Goal: Information Seeking & Learning: Learn about a topic

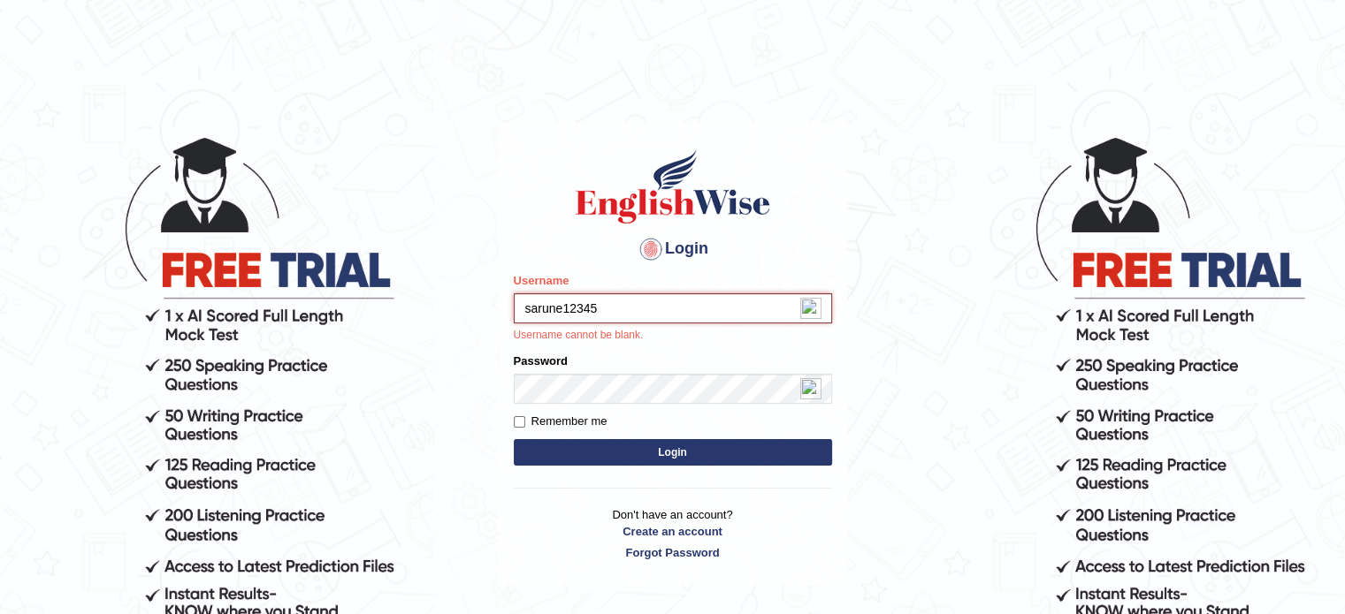
type input "sarune12345"
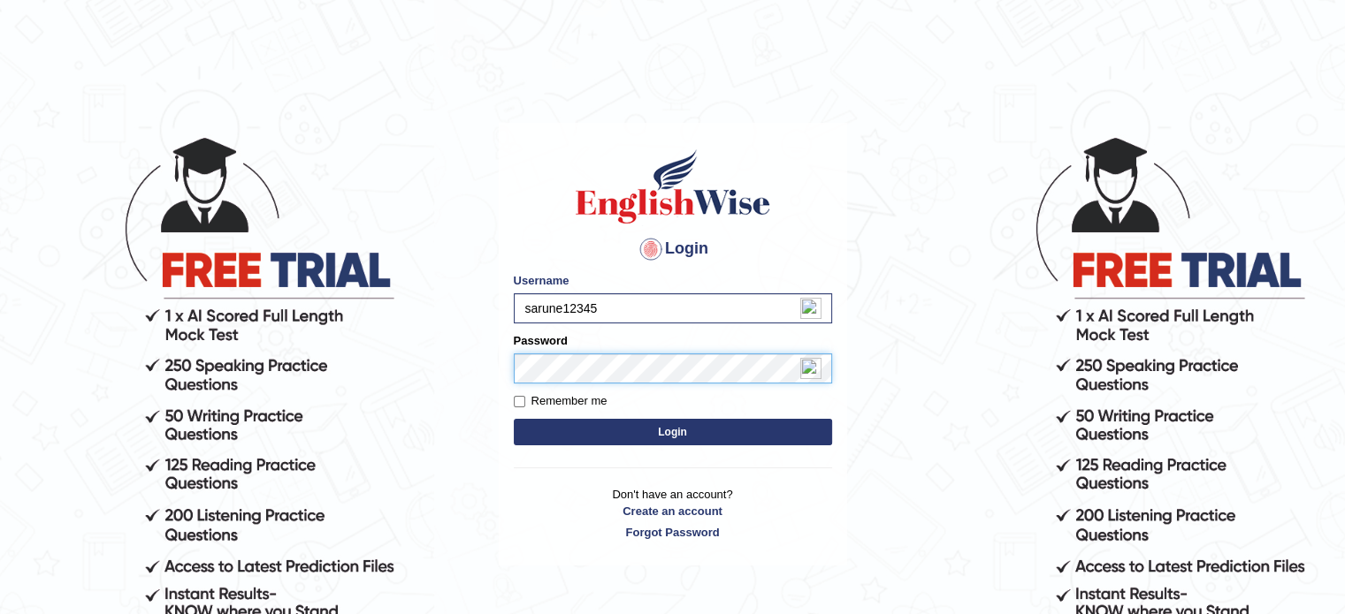
click at [514, 419] on button "Login" at bounding box center [673, 432] width 318 height 27
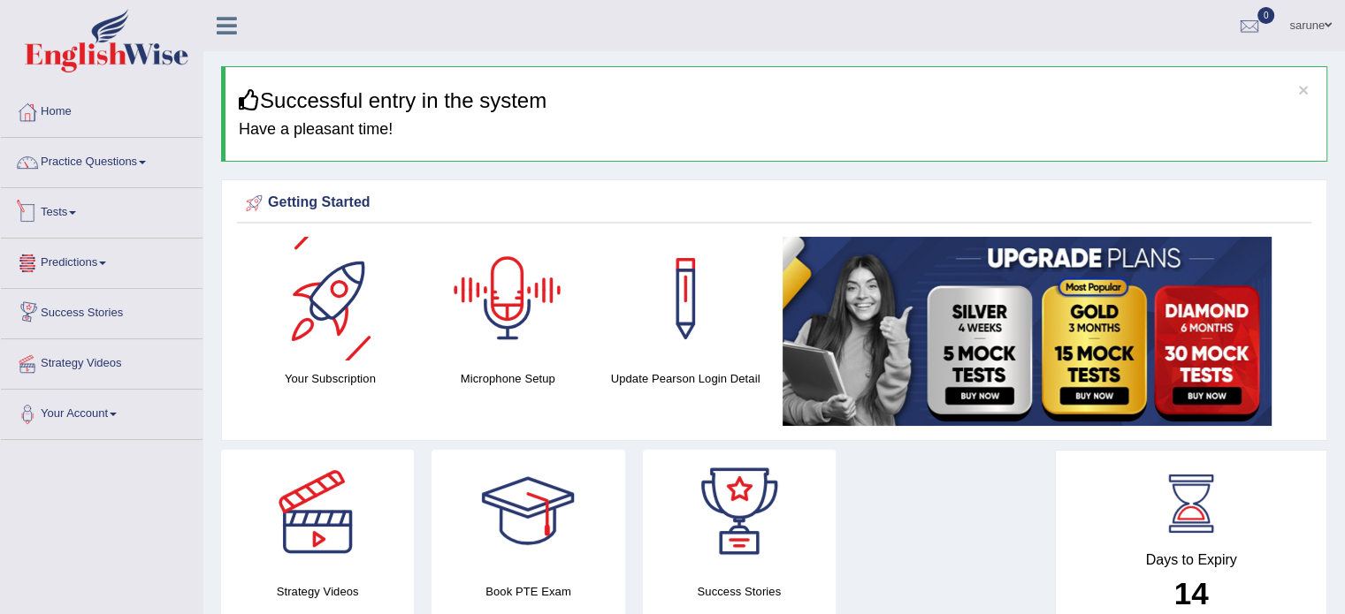
click at [57, 210] on link "Tests" at bounding box center [102, 210] width 202 height 44
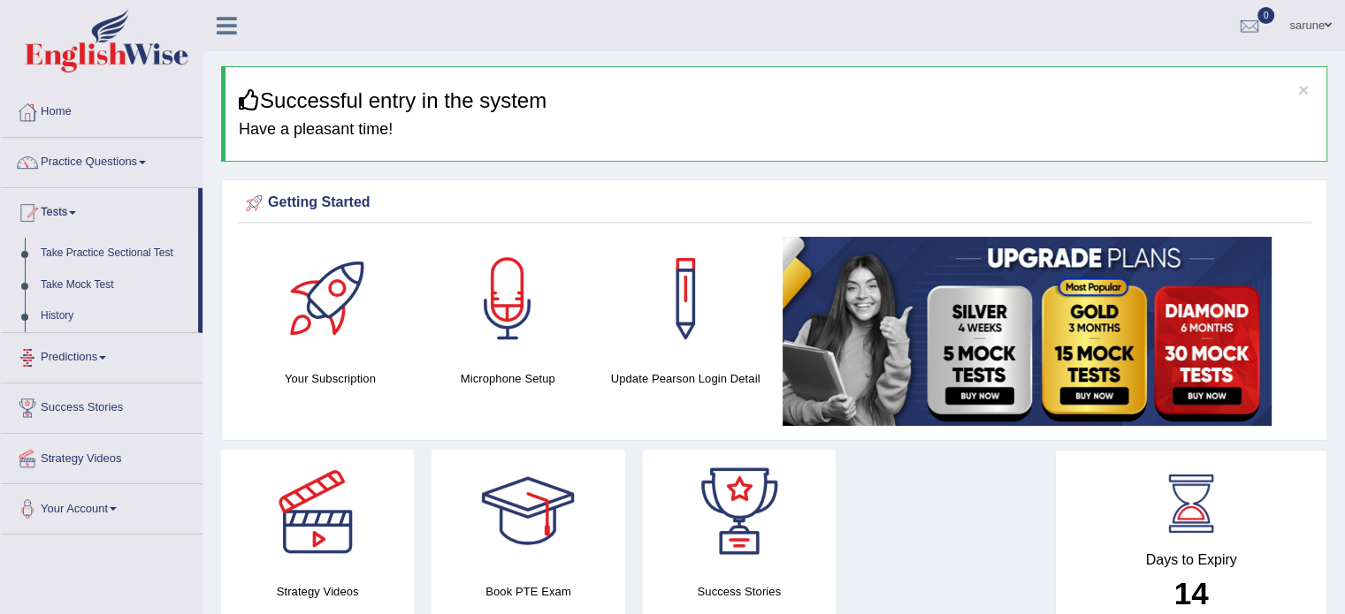
click at [84, 342] on link "Predictions" at bounding box center [102, 355] width 202 height 44
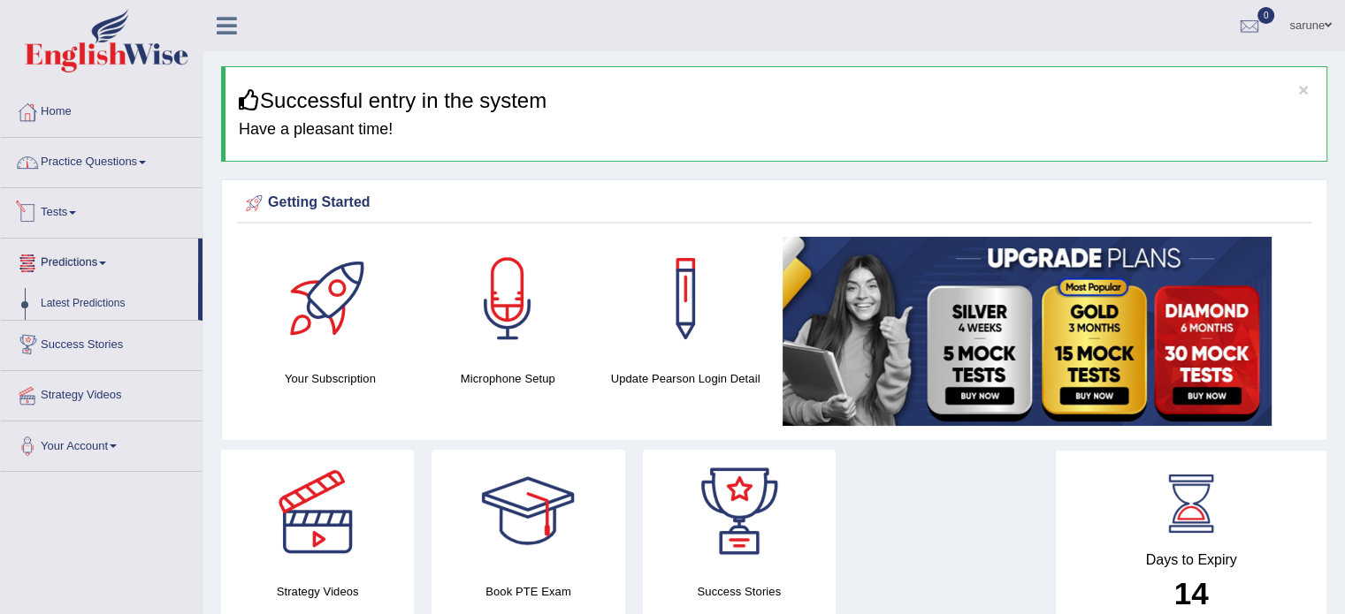
click at [116, 179] on link "Practice Questions" at bounding box center [102, 160] width 202 height 44
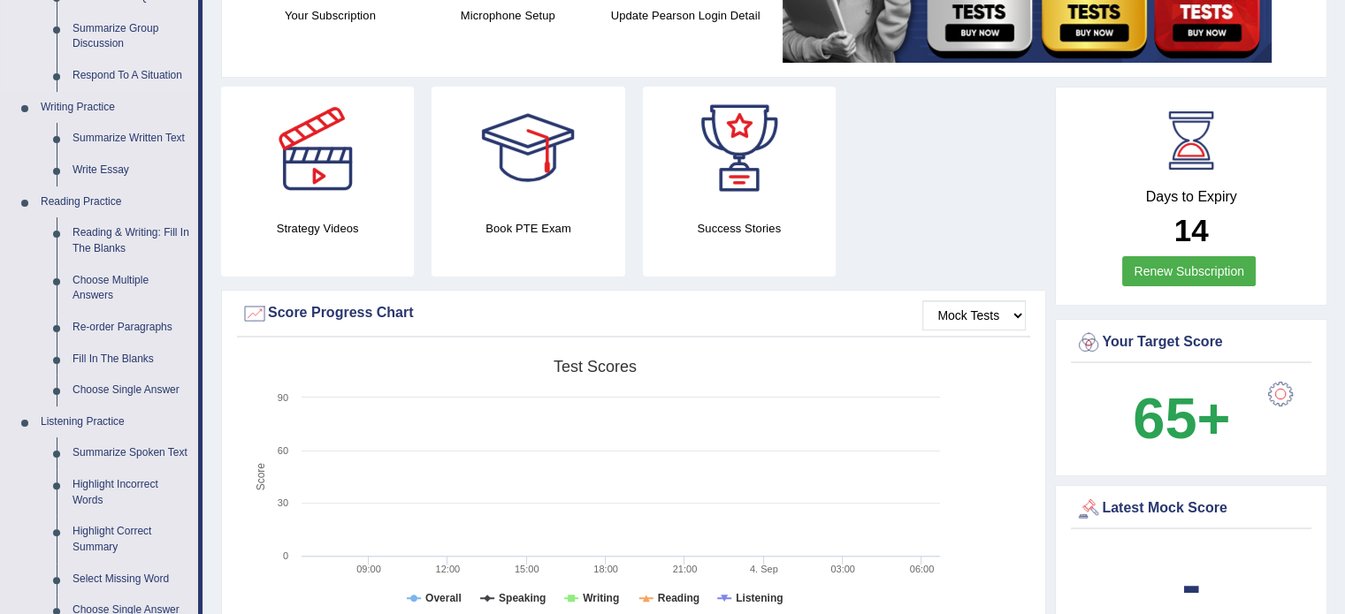
scroll to position [690, 0]
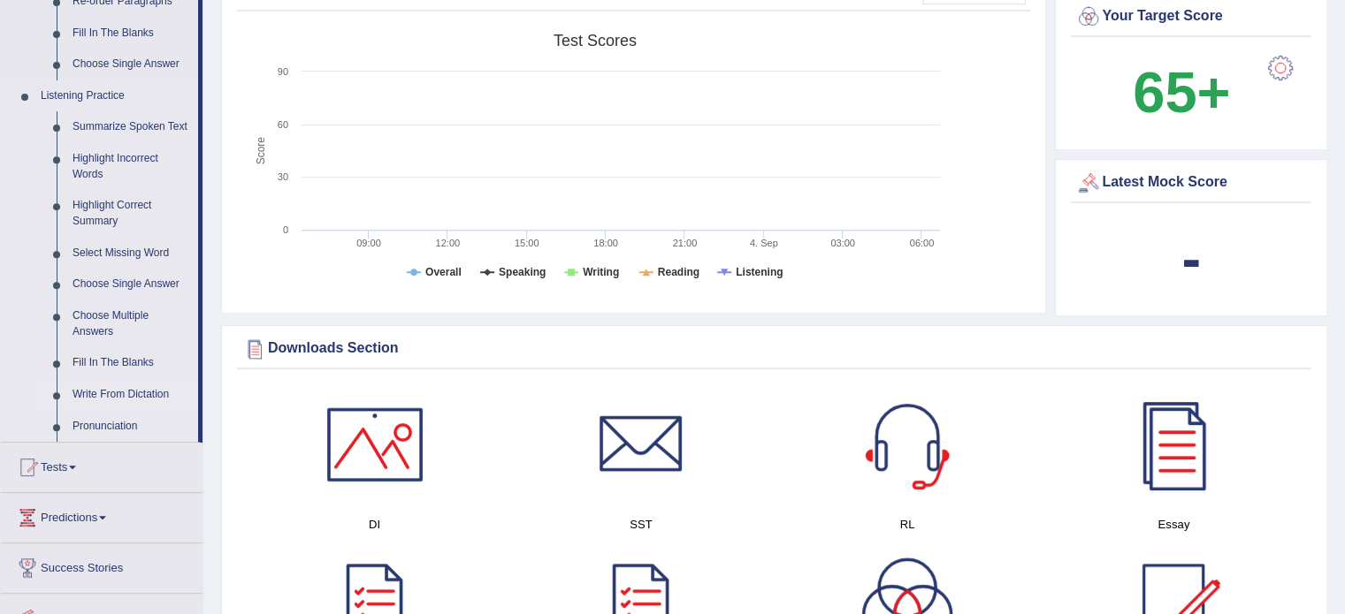
click at [140, 396] on link "Write From Dictation" at bounding box center [131, 395] width 133 height 32
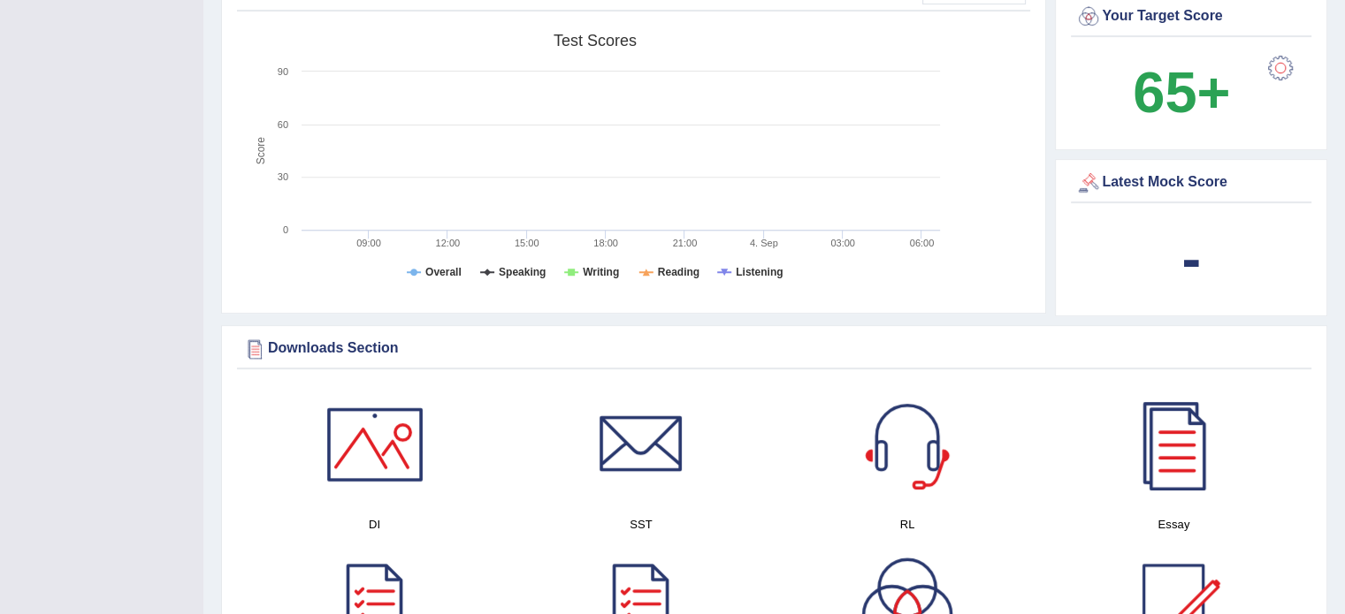
scroll to position [293, 0]
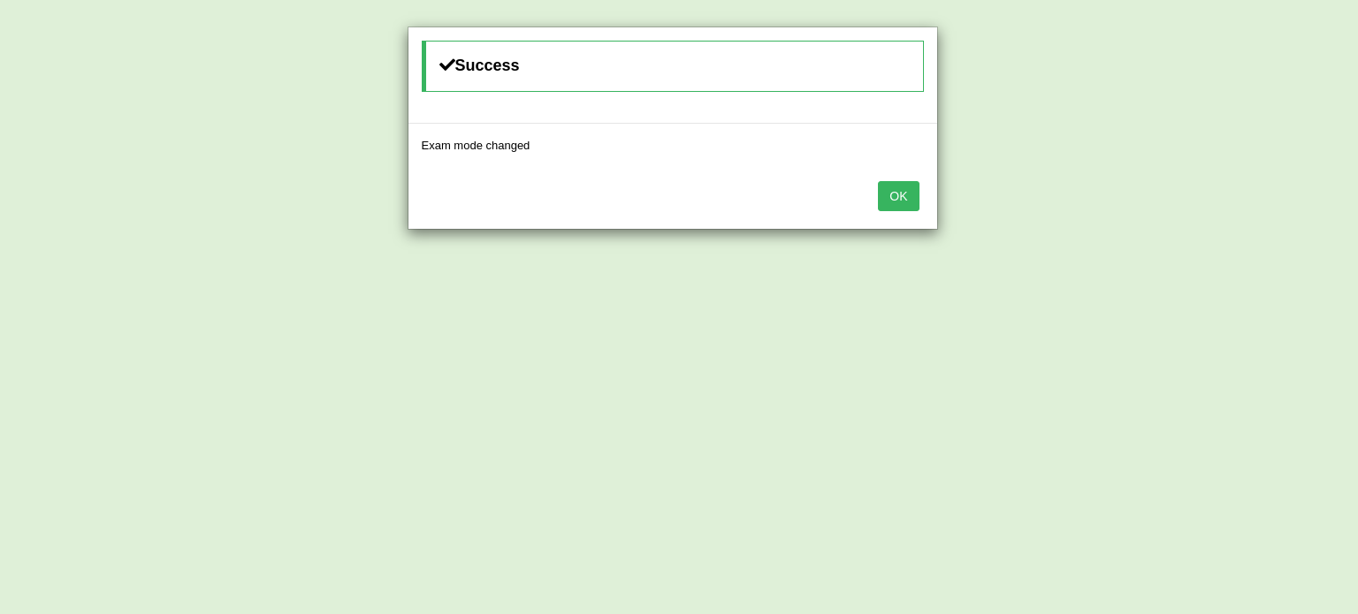
click at [880, 195] on button "OK" at bounding box center [898, 196] width 41 height 30
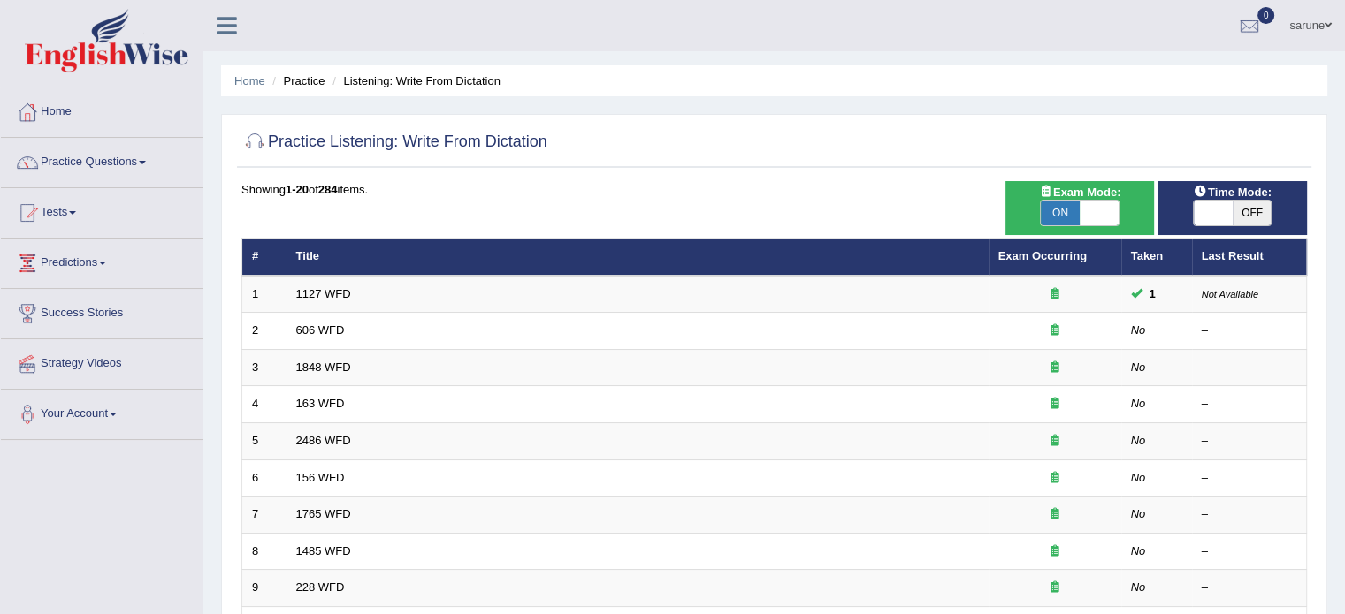
click at [1220, 214] on span at bounding box center [1213, 213] width 39 height 25
checkbox input "true"
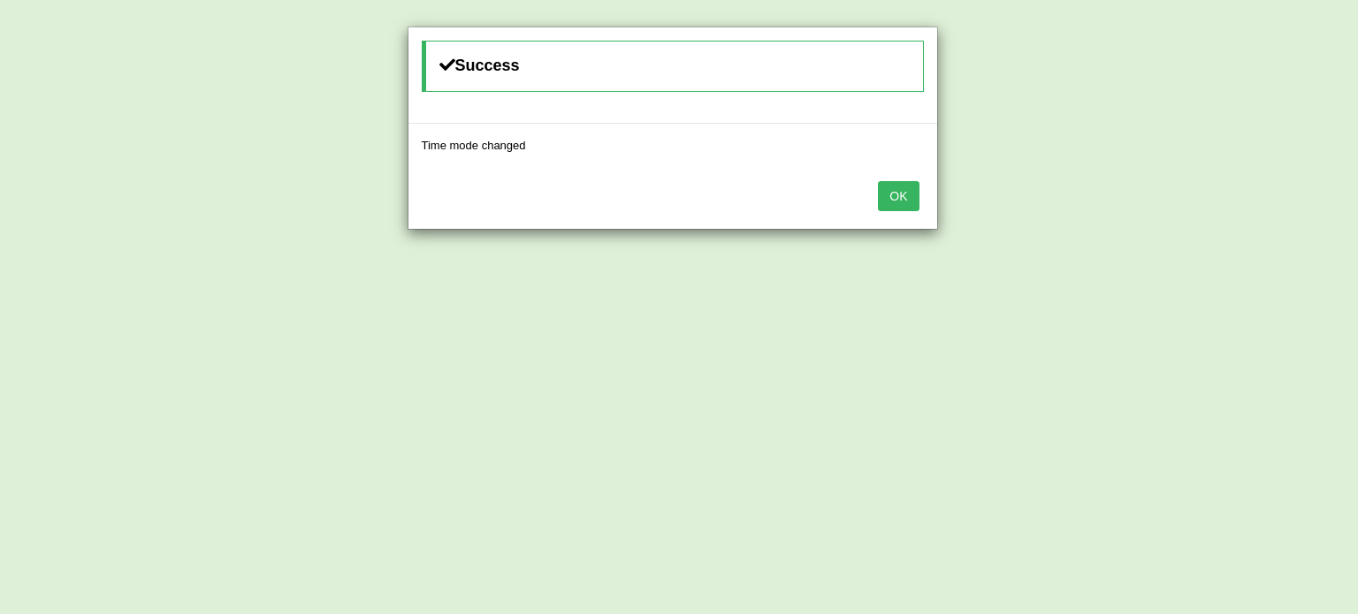
click at [891, 192] on button "OK" at bounding box center [898, 196] width 41 height 30
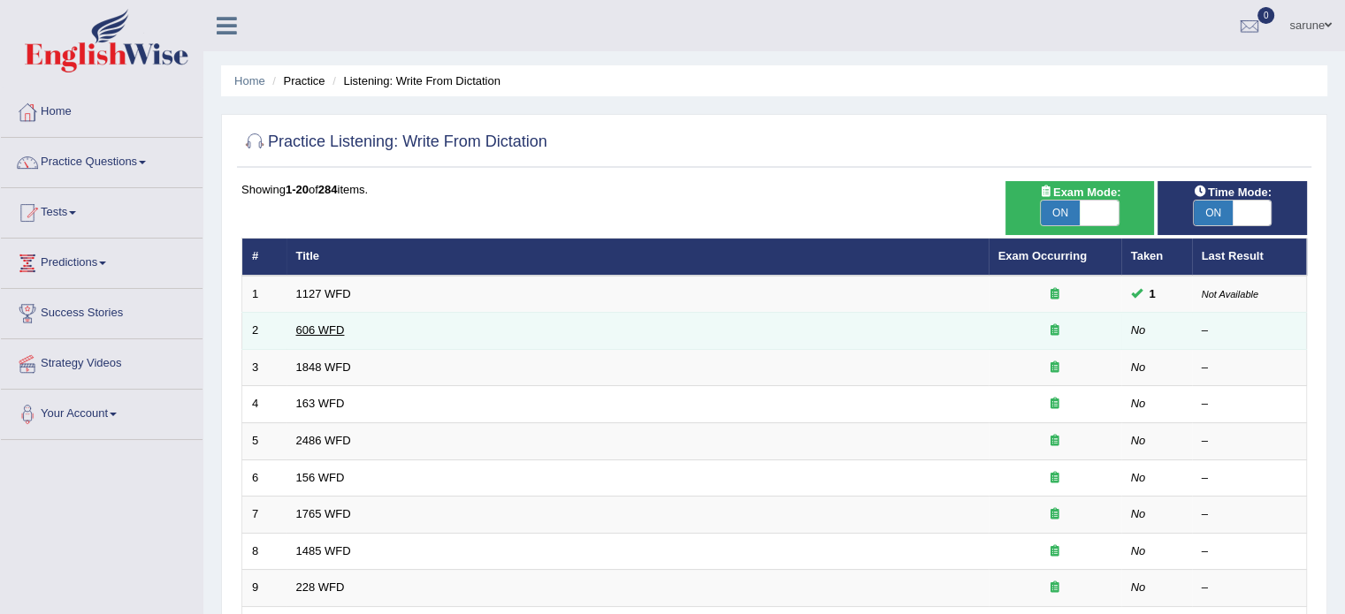
click at [318, 332] on link "606 WFD" at bounding box center [320, 330] width 49 height 13
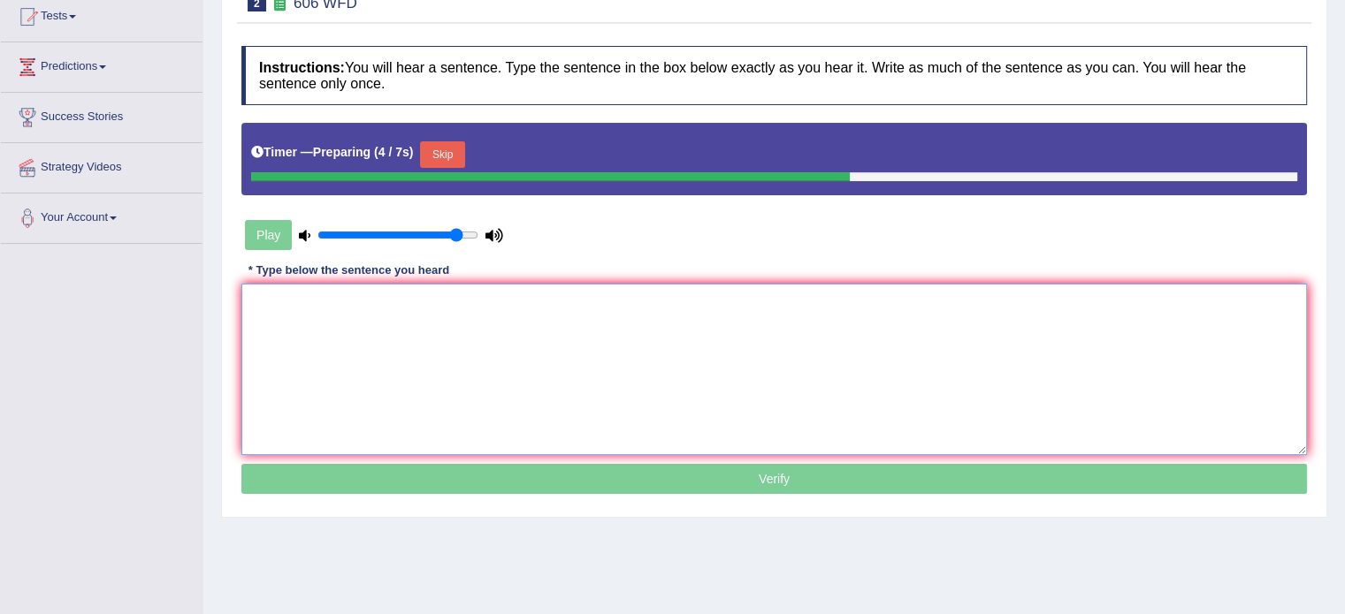
click at [360, 309] on textarea at bounding box center [773, 370] width 1065 height 172
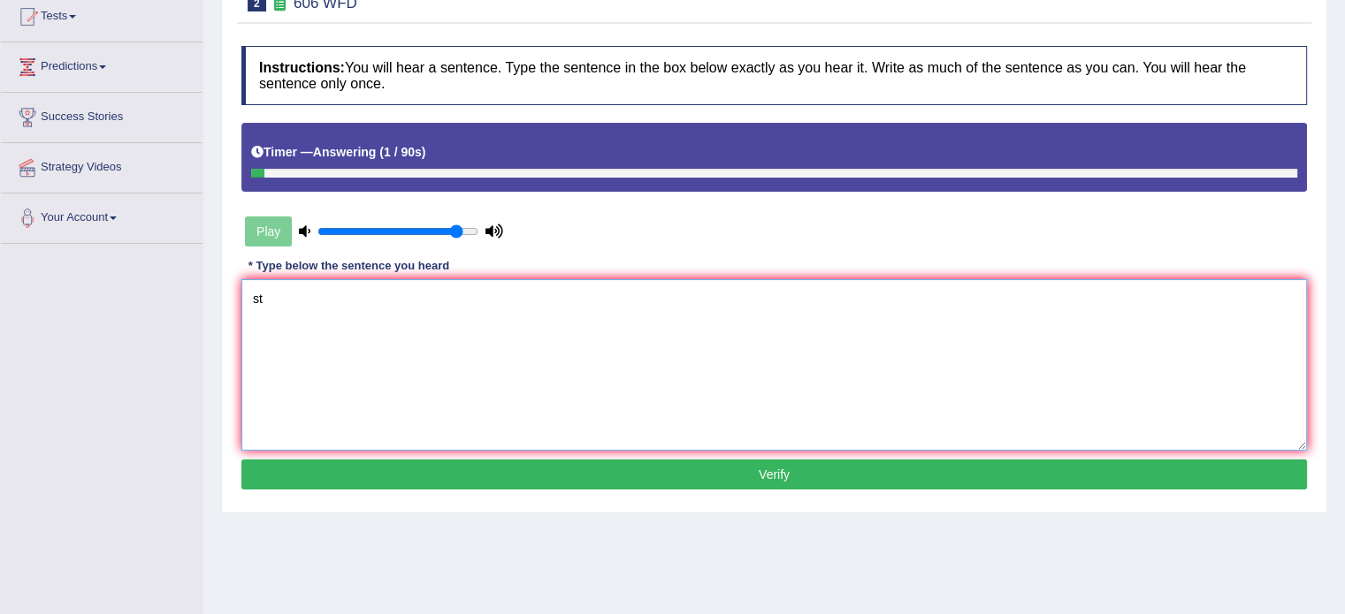
type textarea "s"
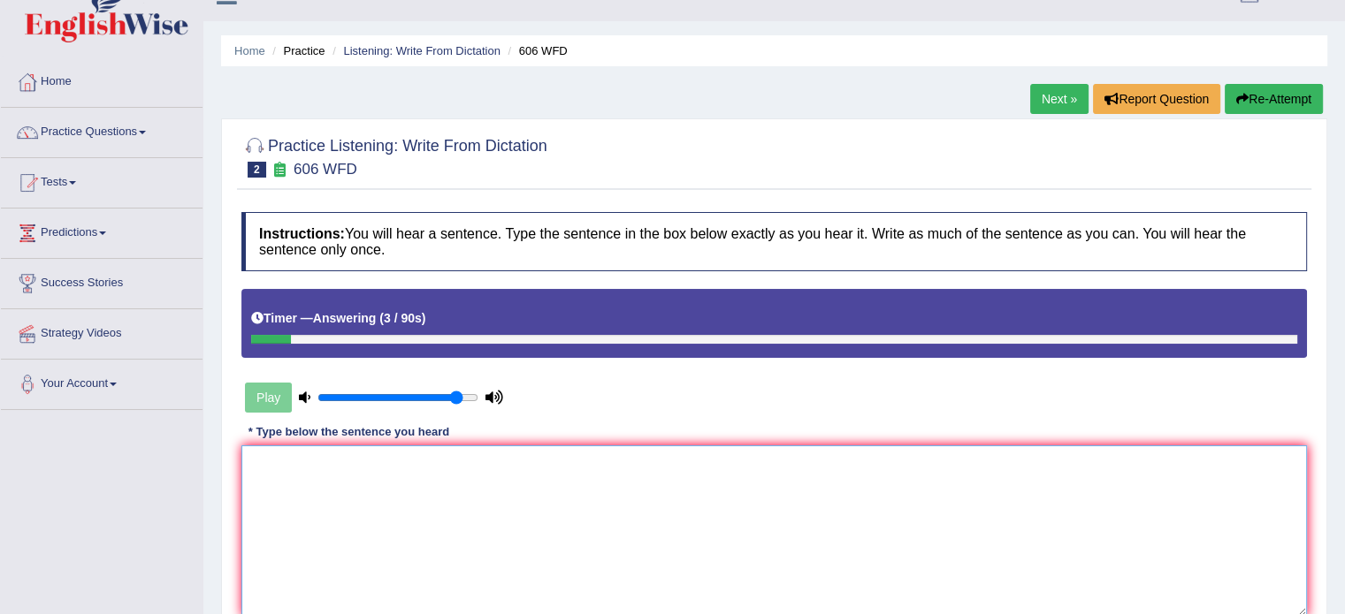
scroll to position [21, 0]
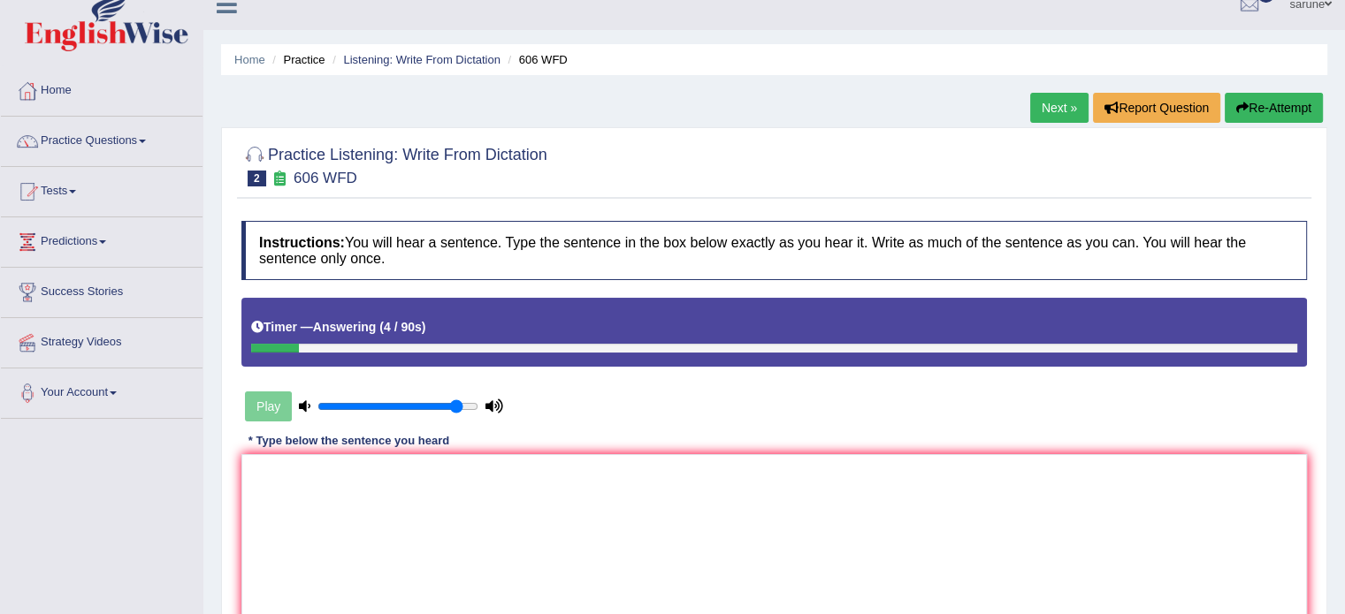
click at [1047, 112] on link "Next »" at bounding box center [1059, 108] width 58 height 30
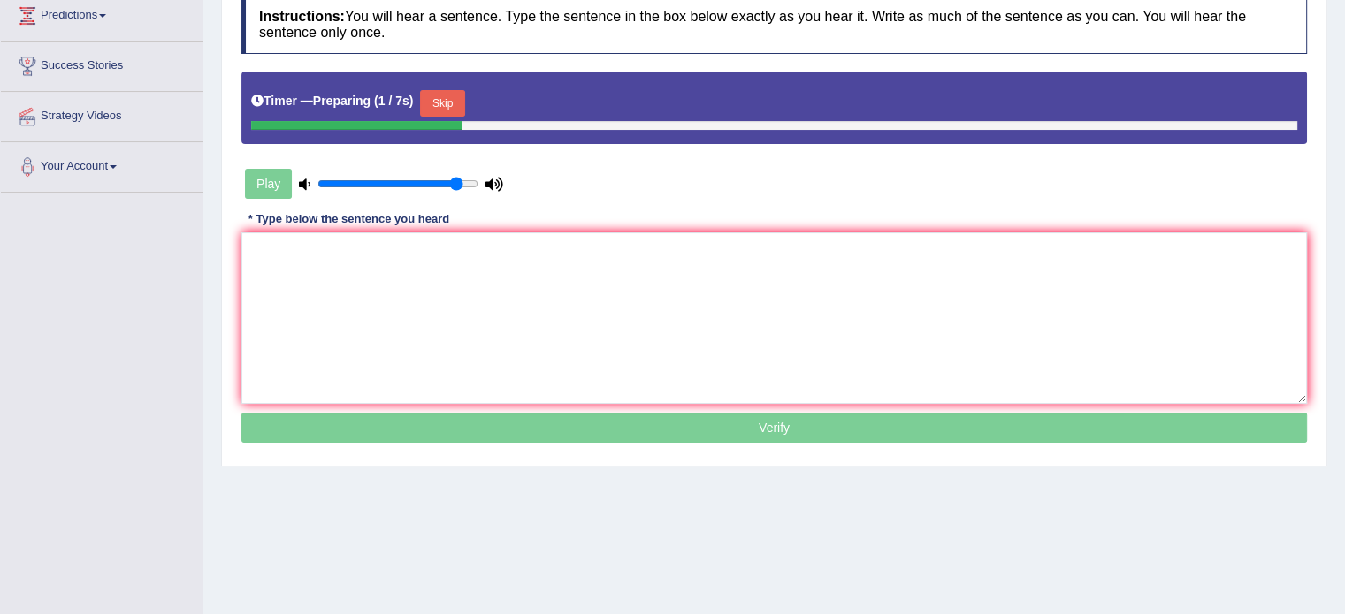
click at [446, 106] on button "Skip" at bounding box center [442, 103] width 44 height 27
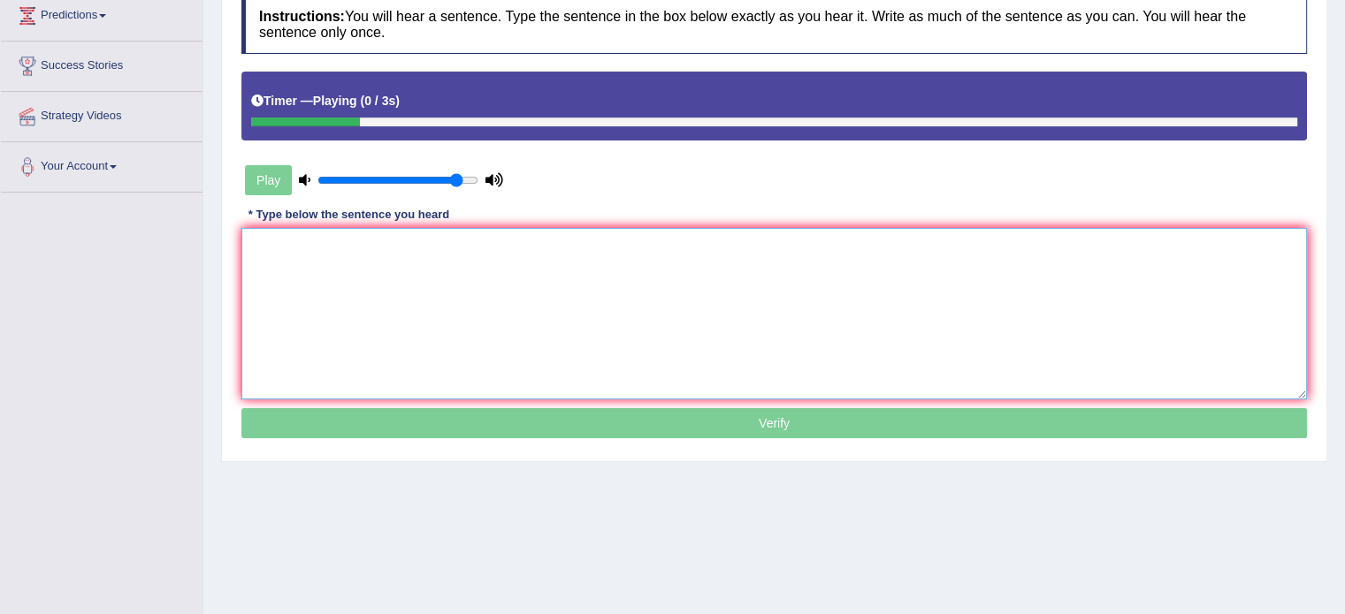
click at [447, 243] on textarea at bounding box center [773, 314] width 1065 height 172
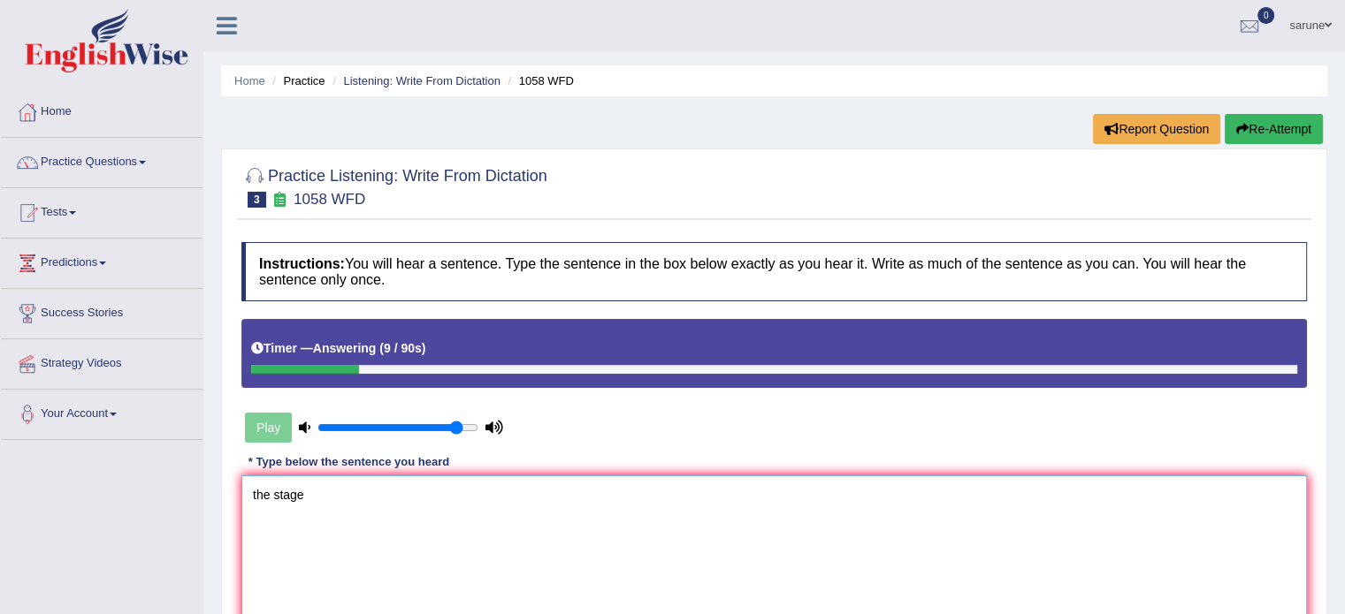
type textarea "the stage"
click at [1045, 125] on div "Home Practice Listening: Write From Dictation 1058 WFD Report Question Re-Attem…" at bounding box center [773, 442] width 1141 height 884
click at [74, 165] on link "Practice Questions" at bounding box center [102, 160] width 202 height 44
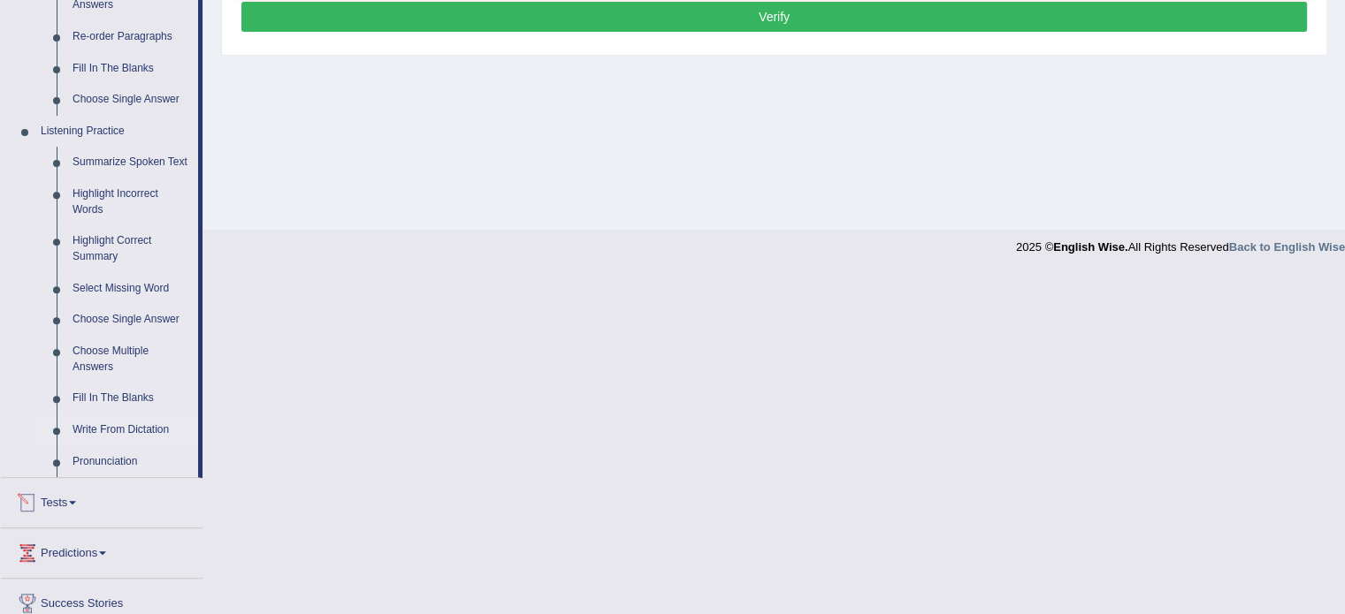
click at [143, 431] on link "Write From Dictation" at bounding box center [131, 431] width 133 height 32
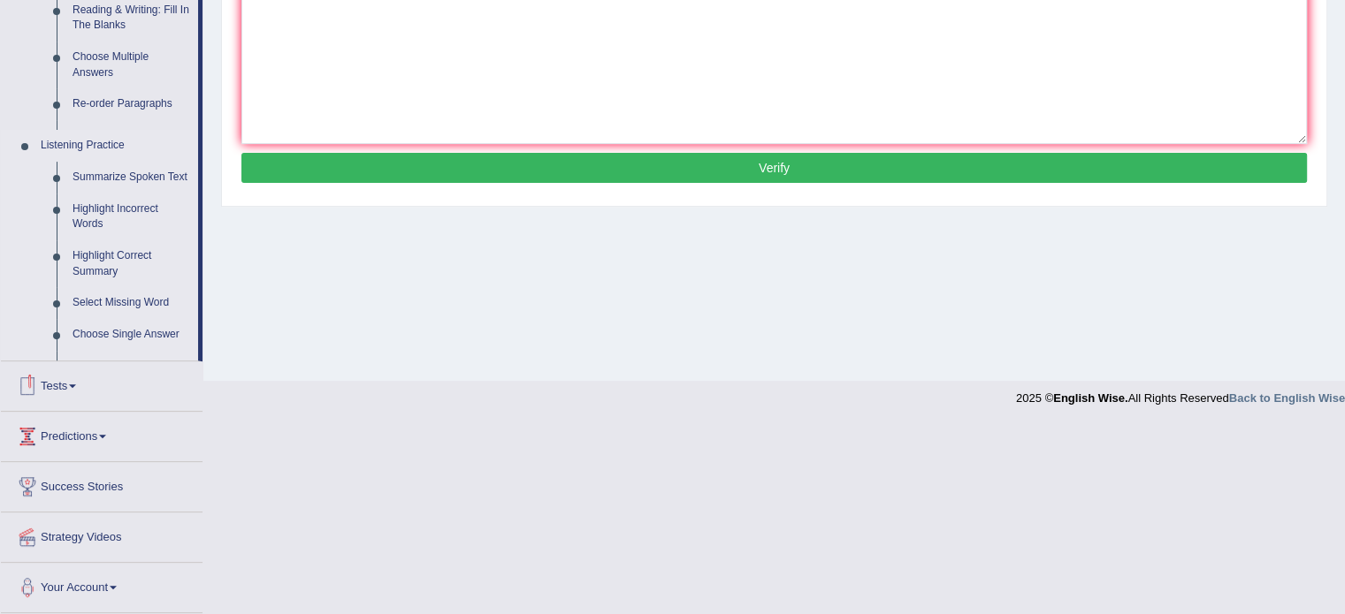
scroll to position [323, 0]
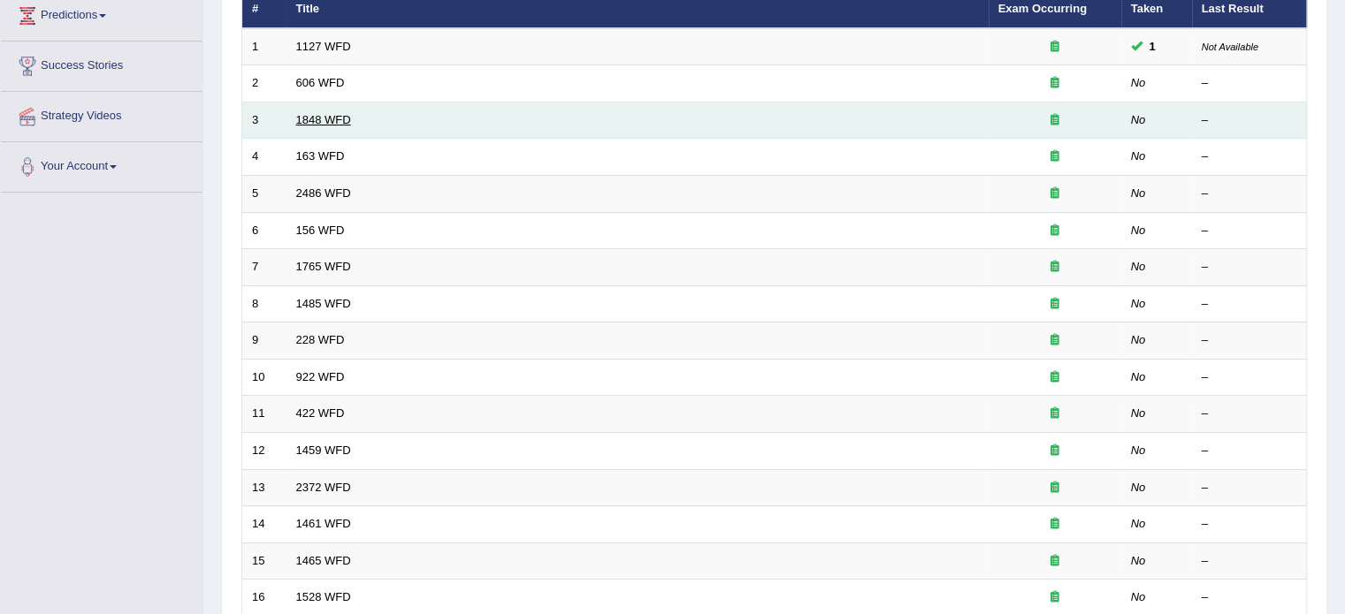
click at [323, 121] on link "1848 WFD" at bounding box center [323, 119] width 55 height 13
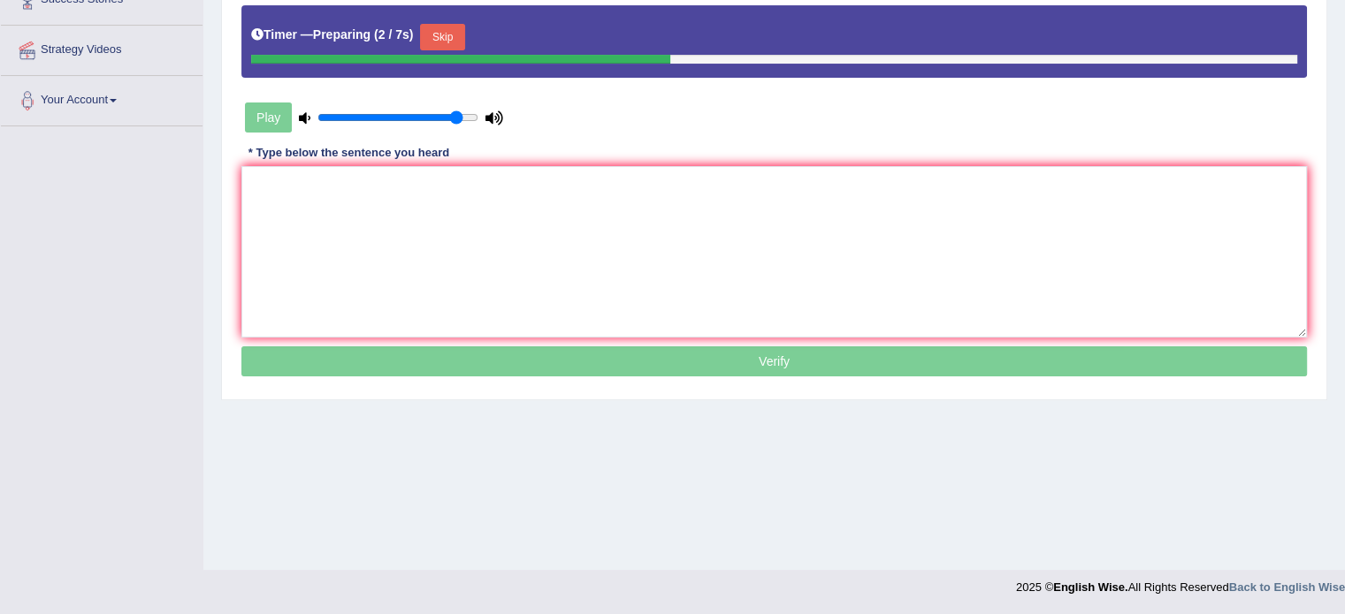
click at [432, 35] on button "Skip" at bounding box center [442, 37] width 44 height 27
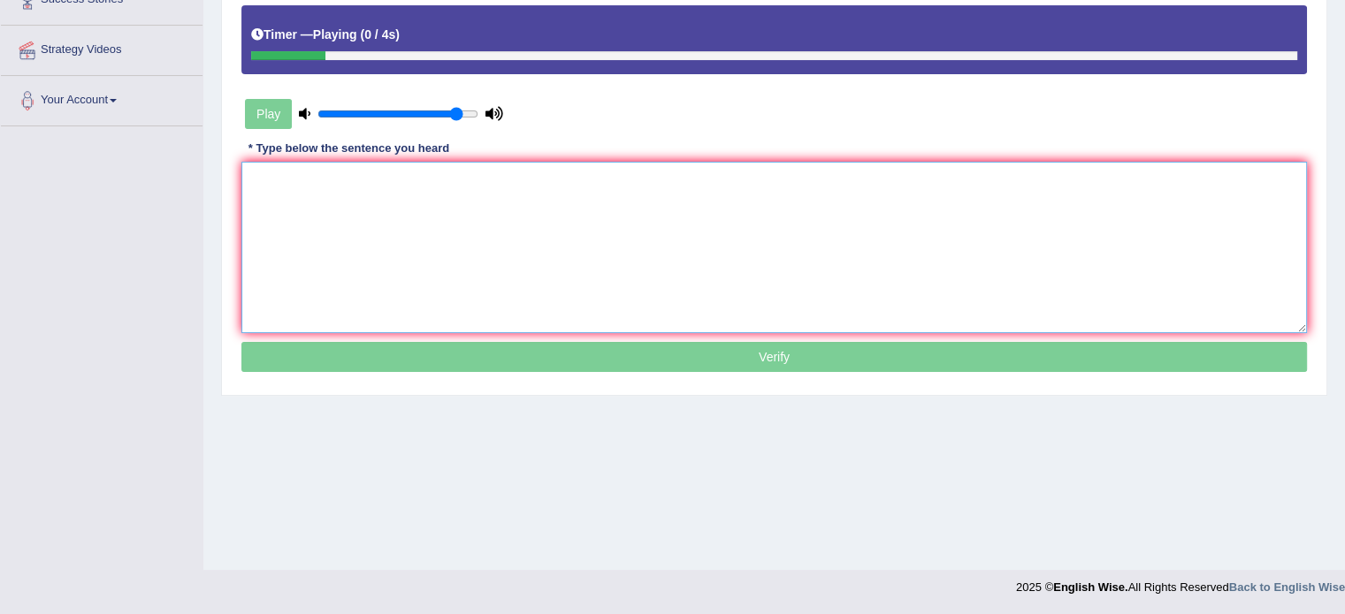
click at [347, 179] on textarea at bounding box center [773, 248] width 1065 height 172
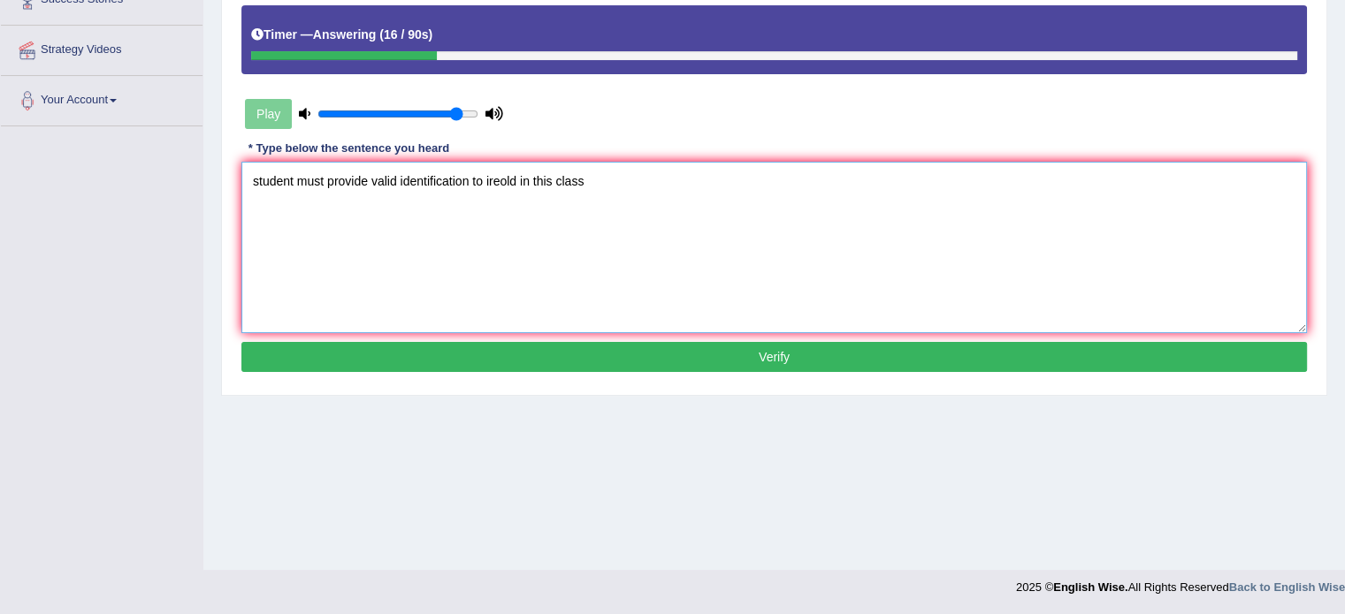
drag, startPoint x: 295, startPoint y: 183, endPoint x: 219, endPoint y: 187, distance: 76.2
click at [219, 187] on div "Home Practice Listening: Write From Dictation 1848 WFD Next » Report Question R…" at bounding box center [773, 128] width 1141 height 884
click at [523, 180] on textarea "Students must provide valid identification to ireol in this class" at bounding box center [773, 248] width 1065 height 172
click at [593, 183] on textarea "Students must provide valid identification to enrol in this class" at bounding box center [773, 248] width 1065 height 172
type textarea "Students must provide valid identification to enrol in this class."
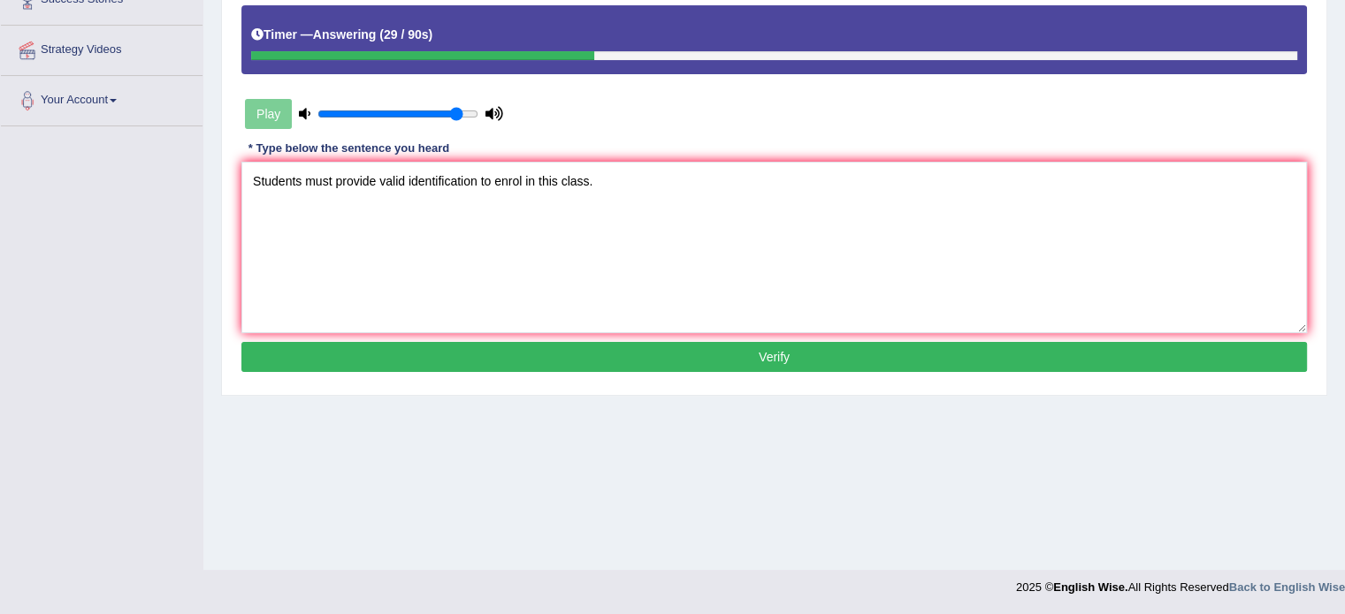
click at [667, 359] on button "Verify" at bounding box center [773, 357] width 1065 height 30
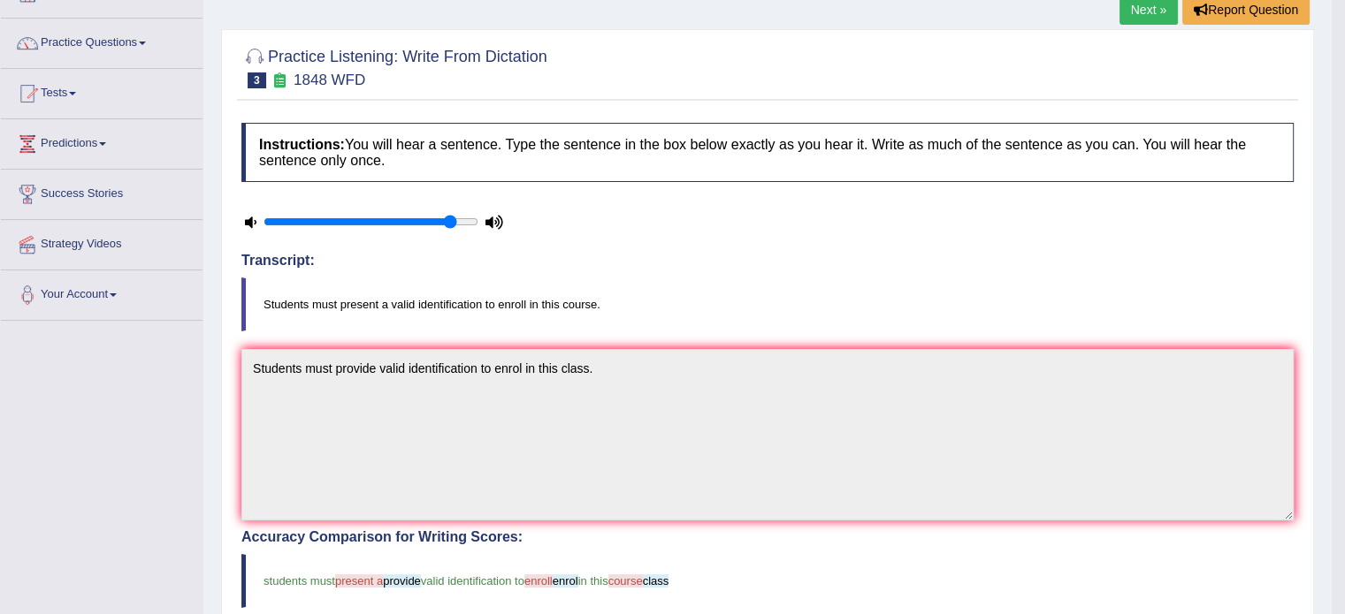
scroll to position [116, 0]
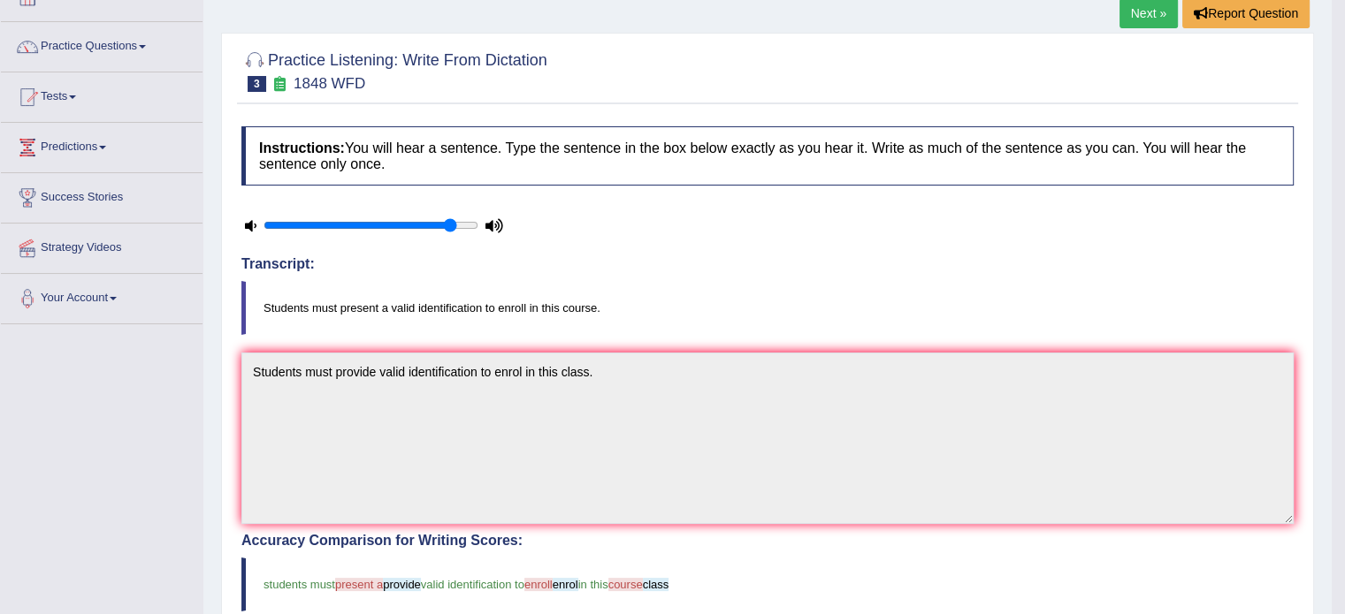
click at [1136, 9] on link "Next »" at bounding box center [1148, 13] width 58 height 30
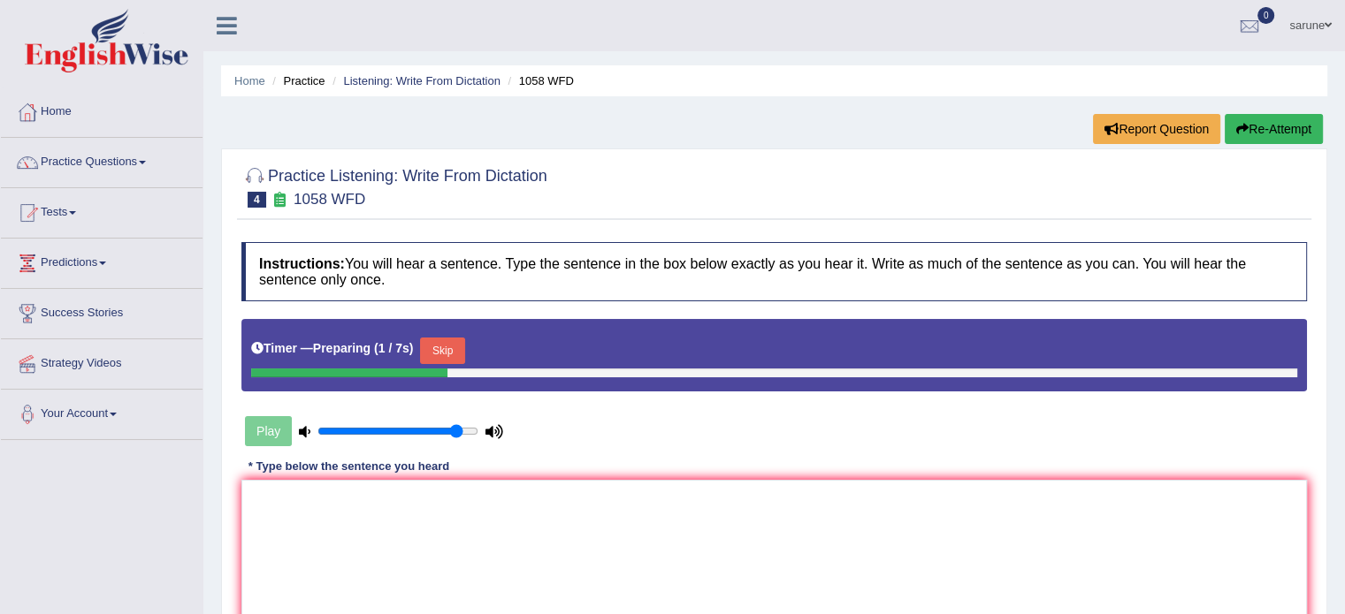
drag, startPoint x: 0, startPoint y: 0, endPoint x: 381, endPoint y: 526, distance: 649.5
click at [381, 526] on textarea at bounding box center [773, 566] width 1065 height 172
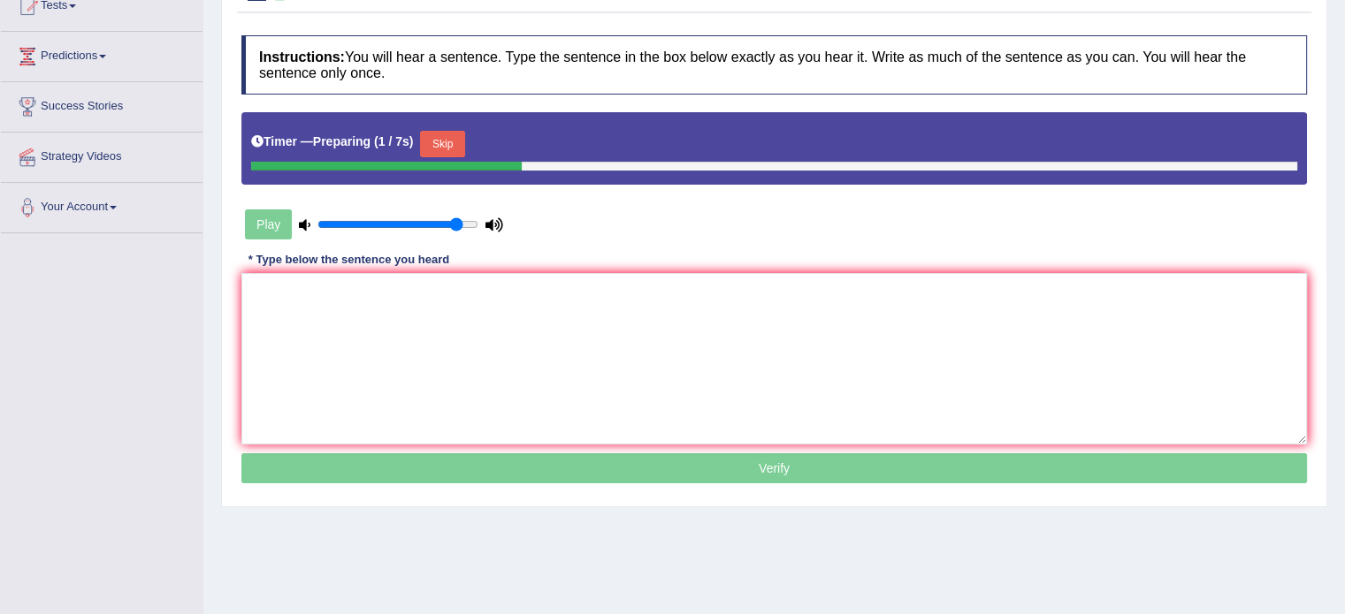
scroll to position [208, 0]
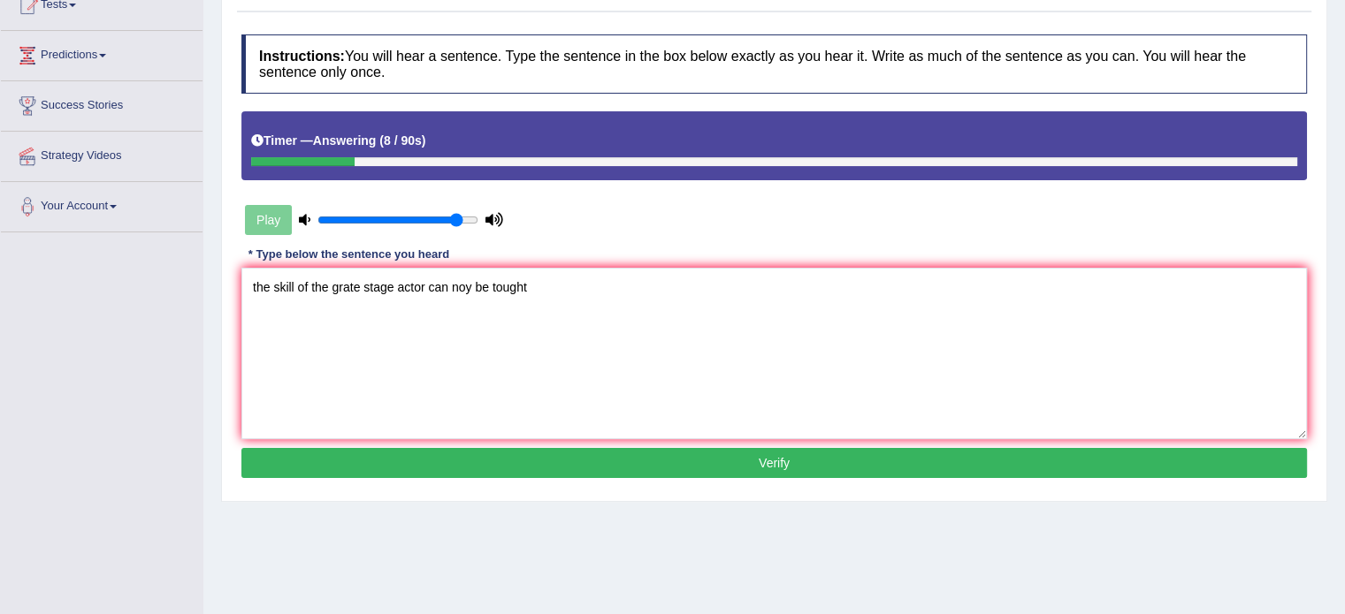
drag, startPoint x: 294, startPoint y: 289, endPoint x: 106, endPoint y: 298, distance: 188.5
click at [106, 298] on div "Toggle navigation Home Practice Questions Speaking Practice Read Aloud Repeat S…" at bounding box center [672, 251] width 1345 height 919
click at [481, 288] on textarea "The skills of the grate stage actor can no be tought" at bounding box center [773, 354] width 1065 height 172
click at [545, 289] on textarea "The skills of the grate stage actor can not be tought" at bounding box center [773, 354] width 1065 height 172
type textarea "The skills of the grate stage actor can not be tought."
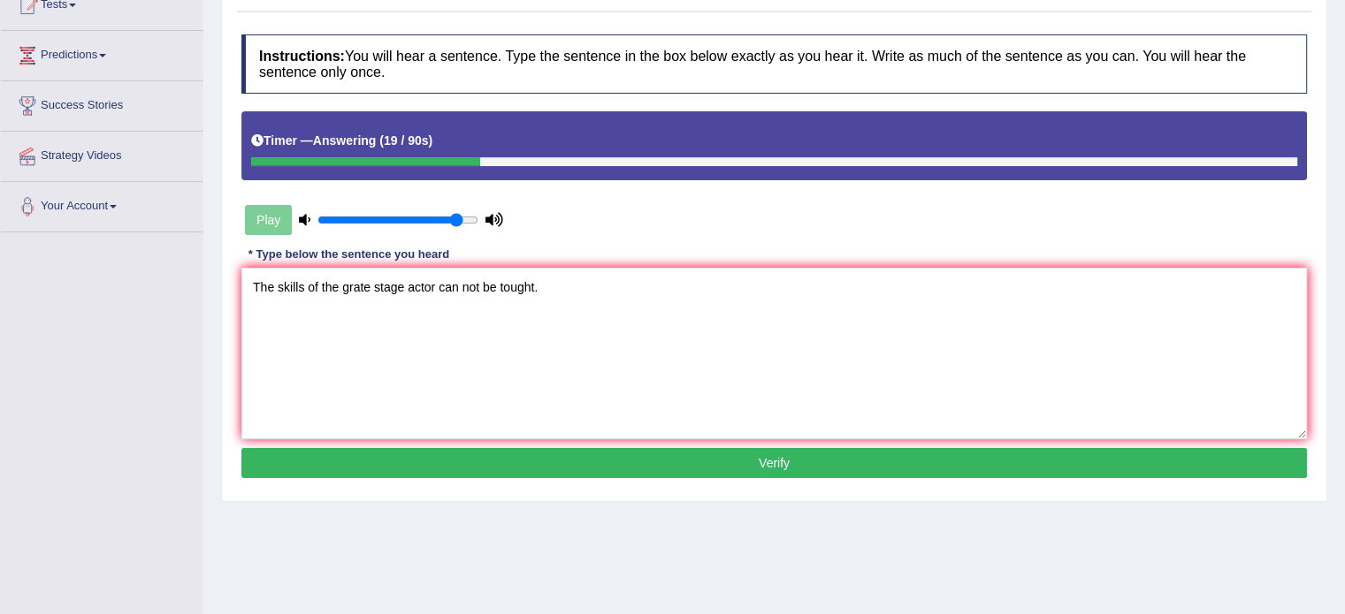
click at [616, 461] on button "Verify" at bounding box center [773, 463] width 1065 height 30
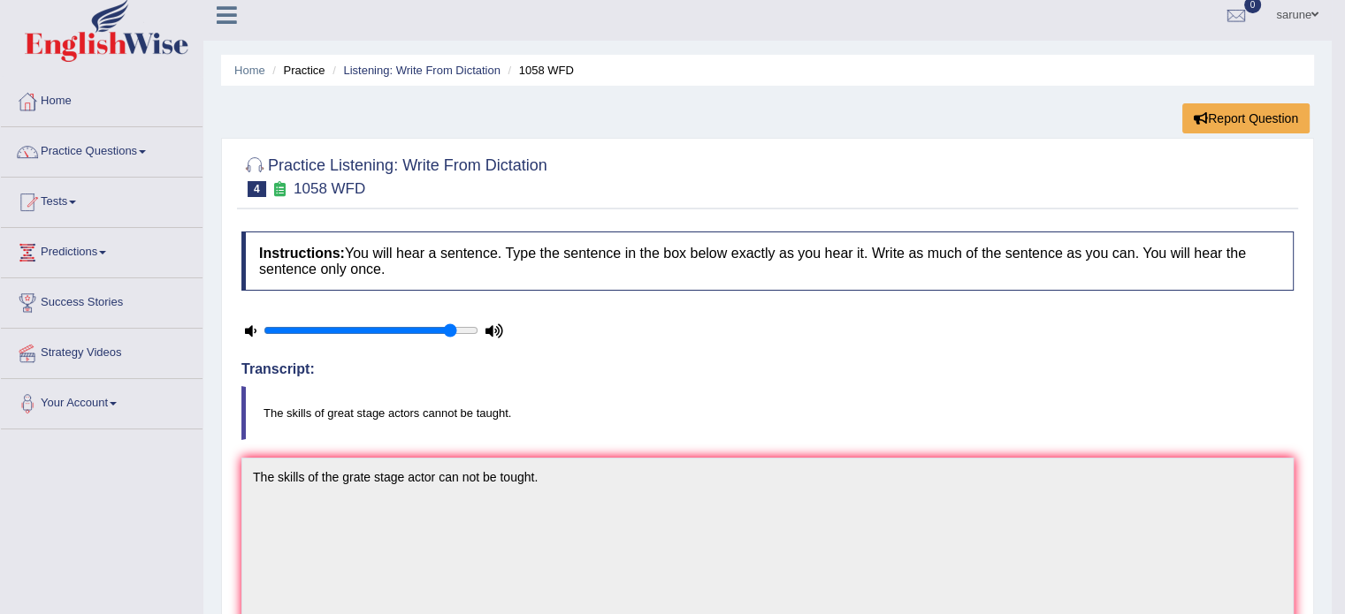
scroll to position [0, 0]
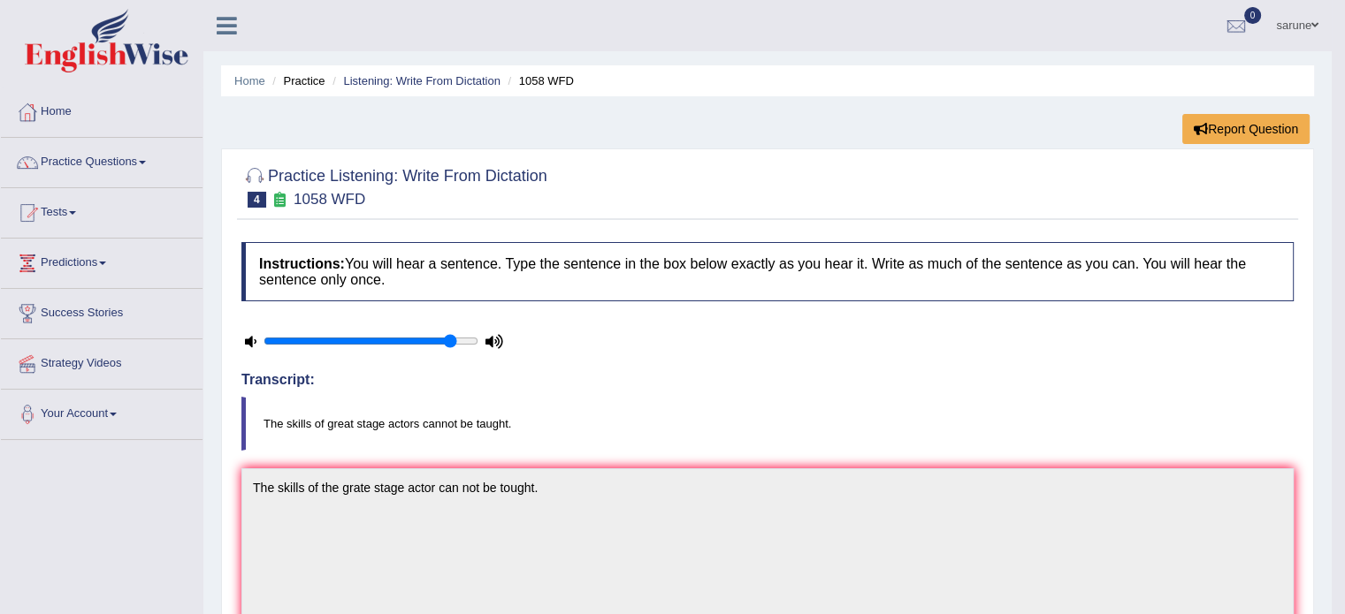
click at [141, 172] on link "Practice Questions" at bounding box center [102, 160] width 202 height 44
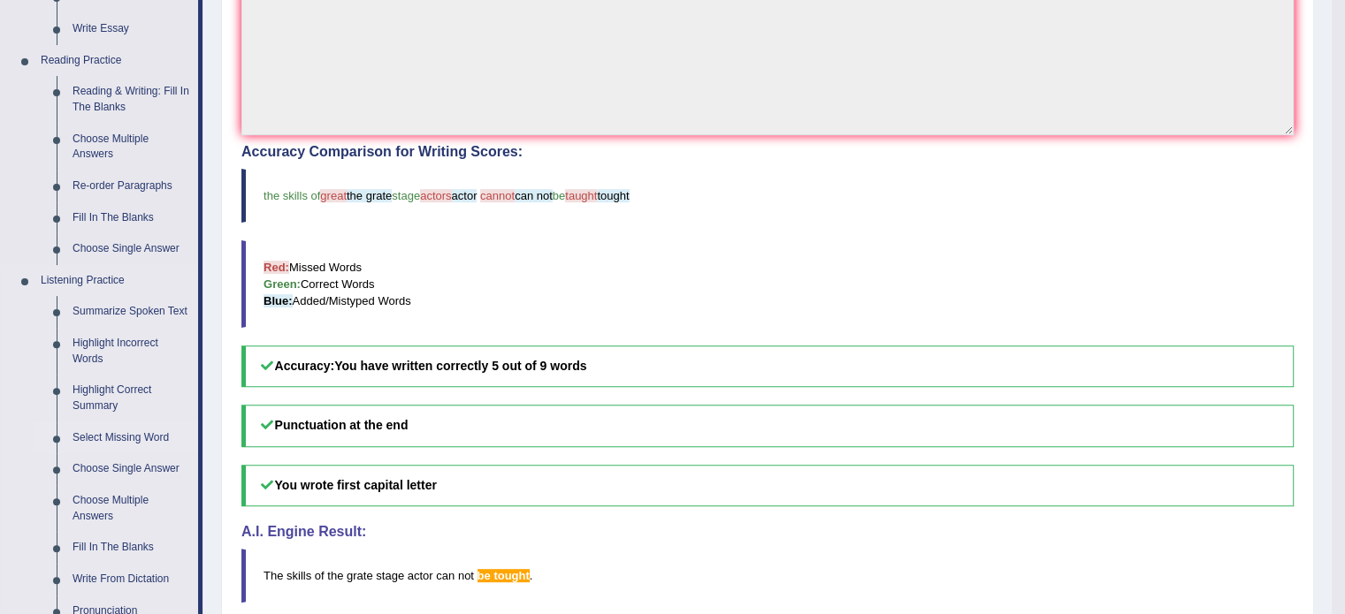
scroll to position [759, 0]
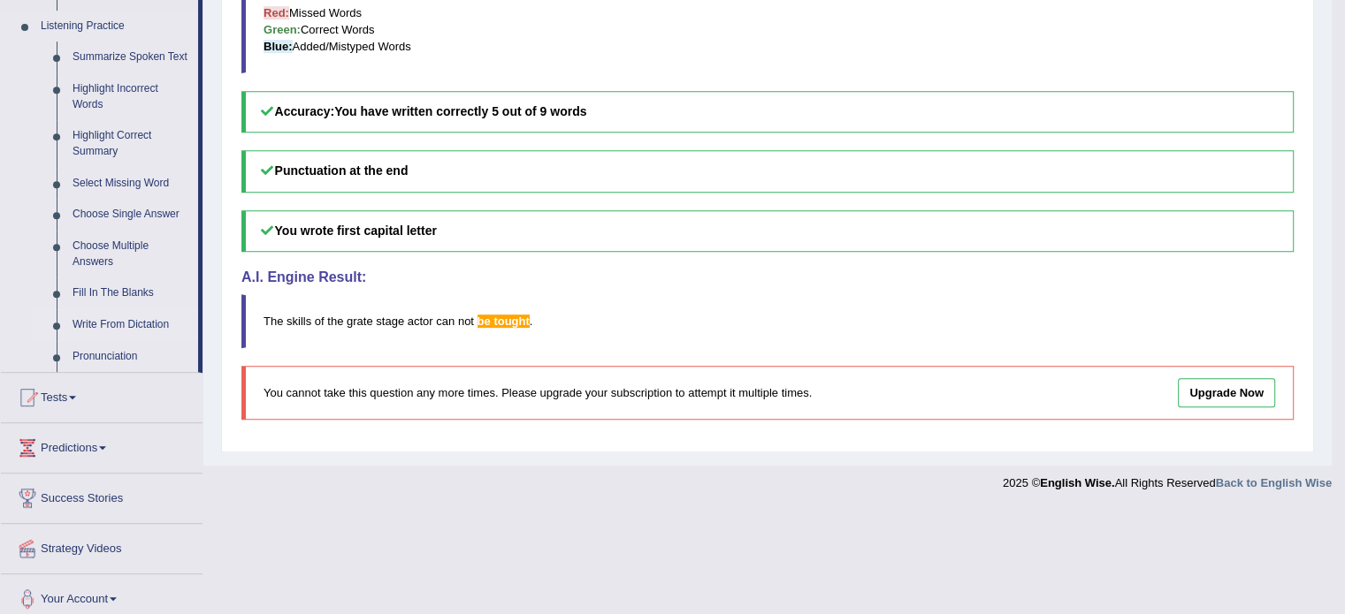
click at [149, 324] on link "Write From Dictation" at bounding box center [131, 325] width 133 height 32
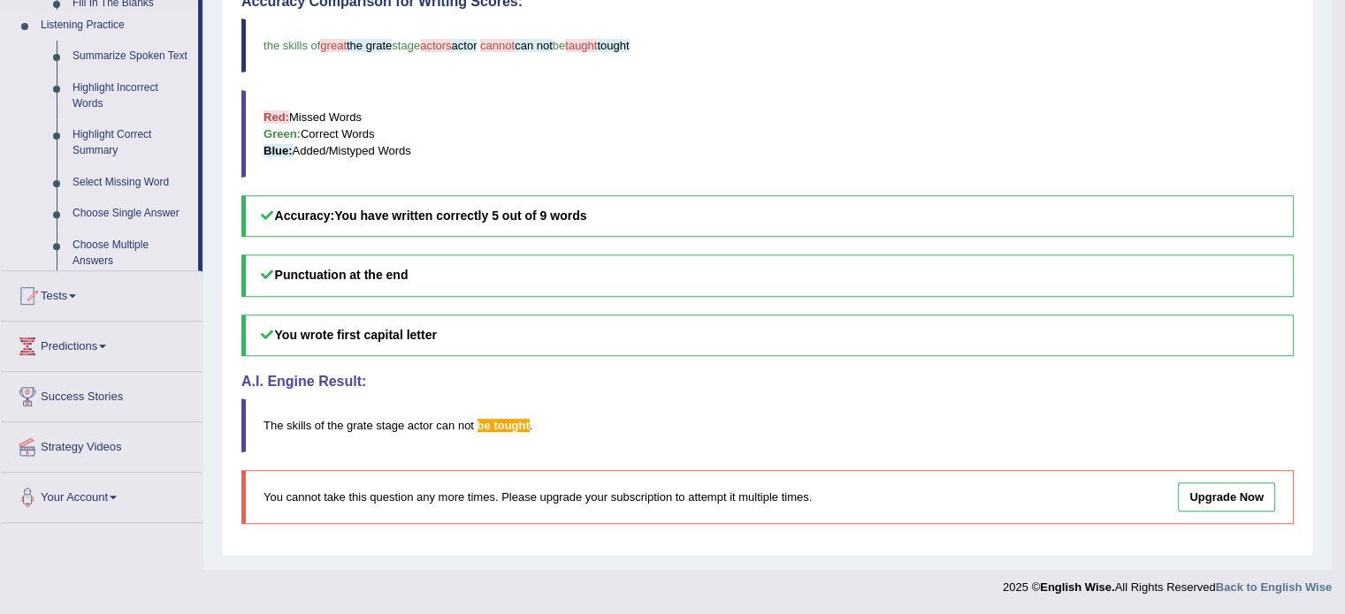
scroll to position [651, 0]
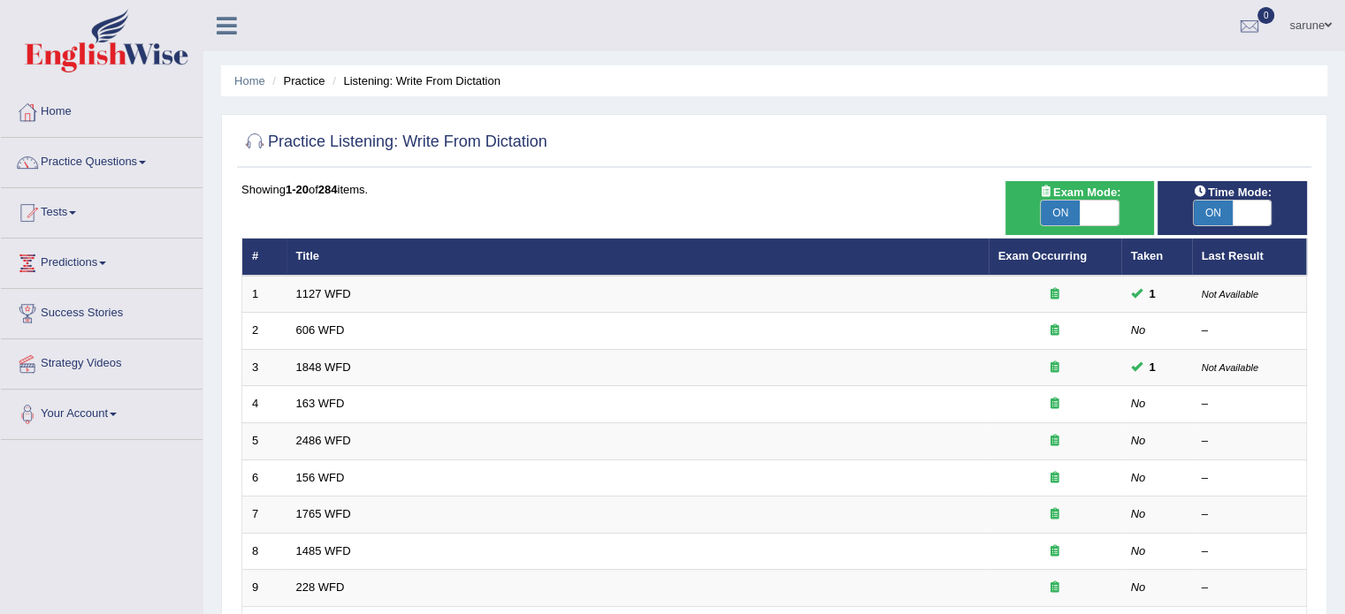
click at [1082, 221] on span at bounding box center [1098, 213] width 39 height 25
checkbox input "false"
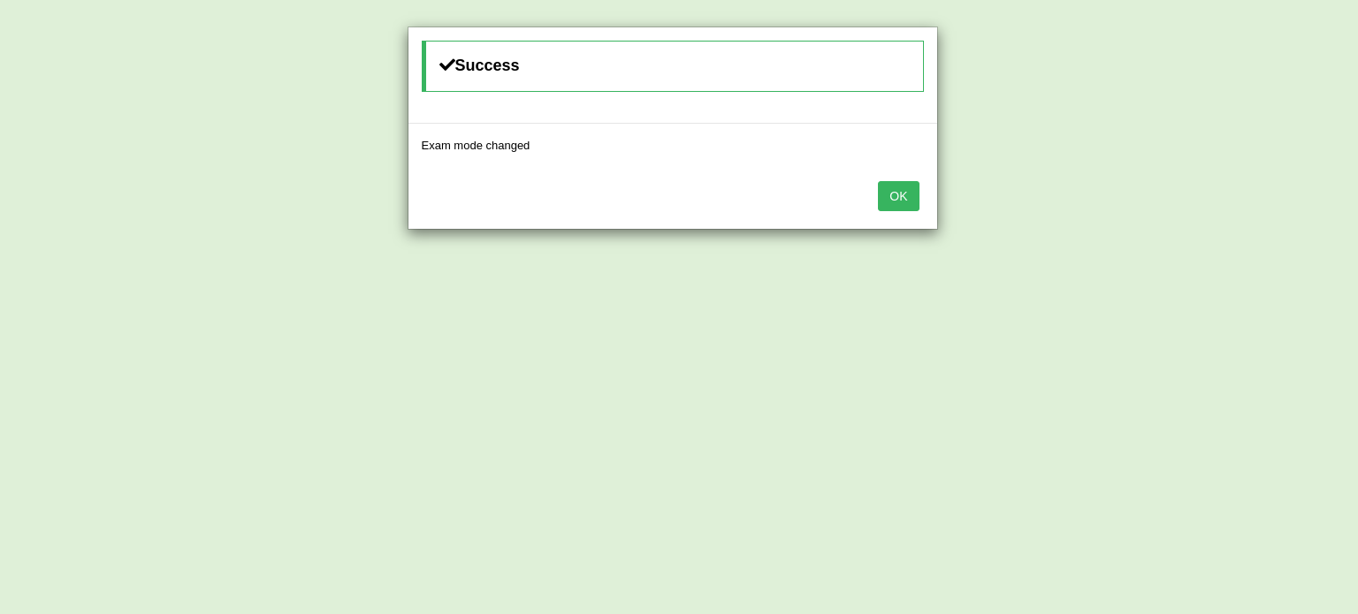
click at [902, 189] on button "OK" at bounding box center [898, 196] width 41 height 30
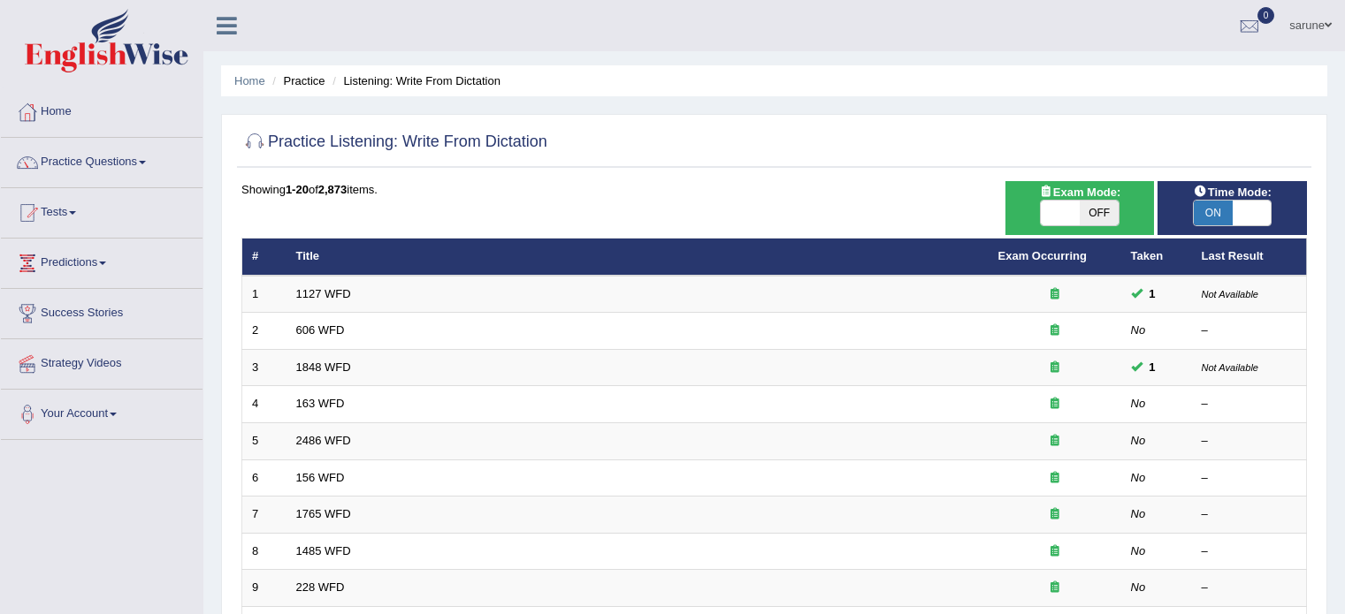
click at [1221, 215] on span "ON" at bounding box center [1213, 213] width 39 height 25
checkbox input "false"
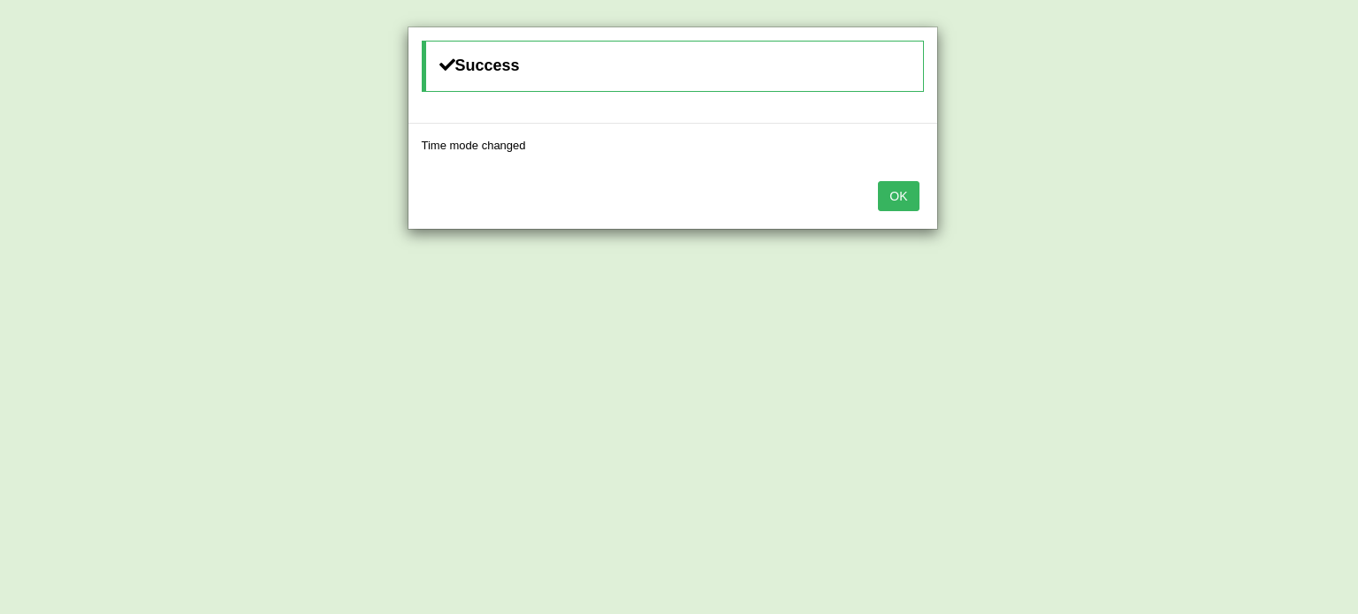
click at [900, 189] on button "OK" at bounding box center [898, 196] width 41 height 30
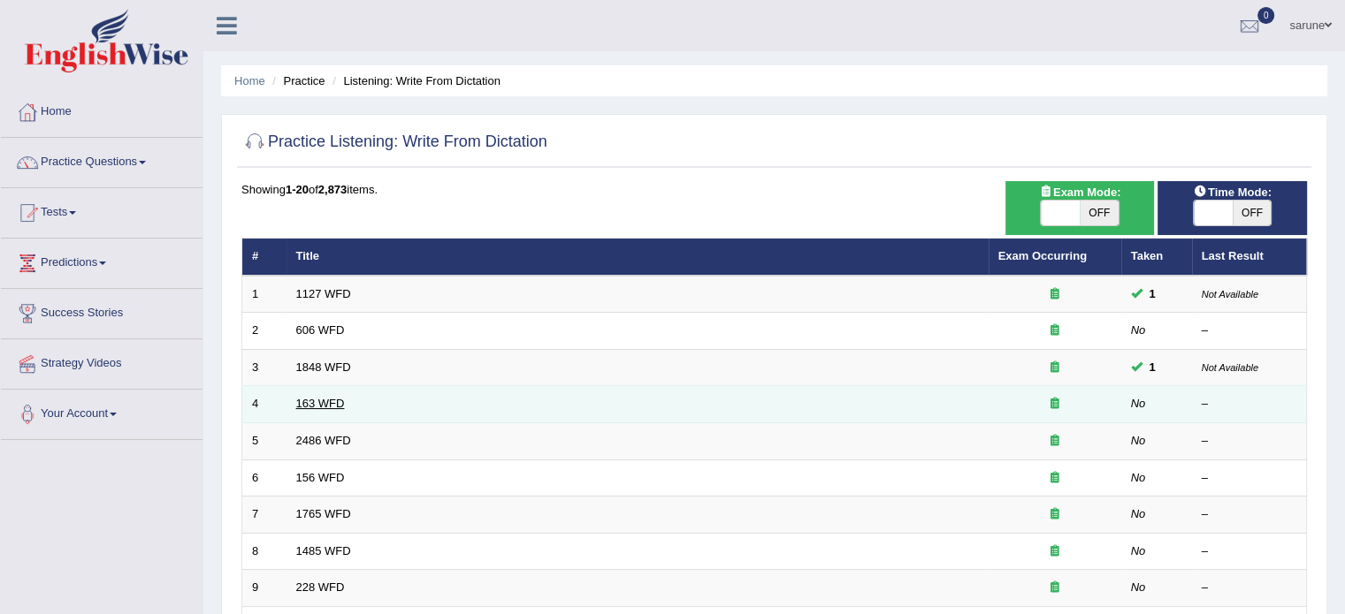
click at [308, 406] on link "163 WFD" at bounding box center [320, 403] width 49 height 13
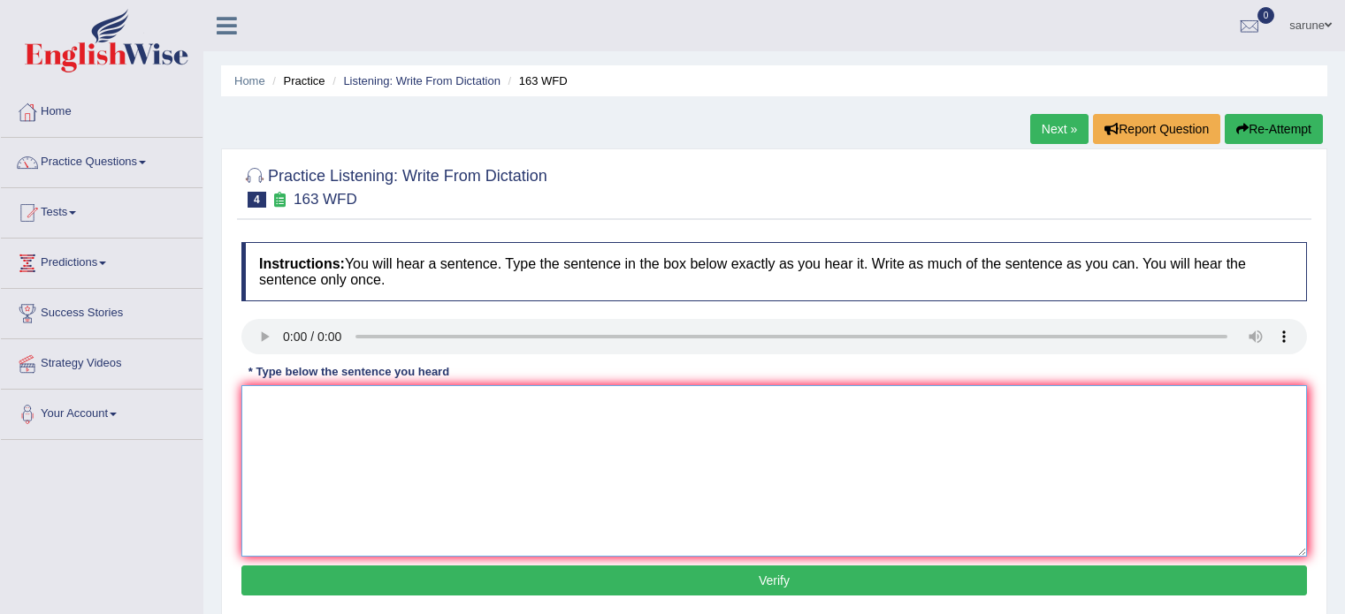
scroll to position [99, 0]
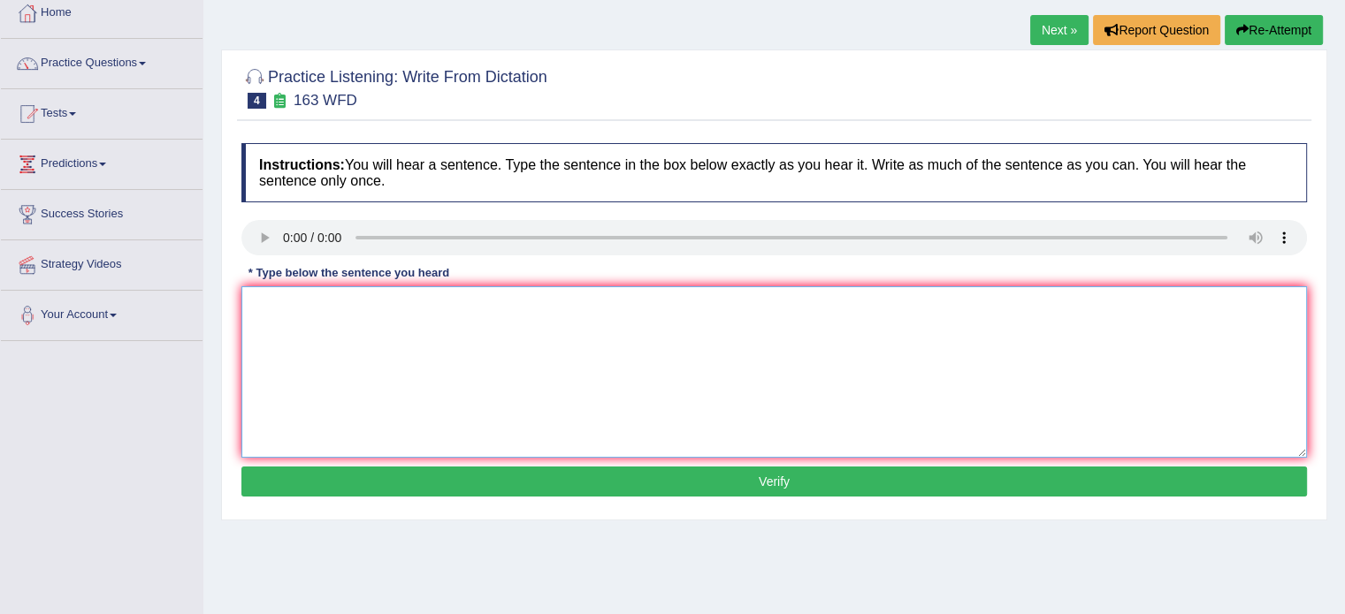
click at [276, 314] on textarea at bounding box center [773, 372] width 1065 height 172
type textarea "t"
drag, startPoint x: 308, startPoint y: 305, endPoint x: 147, endPoint y: 321, distance: 161.7
click at [147, 321] on div "Toggle navigation Home Practice Questions Speaking Practice Read Aloud Repeat S…" at bounding box center [672, 360] width 1345 height 919
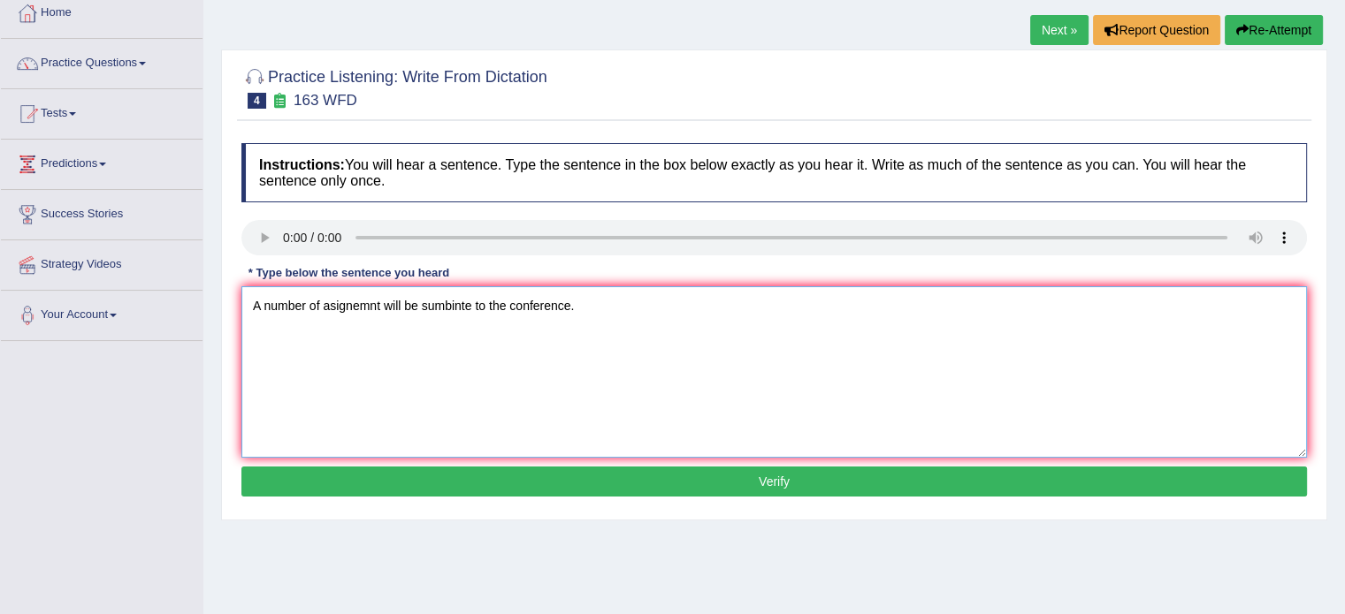
click at [381, 310] on textarea "A number of asignemnt will be sumbinte to the conference." at bounding box center [773, 372] width 1065 height 172
click at [476, 311] on textarea "A number of assigments will be sumbinte to the conference." at bounding box center [773, 372] width 1065 height 172
click at [585, 307] on textarea "A number of assigments will be submited to the conference" at bounding box center [773, 372] width 1065 height 172
type textarea "A number of assigments will be submited to the conference."
drag, startPoint x: 588, startPoint y: 503, endPoint x: 633, endPoint y: 477, distance: 52.3
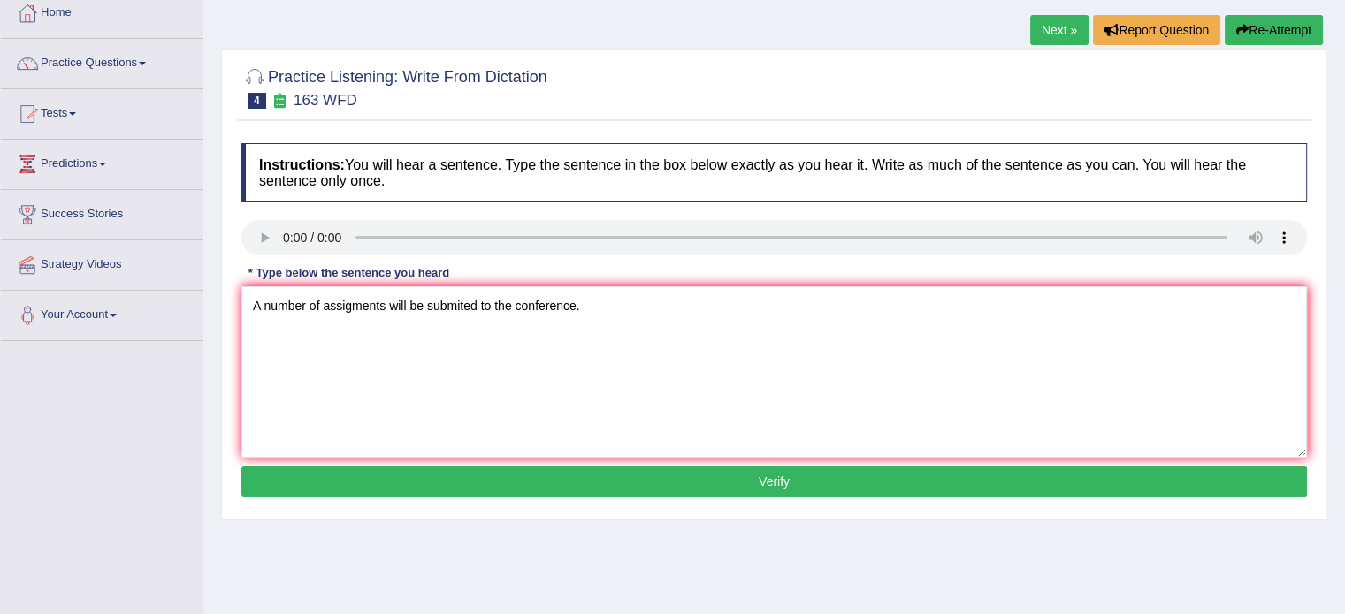
click at [633, 477] on div "Instructions: You will hear a sentence. Type the sentence in the box below exac…" at bounding box center [774, 322] width 1074 height 377
click at [670, 481] on button "Verify" at bounding box center [773, 482] width 1065 height 30
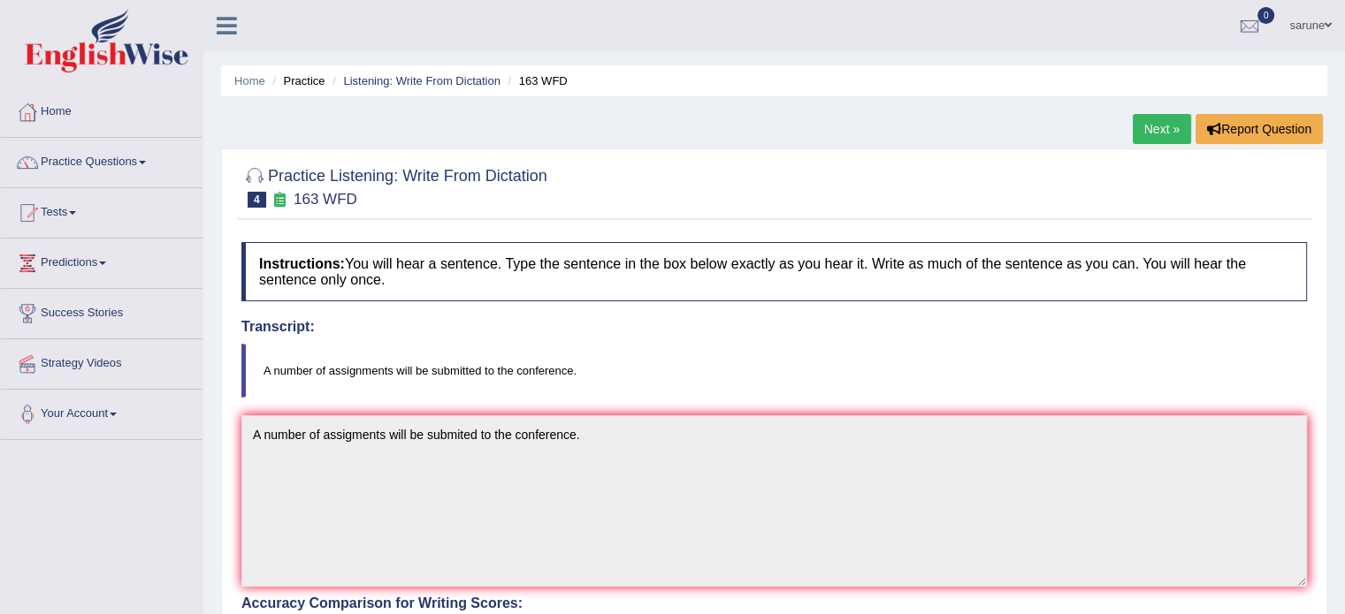
click at [1156, 129] on link "Next »" at bounding box center [1162, 129] width 58 height 30
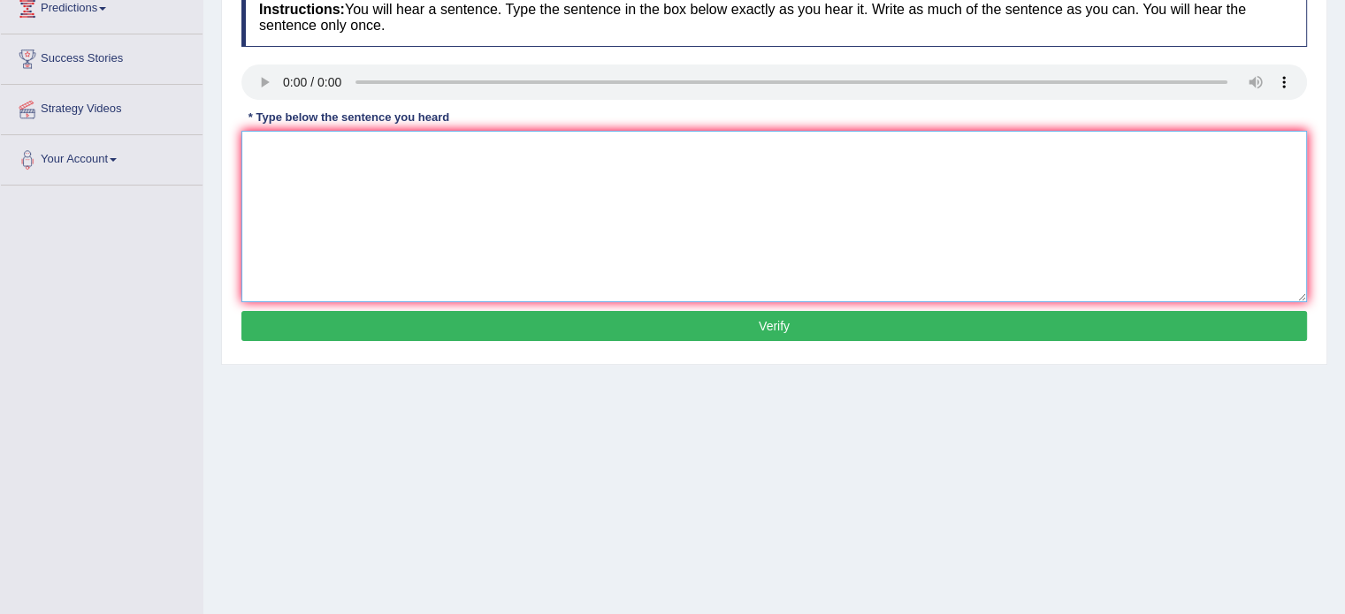
click at [272, 143] on textarea at bounding box center [773, 217] width 1065 height 172
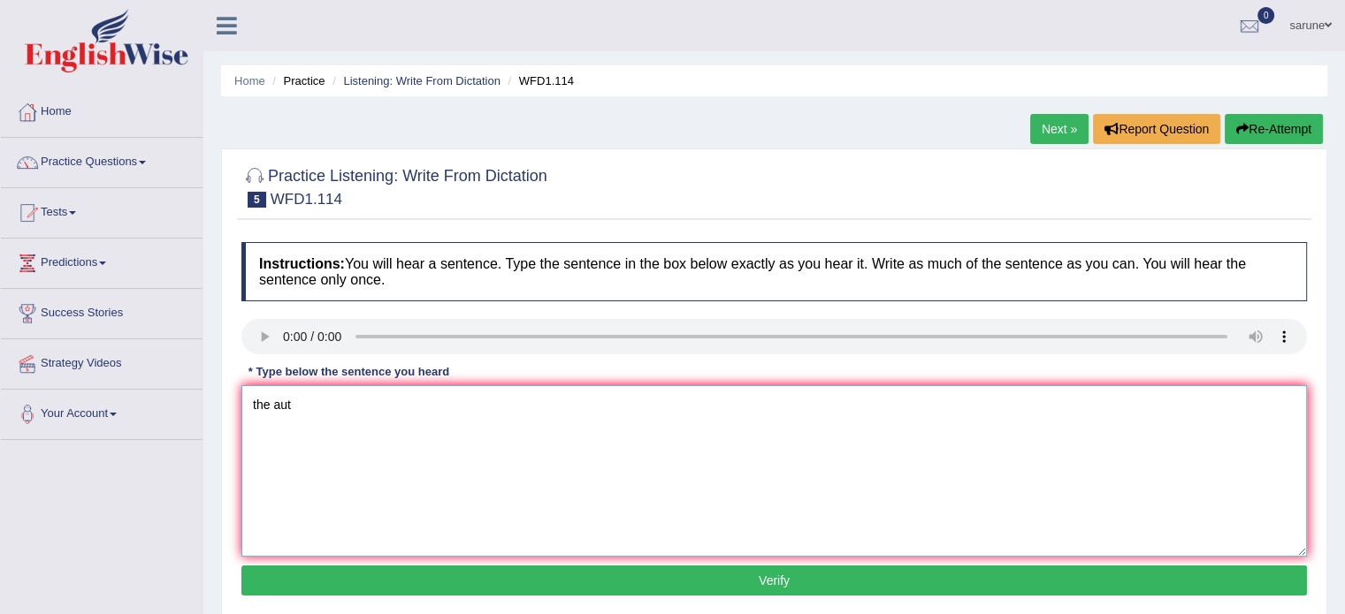
type textarea "the aut"
click at [1057, 130] on link "Next »" at bounding box center [1059, 129] width 58 height 30
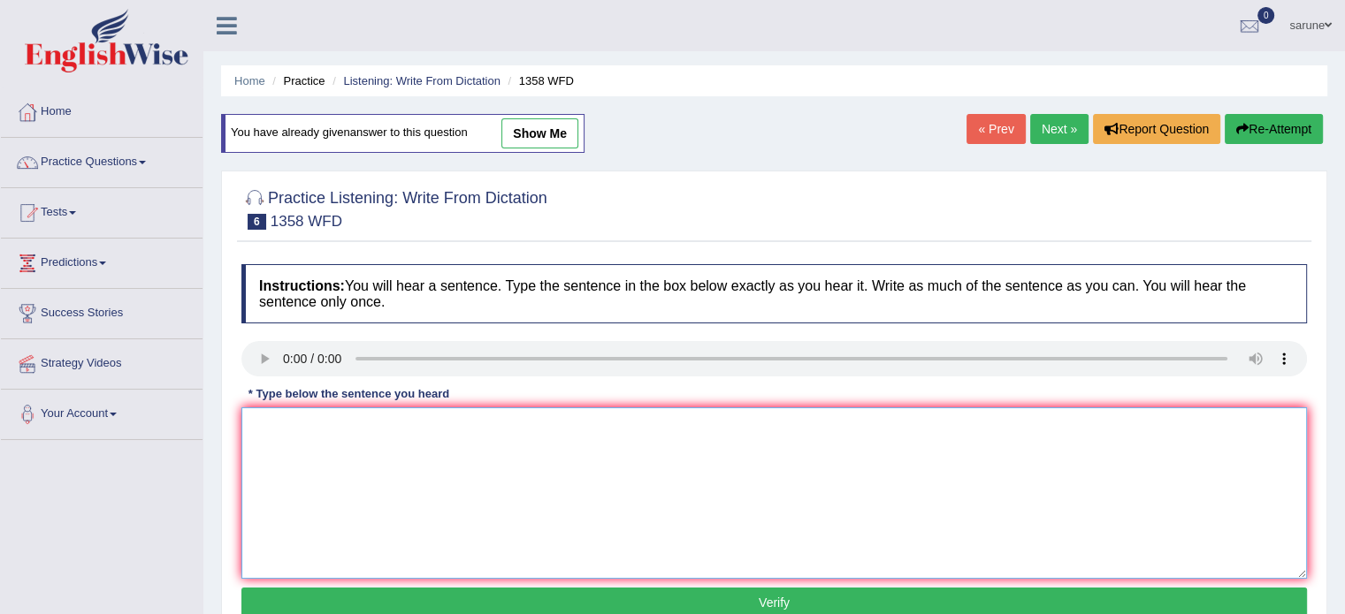
click at [276, 444] on textarea at bounding box center [773, 494] width 1065 height 172
drag, startPoint x: 276, startPoint y: 427, endPoint x: 188, endPoint y: 438, distance: 88.2
click at [188, 438] on div "Toggle navigation Home Practice Questions Speaking Practice Read Aloud Repeat S…" at bounding box center [672, 459] width 1345 height 919
click at [324, 431] on textarea "Conumncatio nskill became really importna in reacent years." at bounding box center [773, 494] width 1065 height 172
click at [339, 428] on textarea "Comunication nskill became really importna in reacent years." at bounding box center [773, 494] width 1065 height 172
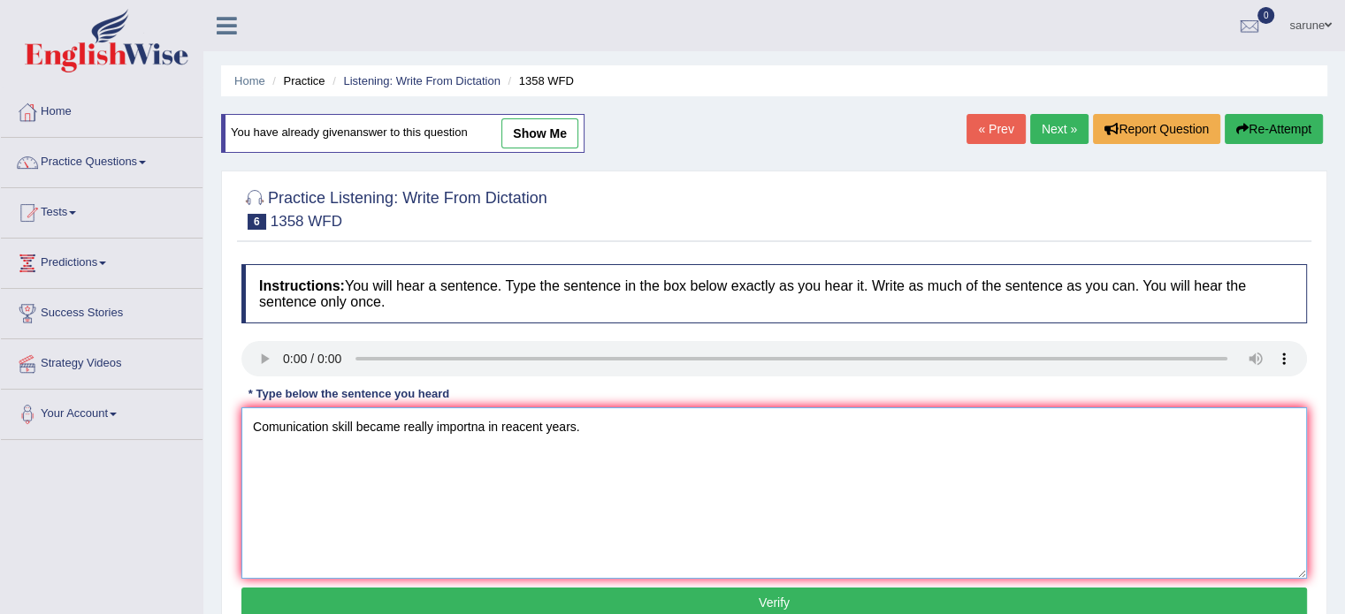
click at [483, 427] on textarea "Comunication skill became really importna in reacent years." at bounding box center [773, 494] width 1065 height 172
click at [547, 431] on textarea "Comunication skill became really important in reacentyears." at bounding box center [773, 494] width 1065 height 172
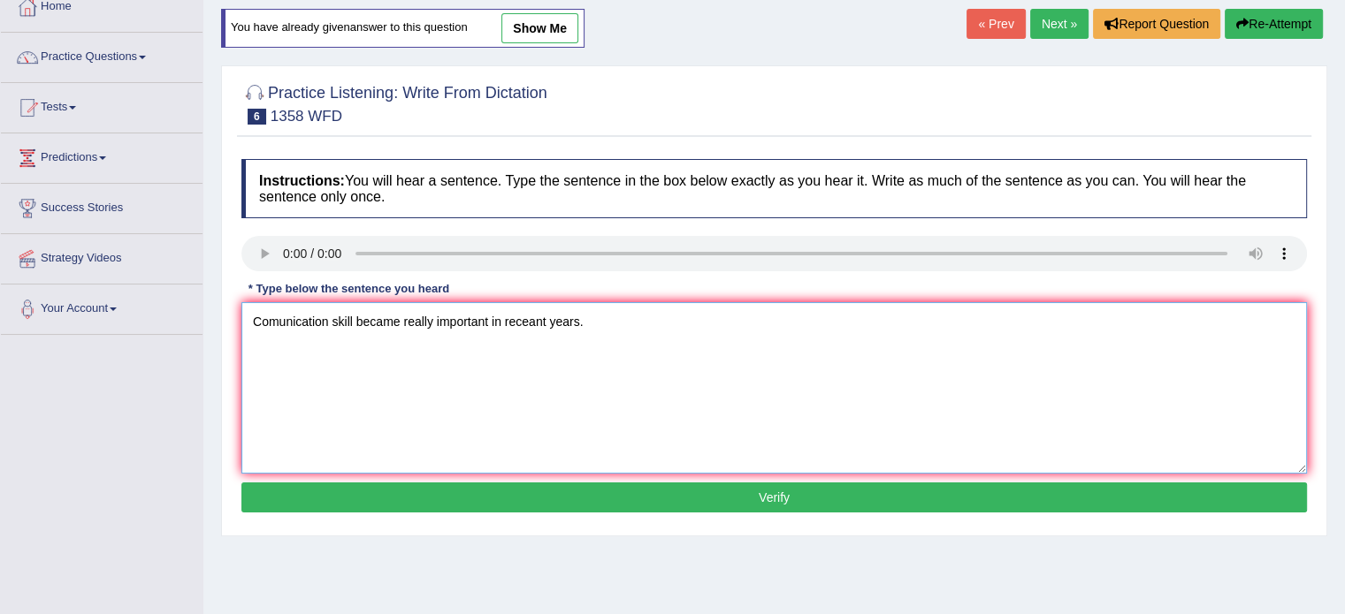
scroll to position [106, 0]
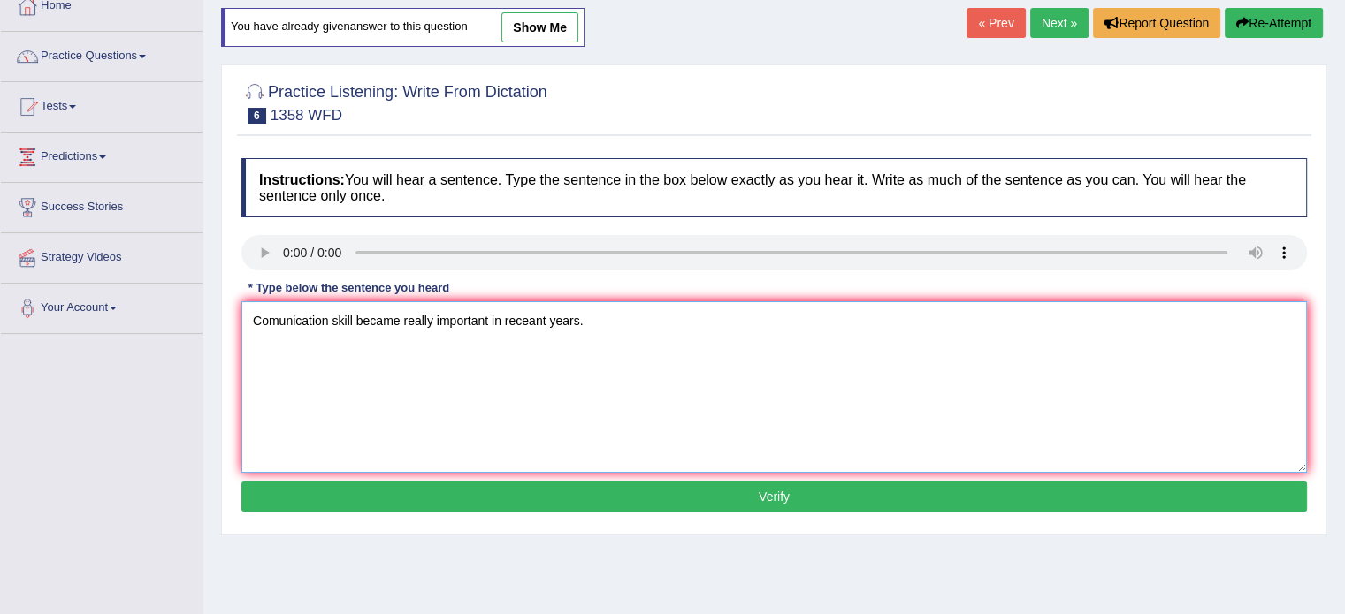
type textarea "Comunication skill became really important in receant years."
click at [588, 488] on button "Verify" at bounding box center [773, 497] width 1065 height 30
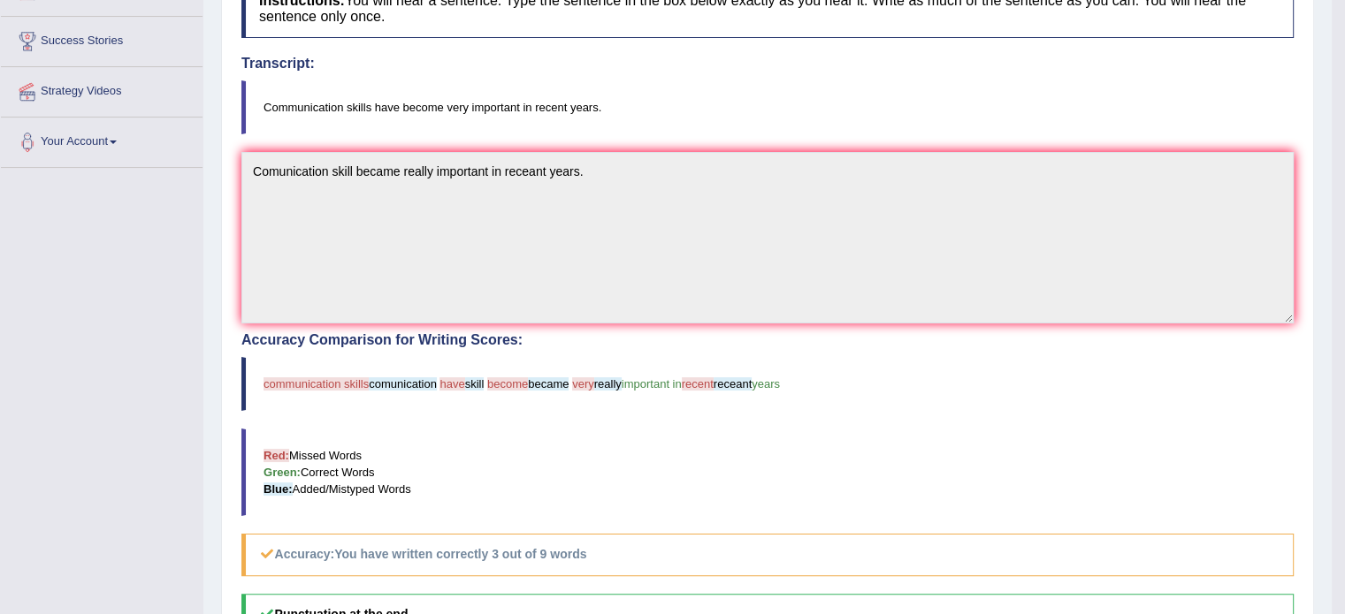
scroll to position [0, 0]
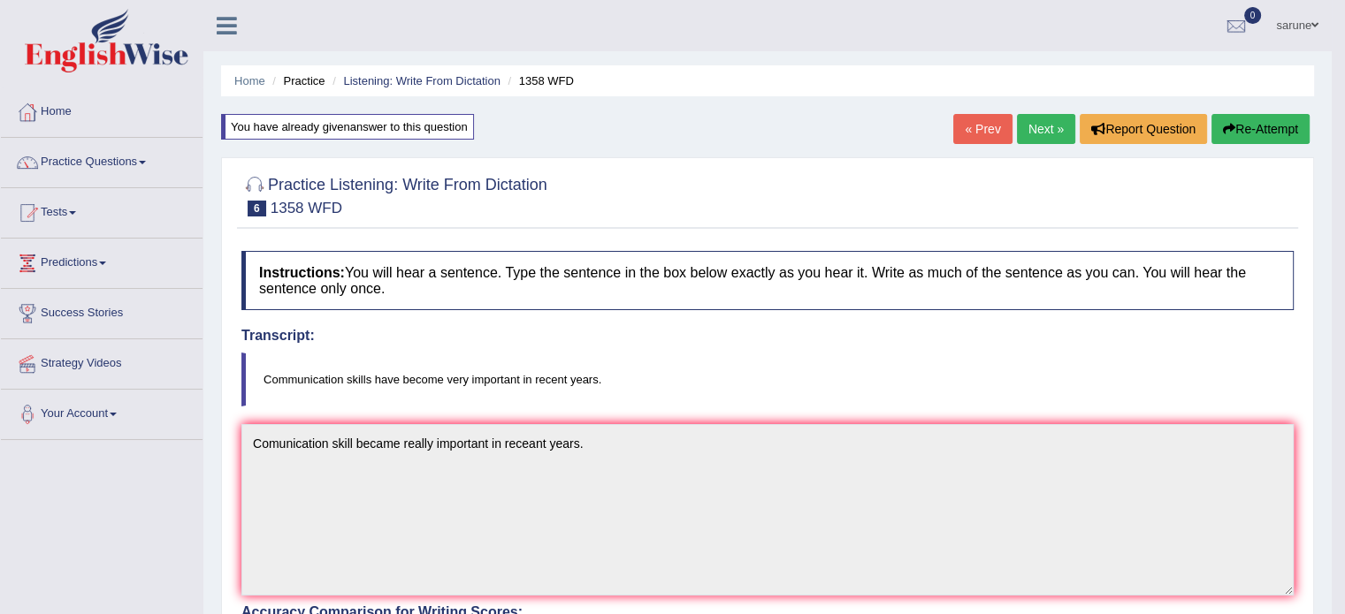
click at [1052, 126] on link "Next »" at bounding box center [1046, 129] width 58 height 30
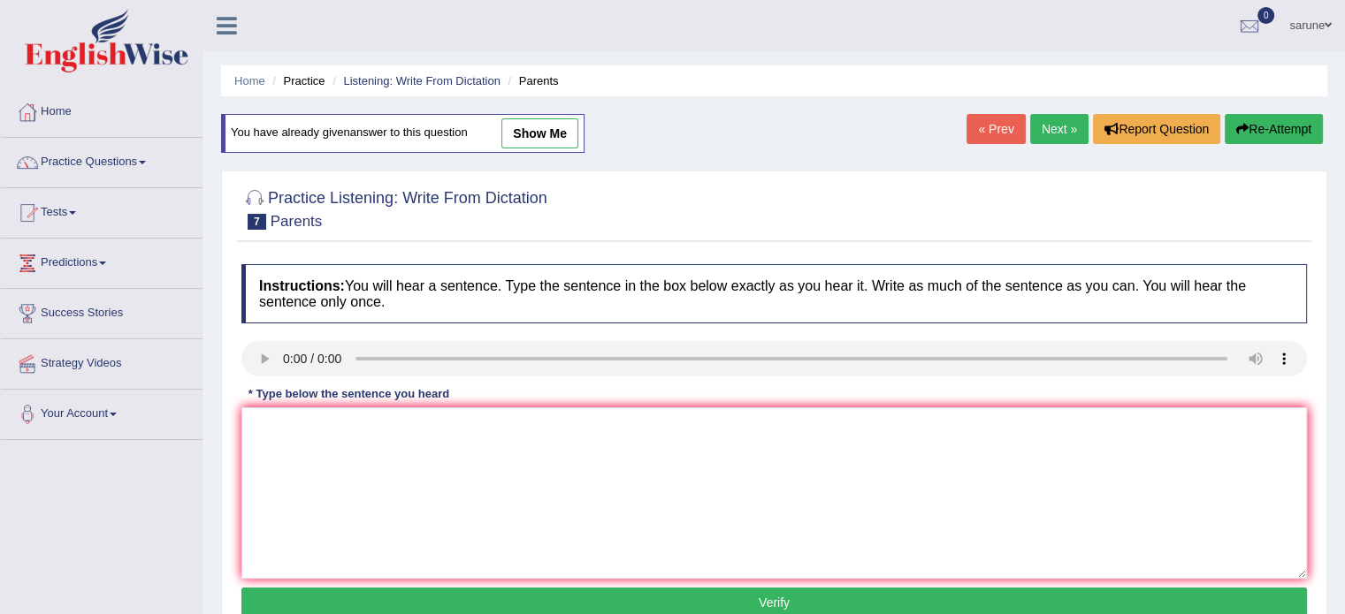
click at [272, 404] on div "Instructions: You will hear a sentence. Type the sentence in the box below exac…" at bounding box center [774, 444] width 1074 height 377
click at [272, 409] on textarea at bounding box center [773, 494] width 1065 height 172
type textarea "pa"
click at [1059, 141] on link "Next »" at bounding box center [1059, 129] width 58 height 30
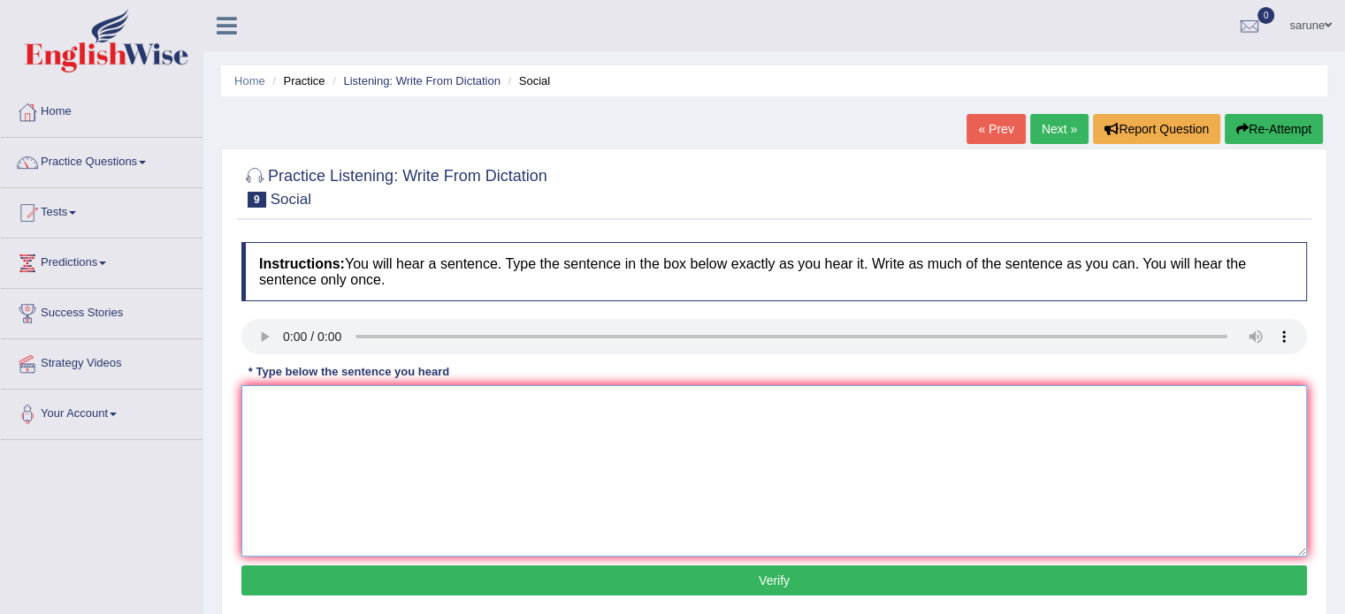
click at [279, 424] on textarea at bounding box center [773, 471] width 1065 height 172
type textarea "social [policies"
click at [1064, 136] on link "Next »" at bounding box center [1059, 129] width 58 height 30
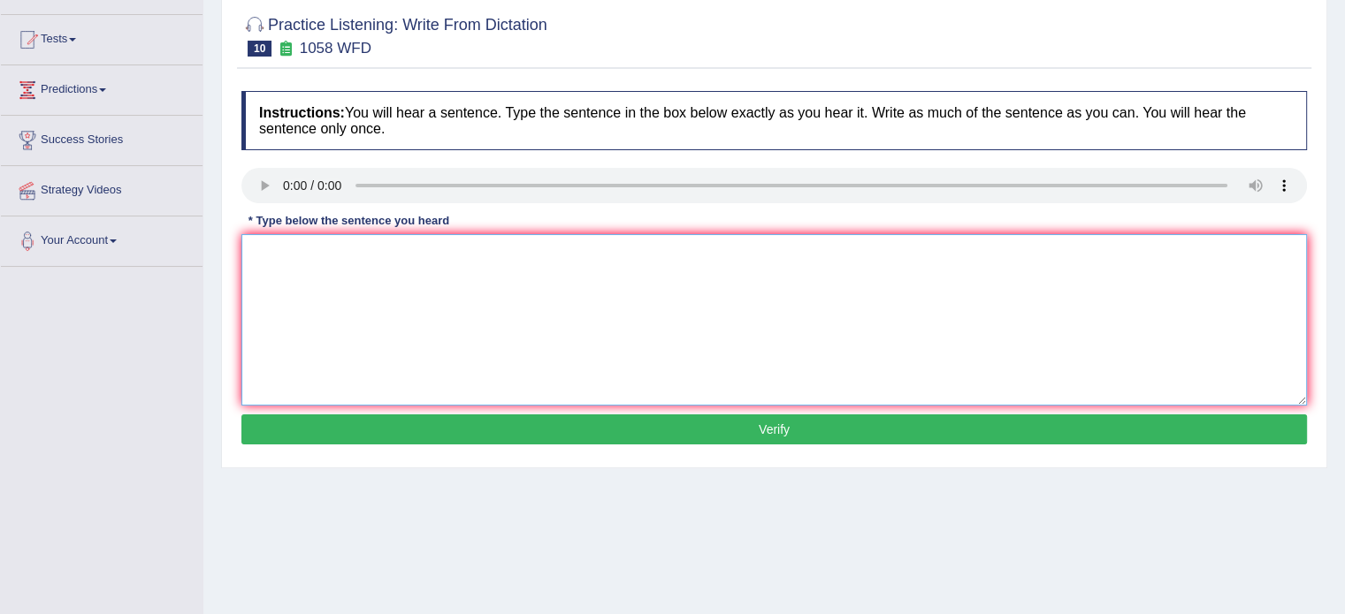
click at [286, 301] on textarea at bounding box center [773, 320] width 1065 height 172
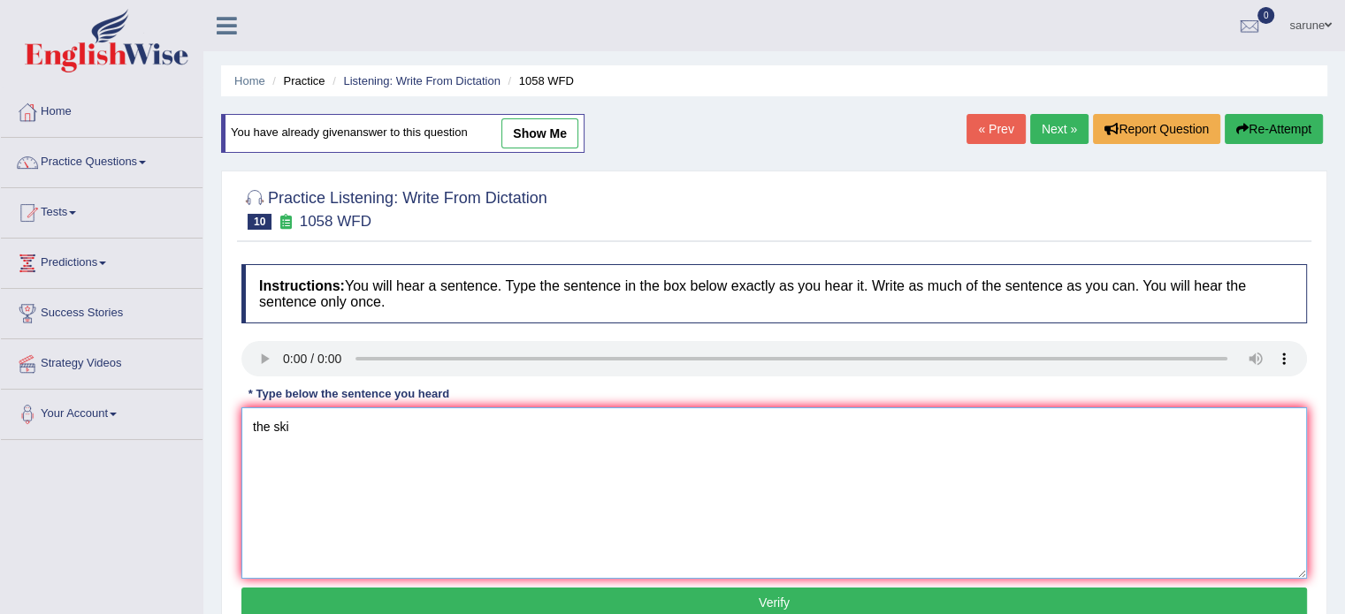
type textarea "the ski"
click at [1050, 117] on link "Next »" at bounding box center [1059, 129] width 58 height 30
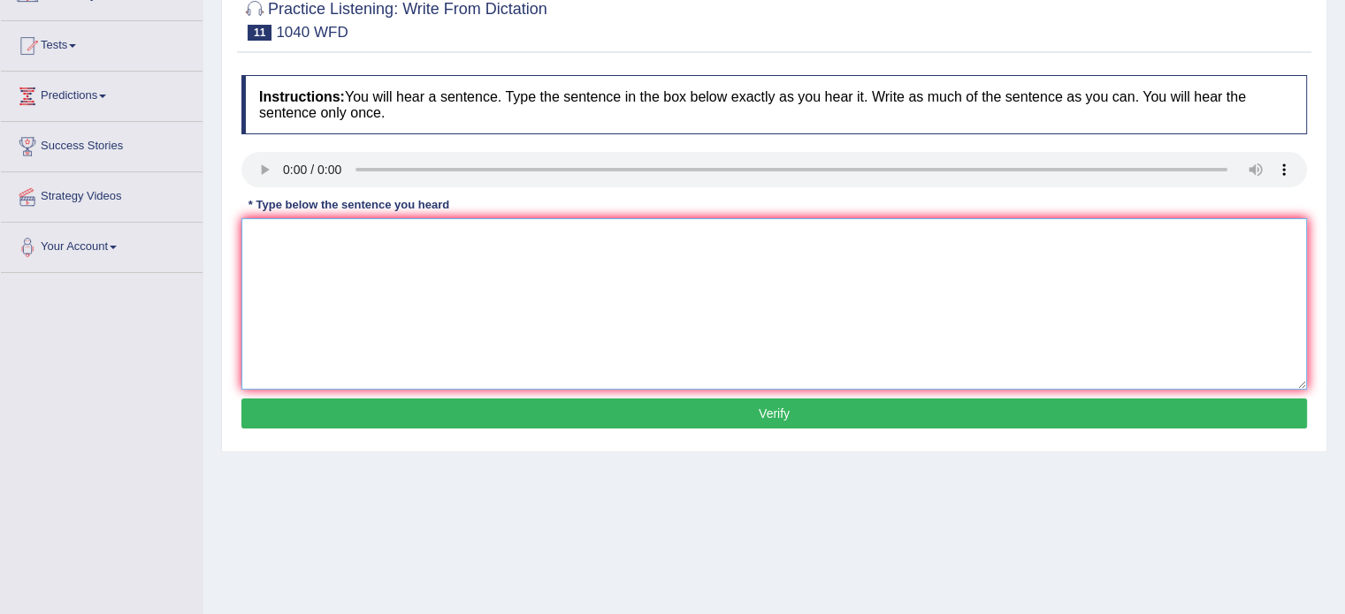
click at [281, 261] on textarea at bounding box center [773, 304] width 1065 height 172
drag, startPoint x: 278, startPoint y: 238, endPoint x: 184, endPoint y: 251, distance: 94.6
click at [184, 251] on div "Toggle navigation Home Practice Questions Speaking Practice Read Aloud Repeat S…" at bounding box center [672, 292] width 1345 height 919
type textarea "Extra corince activies can develop student"
click at [418, 416] on button "Verify" at bounding box center [773, 414] width 1065 height 30
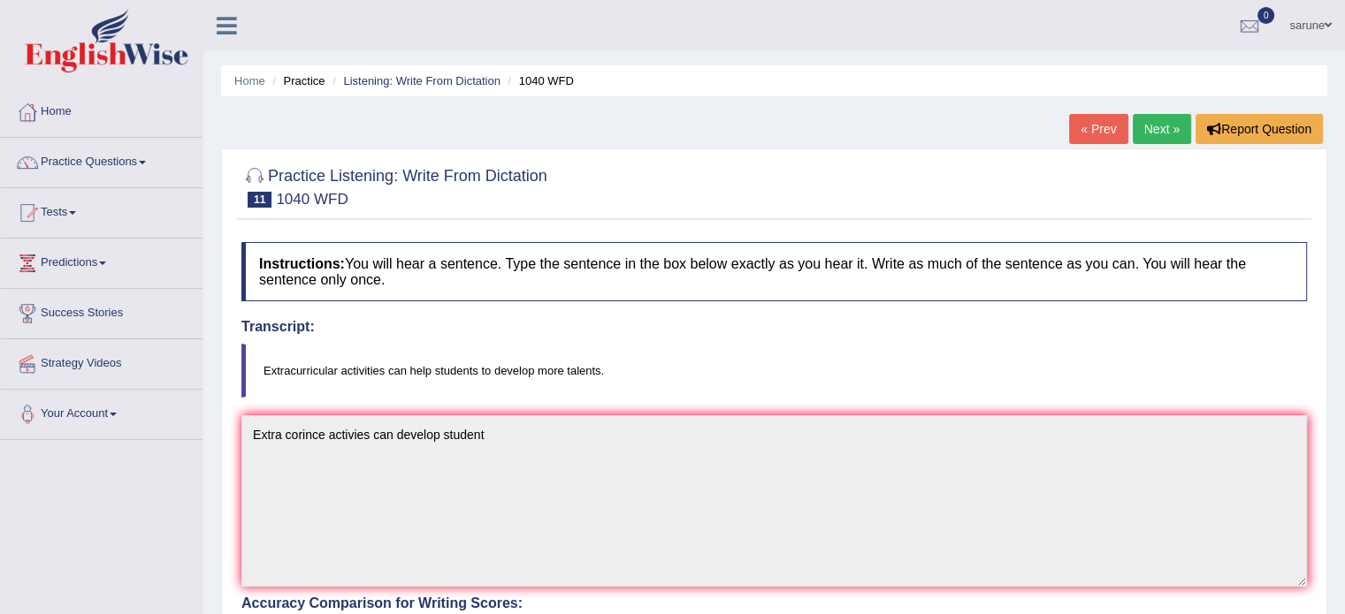
click at [1171, 126] on link "Next »" at bounding box center [1162, 129] width 58 height 30
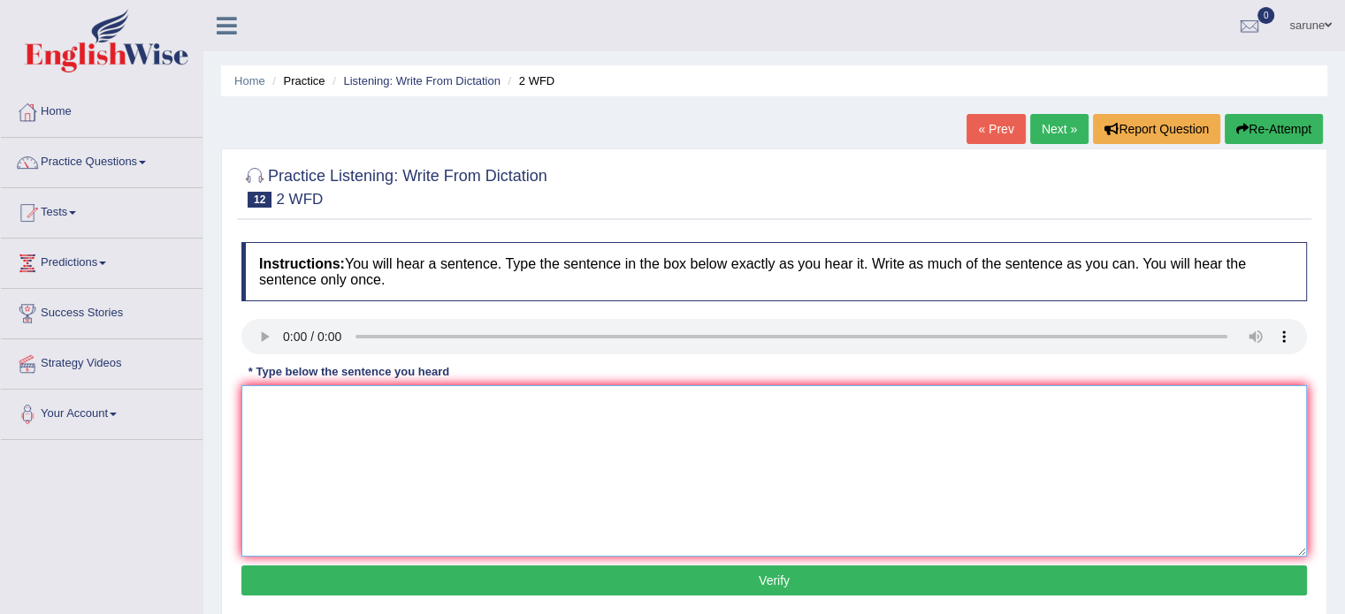
click at [305, 436] on textarea at bounding box center [773, 471] width 1065 height 172
drag, startPoint x: 268, startPoint y: 409, endPoint x: 241, endPoint y: 410, distance: 26.5
click at [241, 410] on textarea "pls confirm that you receved the texbook" at bounding box center [773, 471] width 1065 height 172
click at [333, 411] on textarea "Please confirm that you receved the texbook" at bounding box center [773, 471] width 1065 height 172
click at [517, 408] on textarea "Please confirm that you receved the texbook" at bounding box center [773, 471] width 1065 height 172
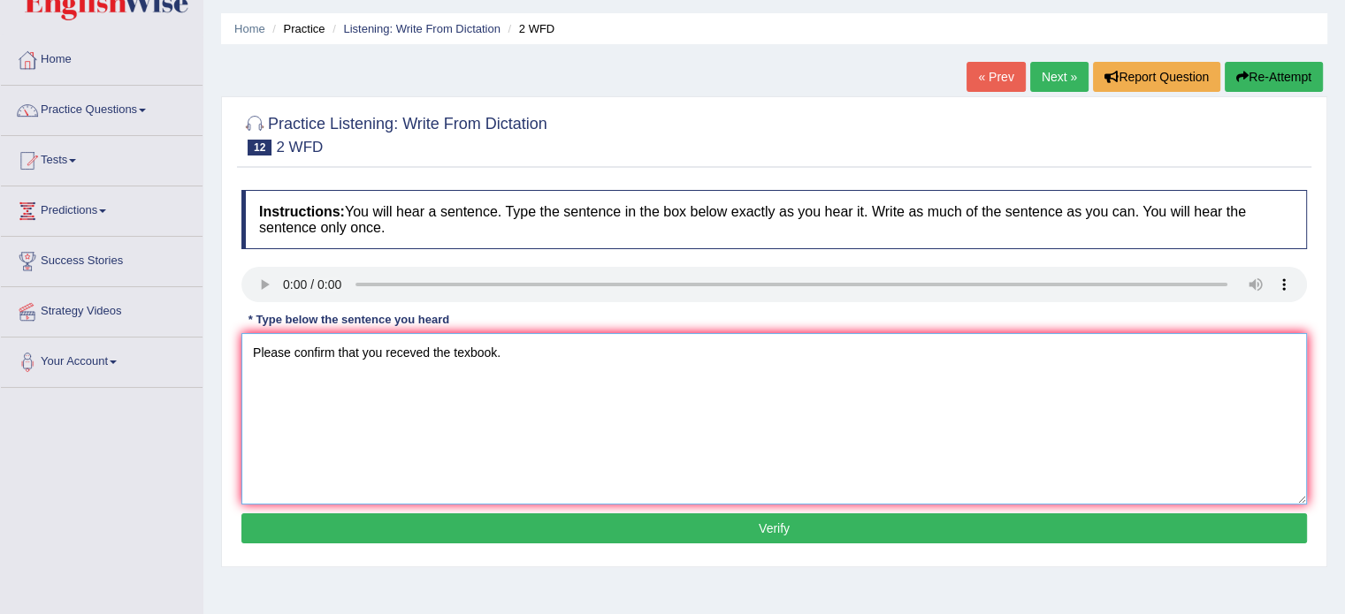
scroll to position [53, 0]
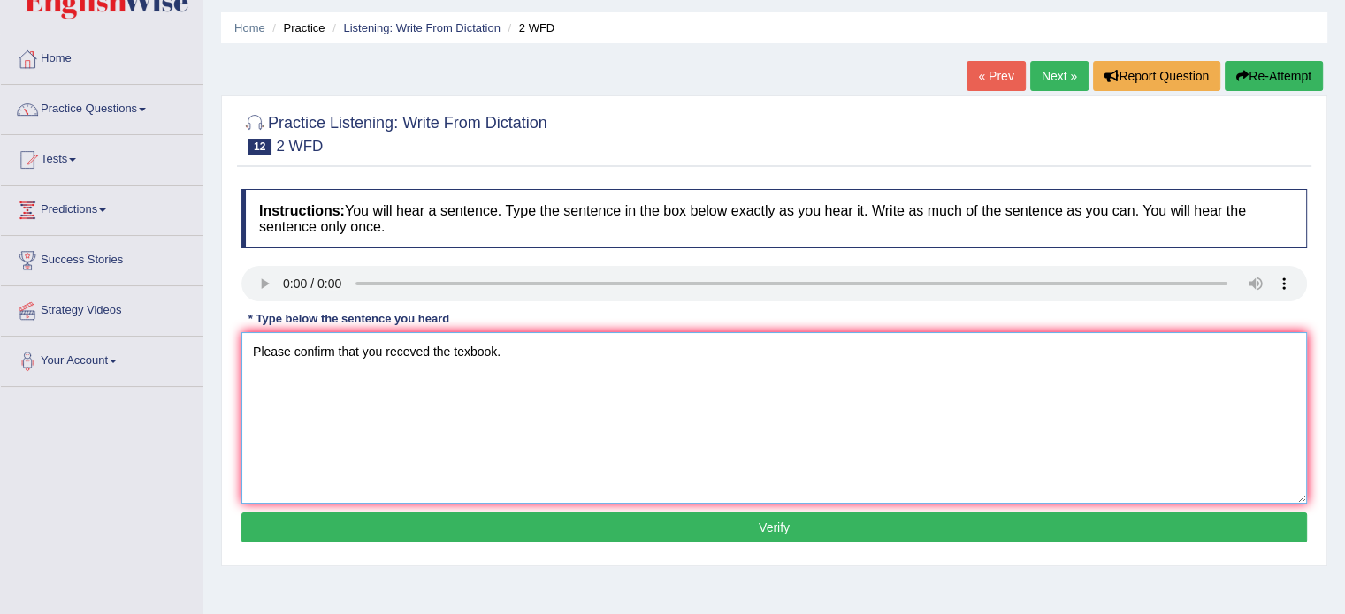
type textarea "Please confirm that you receved the texbook."
click at [513, 530] on button "Verify" at bounding box center [773, 528] width 1065 height 30
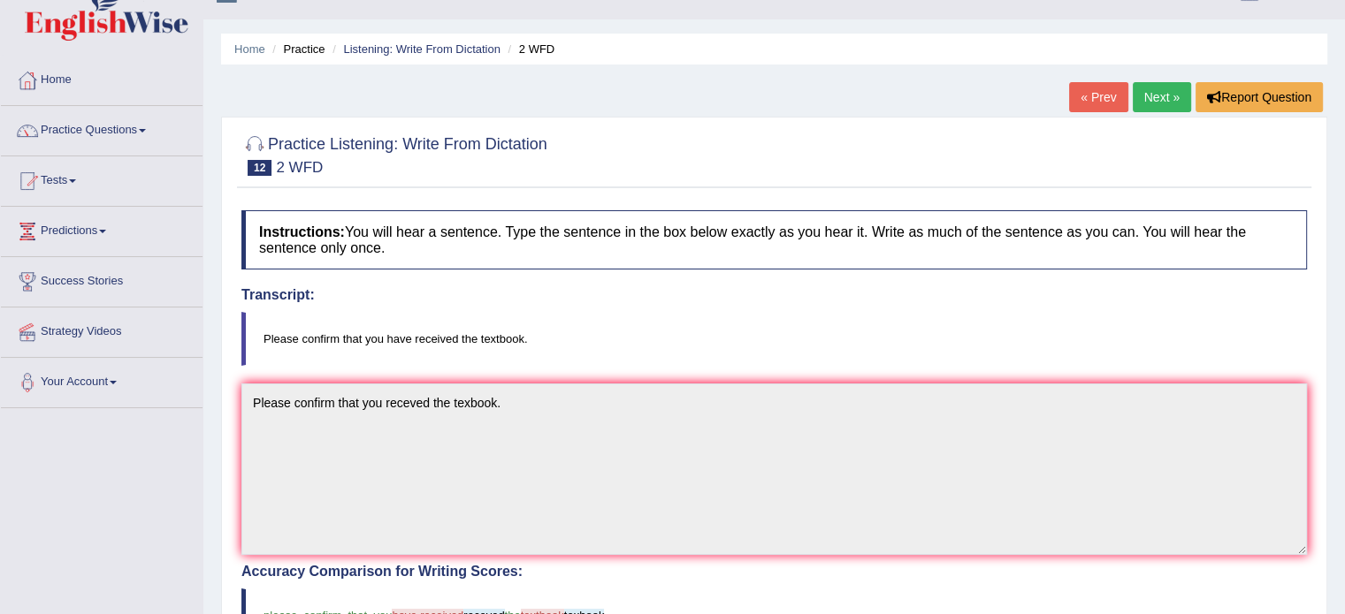
scroll to position [0, 0]
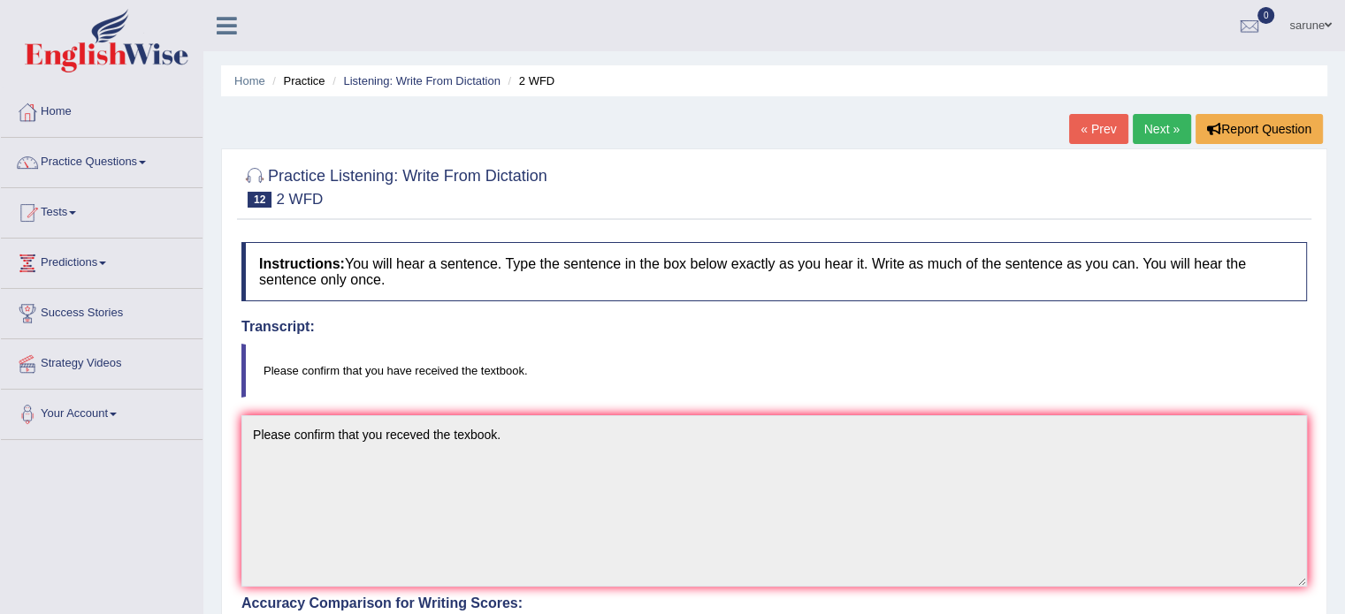
click at [1158, 120] on link "Next »" at bounding box center [1162, 129] width 58 height 30
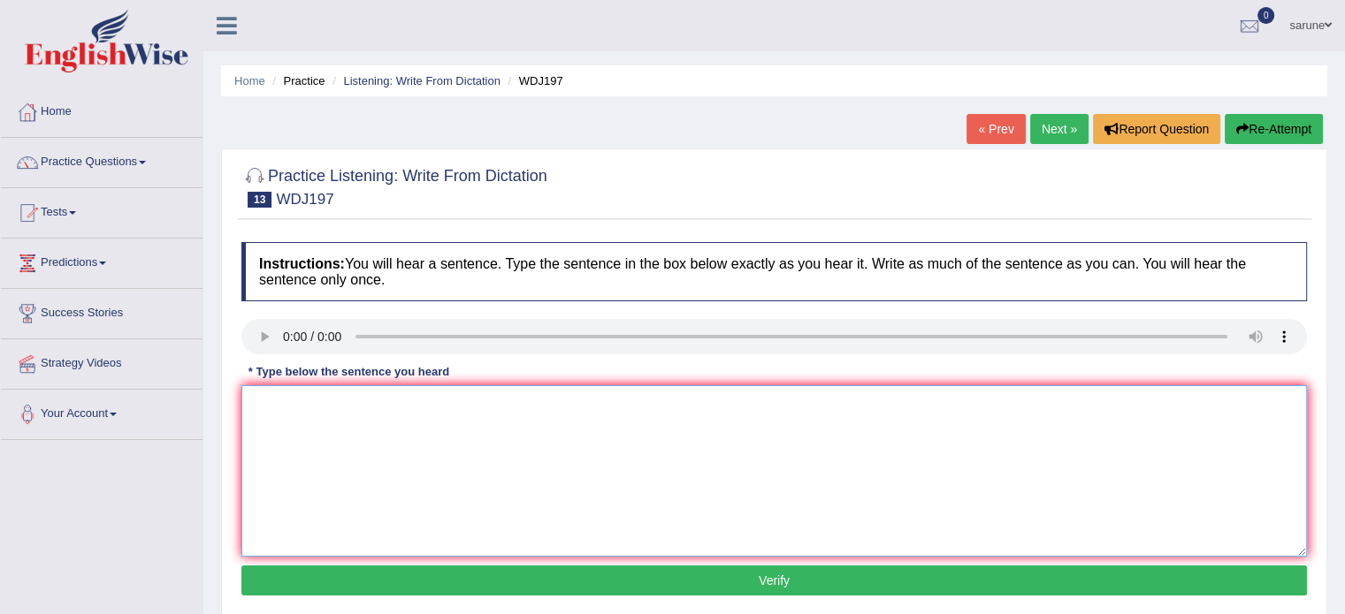
click at [273, 468] on textarea at bounding box center [773, 471] width 1065 height 172
type textarea "a selebrate hteroi is still"
click at [1066, 132] on link "Next »" at bounding box center [1059, 129] width 58 height 30
click at [265, 416] on textarea at bounding box center [773, 471] width 1065 height 172
type textarea "the marine polsion has benn destroin"
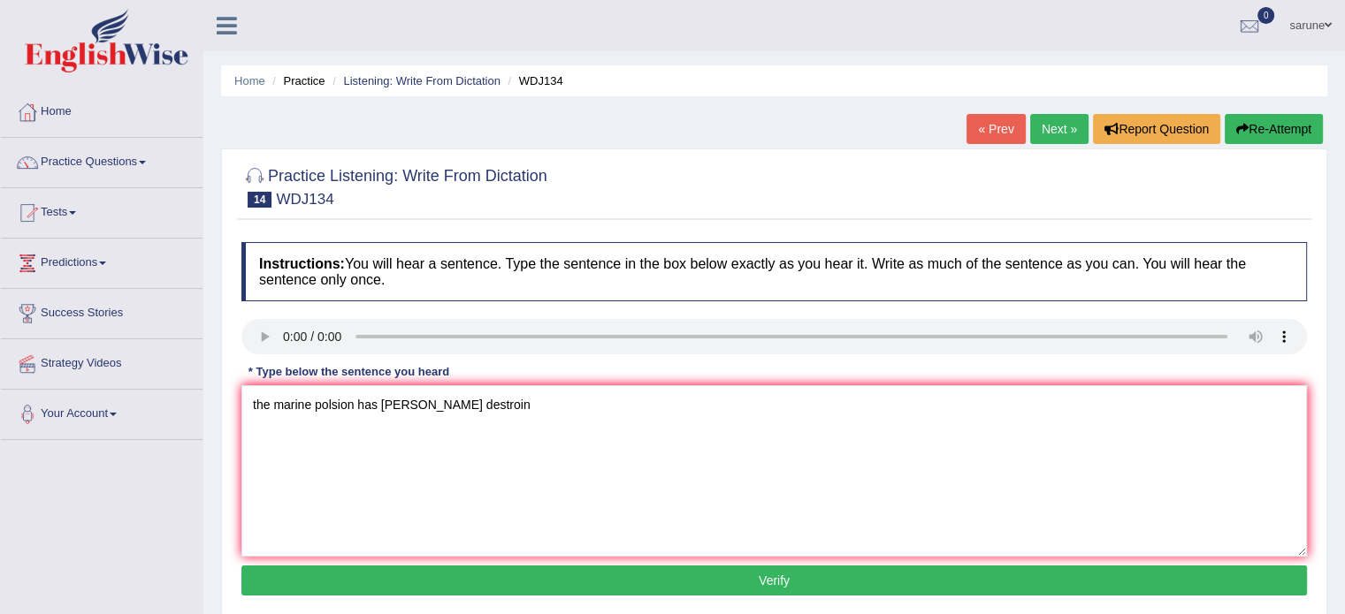
click at [1052, 127] on link "Next »" at bounding box center [1059, 129] width 58 height 30
click at [277, 429] on textarea at bounding box center [773, 471] width 1065 height 172
drag, startPoint x: 293, startPoint y: 403, endPoint x: 215, endPoint y: 411, distance: 78.2
click at [215, 411] on div "Home Practice Listening: Write From Dictation WDJ76 « Prev Next » Report Questi…" at bounding box center [773, 442] width 1141 height 884
click at [385, 407] on textarea "Students a recomentde to read book writen by profesio jones" at bounding box center [773, 471] width 1065 height 172
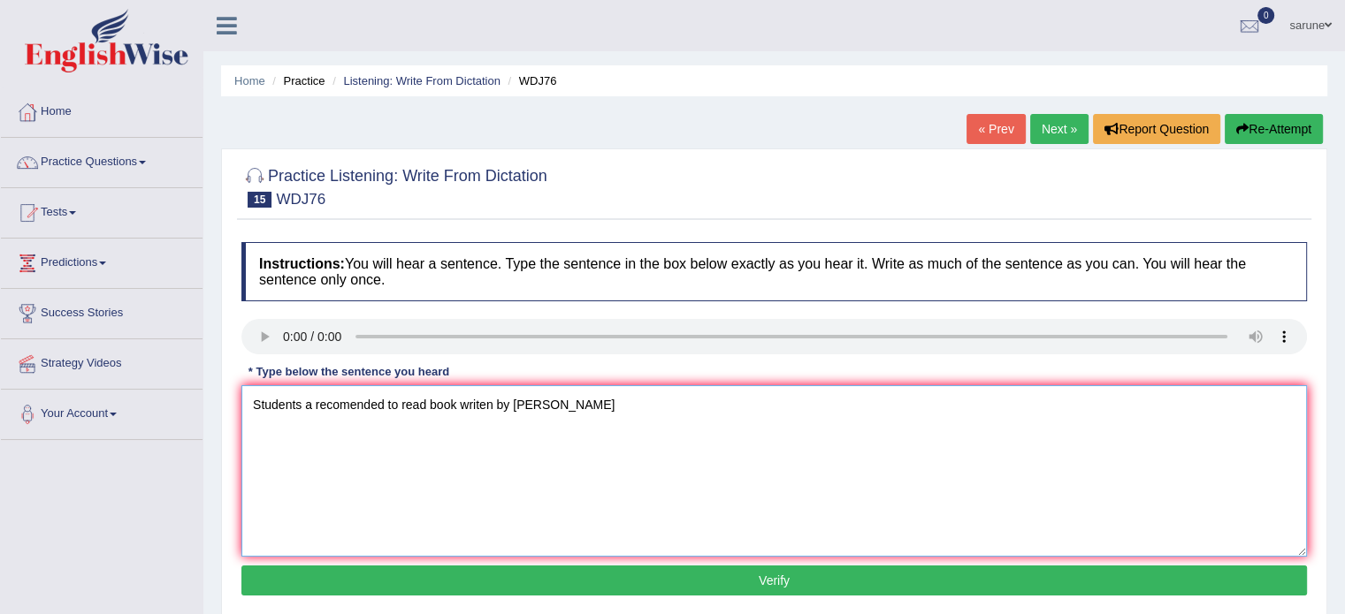
click at [455, 413] on textarea "Students a recomended to read book writen by profesio jones" at bounding box center [773, 471] width 1065 height 172
click at [561, 408] on textarea "Students a recomended to read books writen by profesio jones" at bounding box center [773, 471] width 1065 height 172
click at [622, 408] on textarea "Students a recomended to read books writen by profesior jones" at bounding box center [773, 471] width 1065 height 172
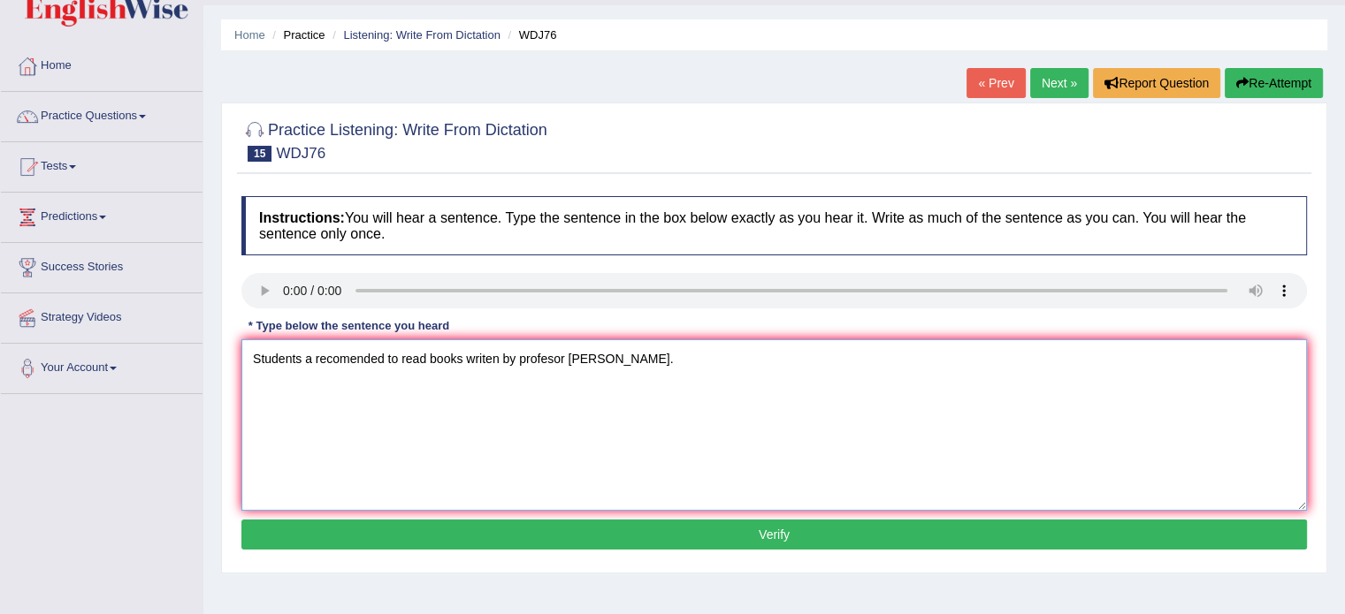
type textarea "Students a recomended to read books writen by profesor Jones."
click at [442, 526] on button "Verify" at bounding box center [773, 535] width 1065 height 30
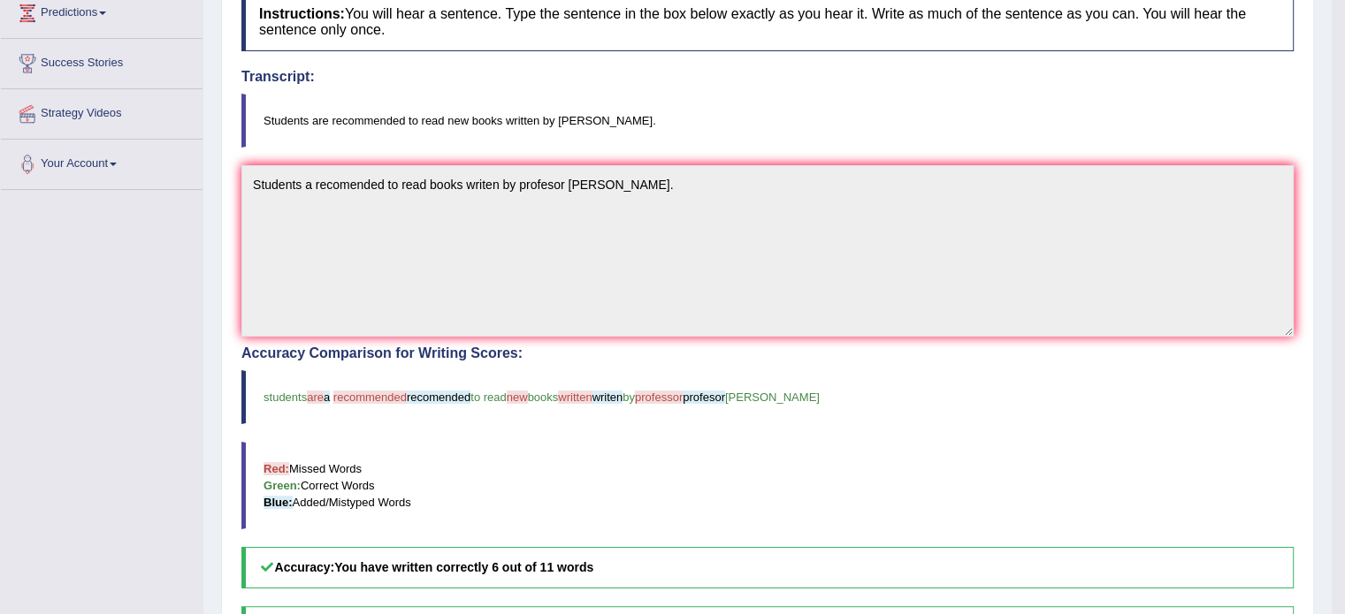
scroll to position [0, 0]
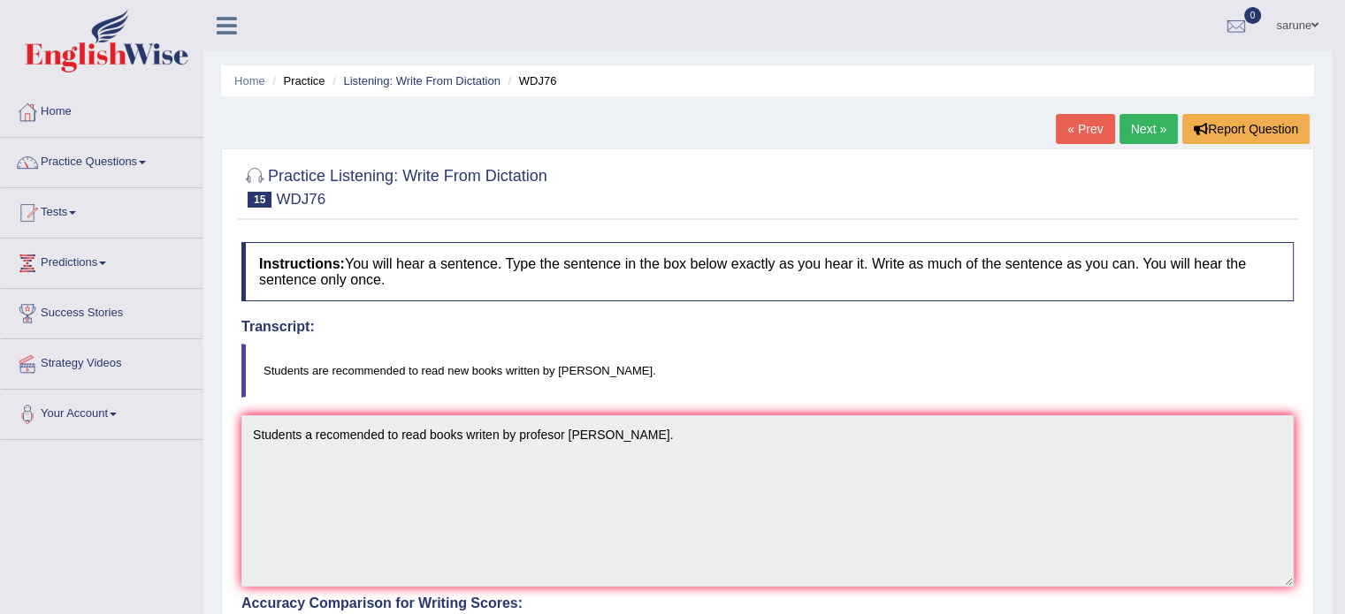
click at [1141, 126] on link "Next »" at bounding box center [1148, 129] width 58 height 30
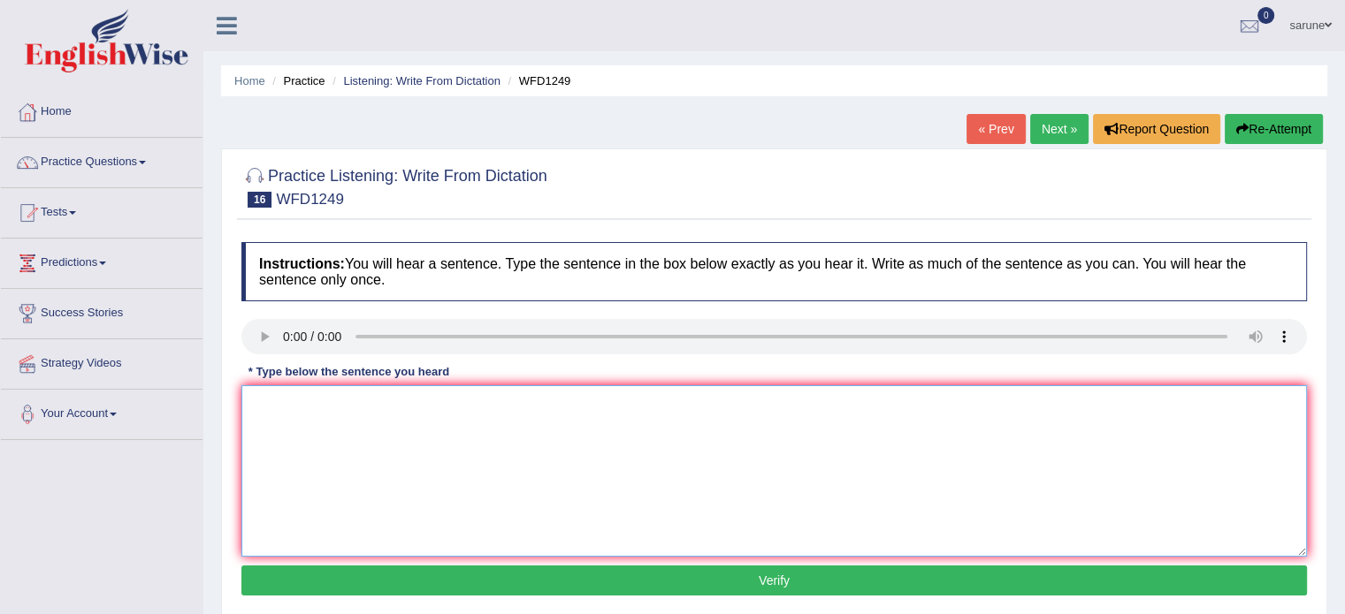
click at [283, 439] on textarea at bounding box center [773, 471] width 1065 height 172
type textarea "urban"
click at [1043, 129] on link "Next »" at bounding box center [1059, 129] width 58 height 30
click at [274, 419] on textarea at bounding box center [773, 471] width 1065 height 172
drag, startPoint x: 287, startPoint y: 407, endPoint x: 171, endPoint y: 413, distance: 116.9
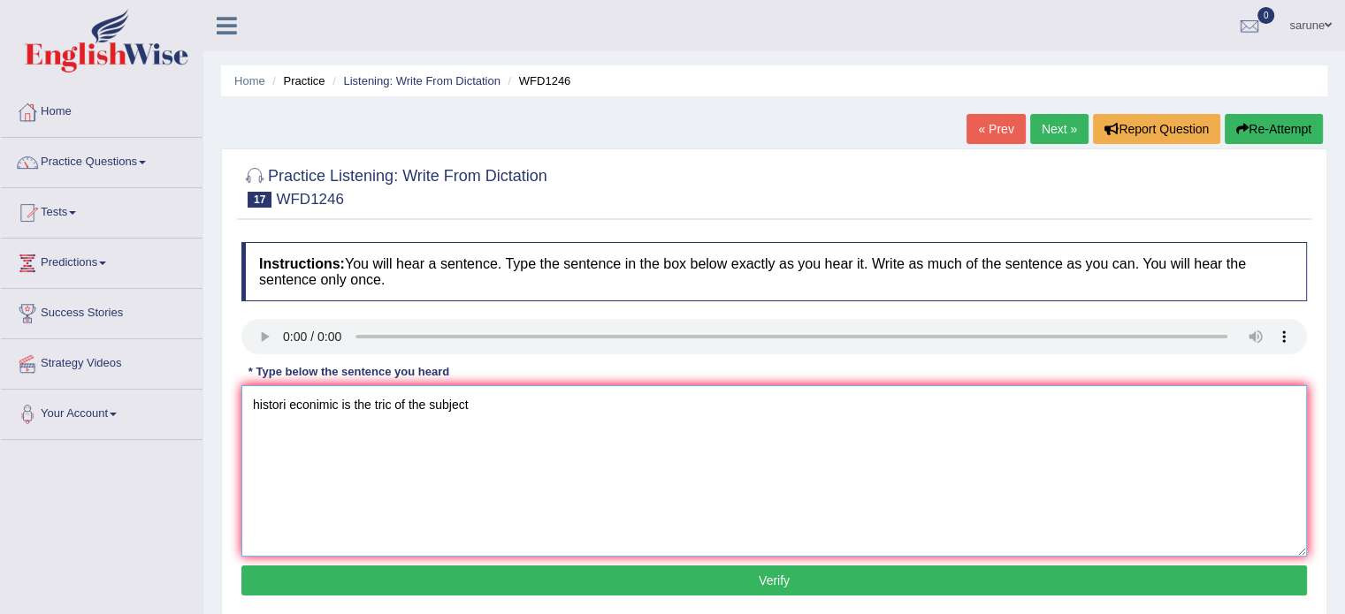
click at [171, 413] on div "Toggle navigation Home Practice Questions Speaking Practice Read Aloud Repeat S…" at bounding box center [672, 459] width 1345 height 919
click at [359, 411] on textarea "History of econimic is the tric of the subject" at bounding box center [773, 471] width 1065 height 172
click at [417, 406] on textarea "History of economics is the tric of the subject" at bounding box center [773, 471] width 1065 height 172
click at [512, 405] on textarea "History of economics is the trick of the subject" at bounding box center [773, 471] width 1065 height 172
type textarea "History of economics is the trick of the subject."
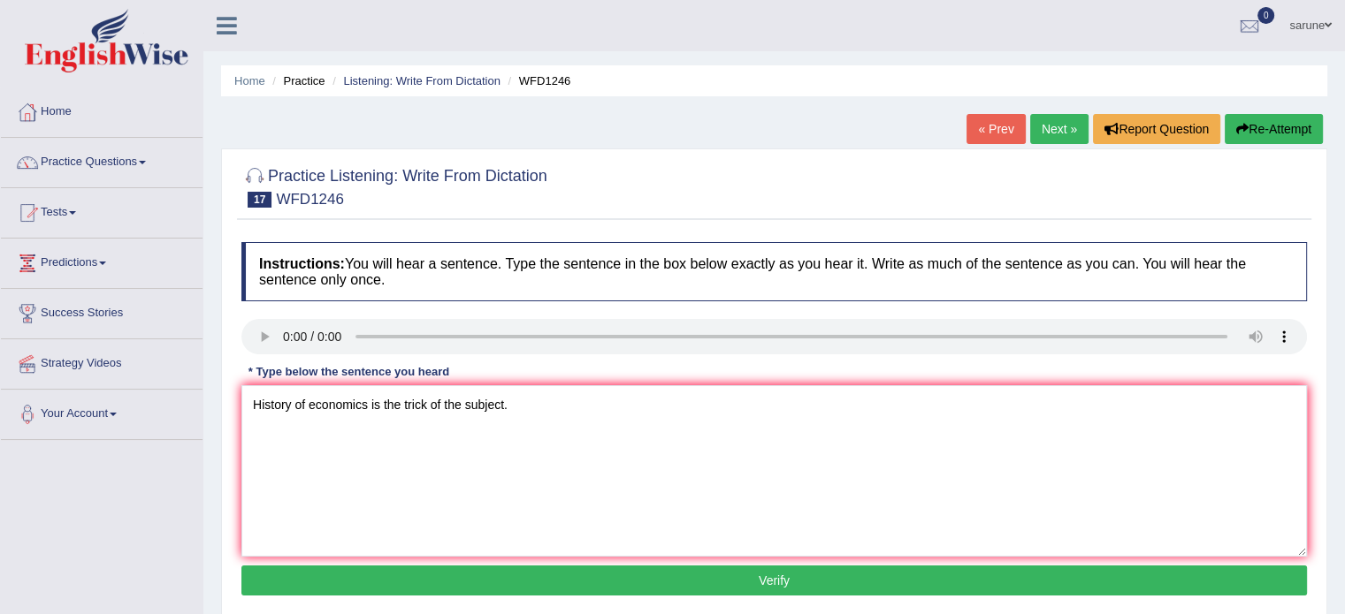
click at [486, 594] on div "Instructions: You will hear a sentence. Type the sentence in the box below exac…" at bounding box center [774, 421] width 1074 height 377
click at [486, 592] on button "Verify" at bounding box center [773, 581] width 1065 height 30
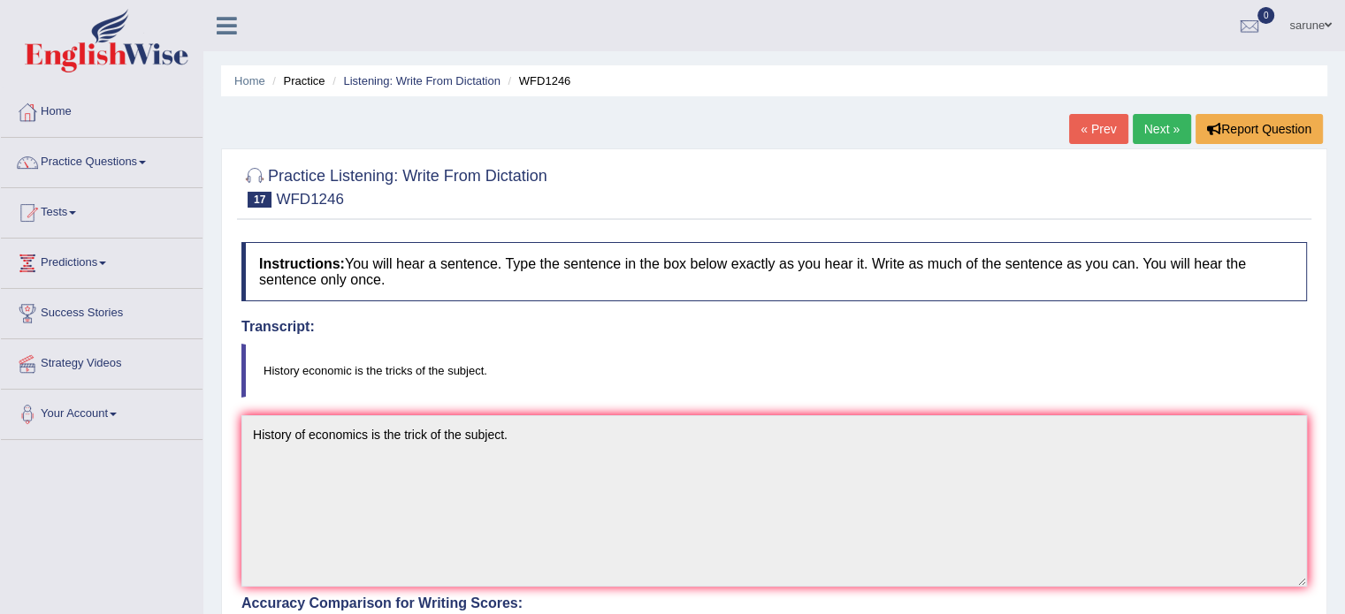
click at [1155, 130] on link "Next »" at bounding box center [1162, 129] width 58 height 30
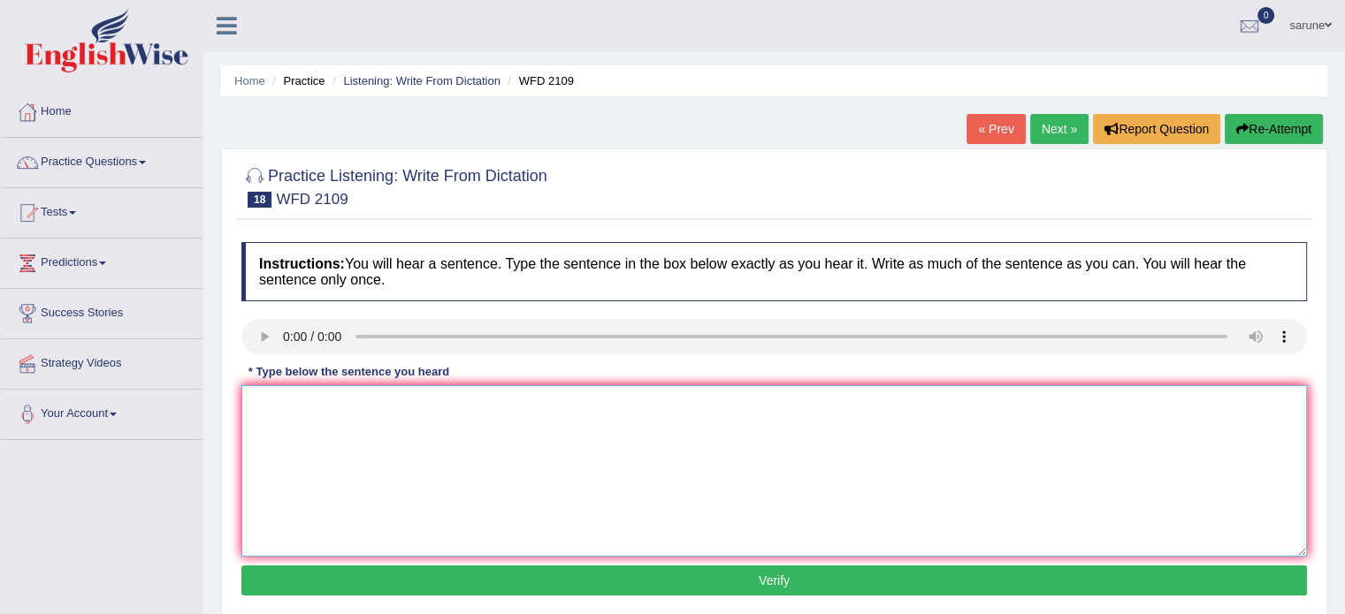
click at [281, 411] on textarea at bounding box center [773, 471] width 1065 height 172
drag, startPoint x: 274, startPoint y: 411, endPoint x: 169, endPoint y: 427, distance: 106.4
click at [169, 427] on div "Toggle navigation Home Practice Questions Speaking Practice Read Aloud Repeat S…" at bounding box center [672, 459] width 1345 height 919
click at [363, 404] on textarea "Scientists a unshour when the early man left the [GEOGRAPHIC_DATA]" at bounding box center [773, 471] width 1065 height 172
click at [558, 407] on textarea "Scientists a unshore when the early man left the afric" at bounding box center [773, 471] width 1065 height 172
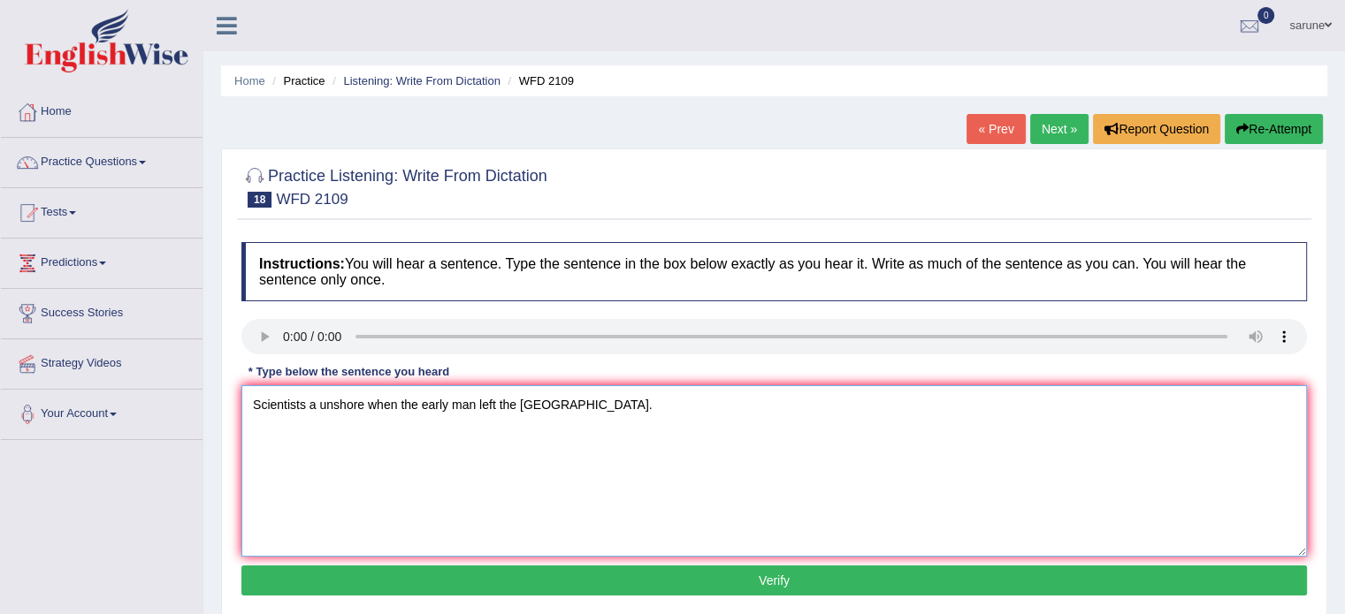
type textarea "Scientists a unshore when the early man left the [GEOGRAPHIC_DATA]."
click at [569, 566] on button "Verify" at bounding box center [773, 581] width 1065 height 30
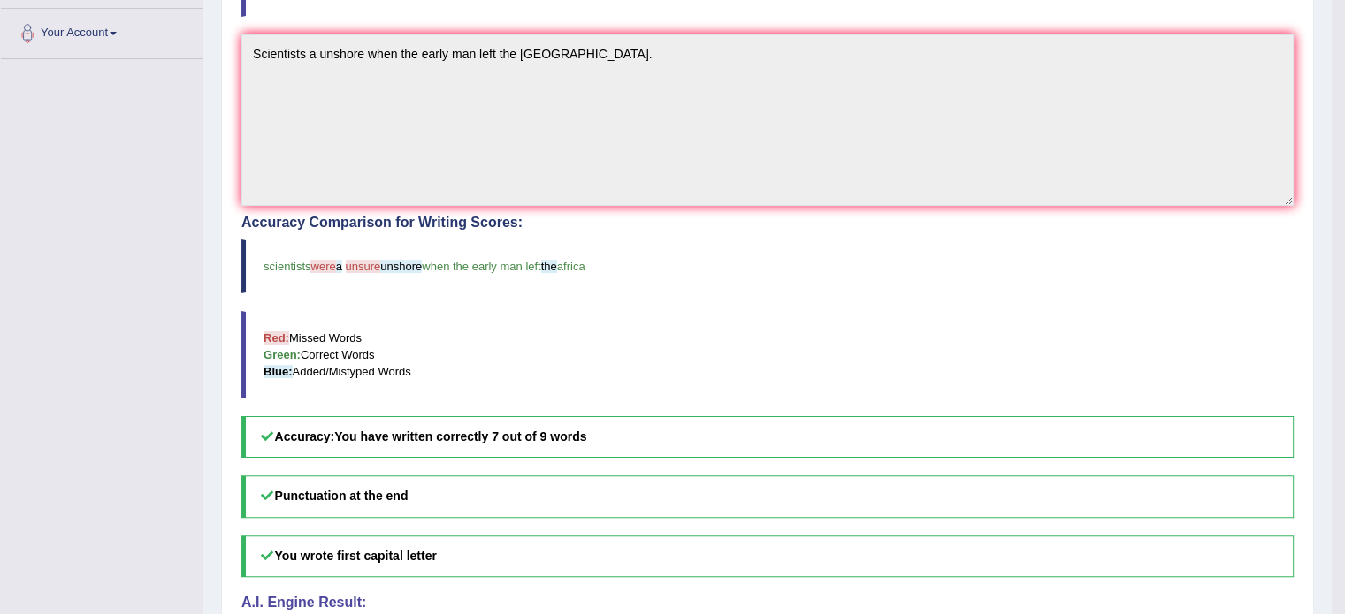
scroll to position [44, 0]
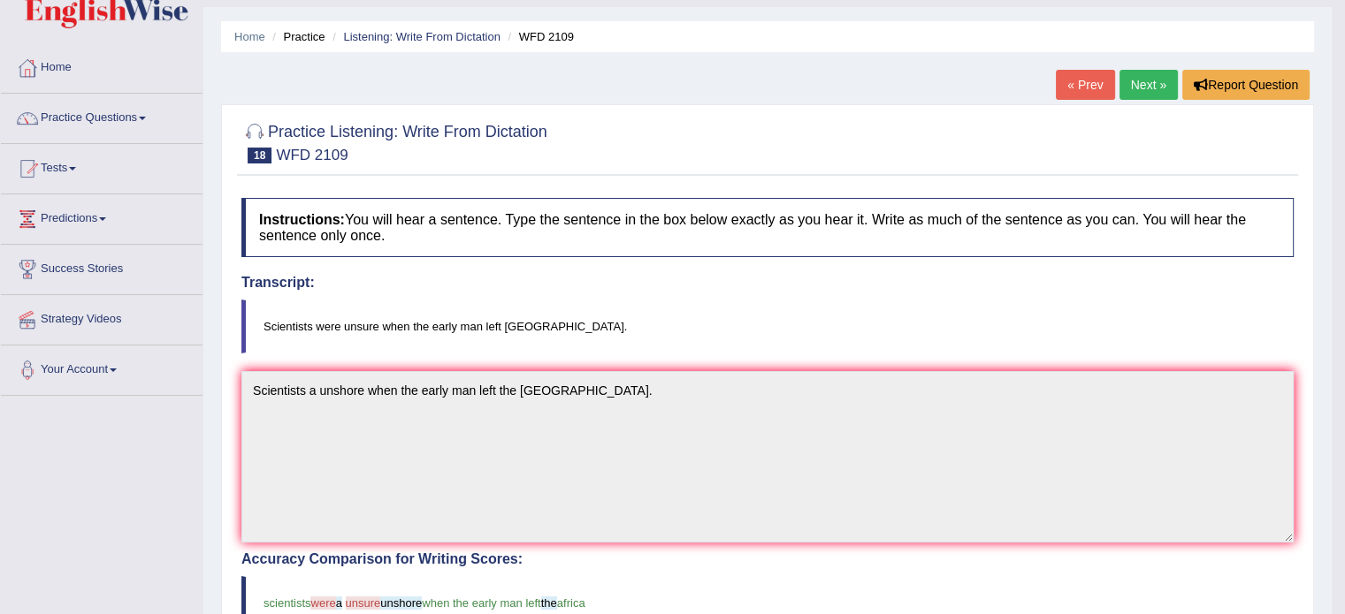
click at [1139, 79] on link "Next »" at bounding box center [1148, 85] width 58 height 30
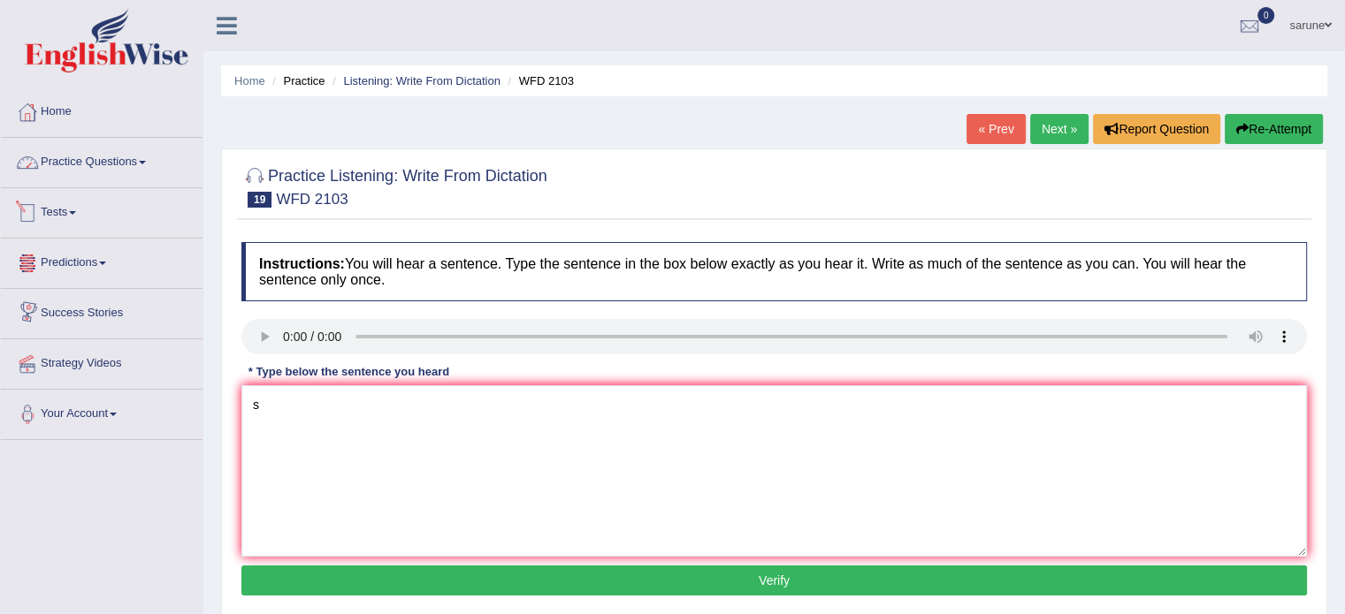
type textarea "s"
click at [77, 200] on link "Tests" at bounding box center [102, 210] width 202 height 44
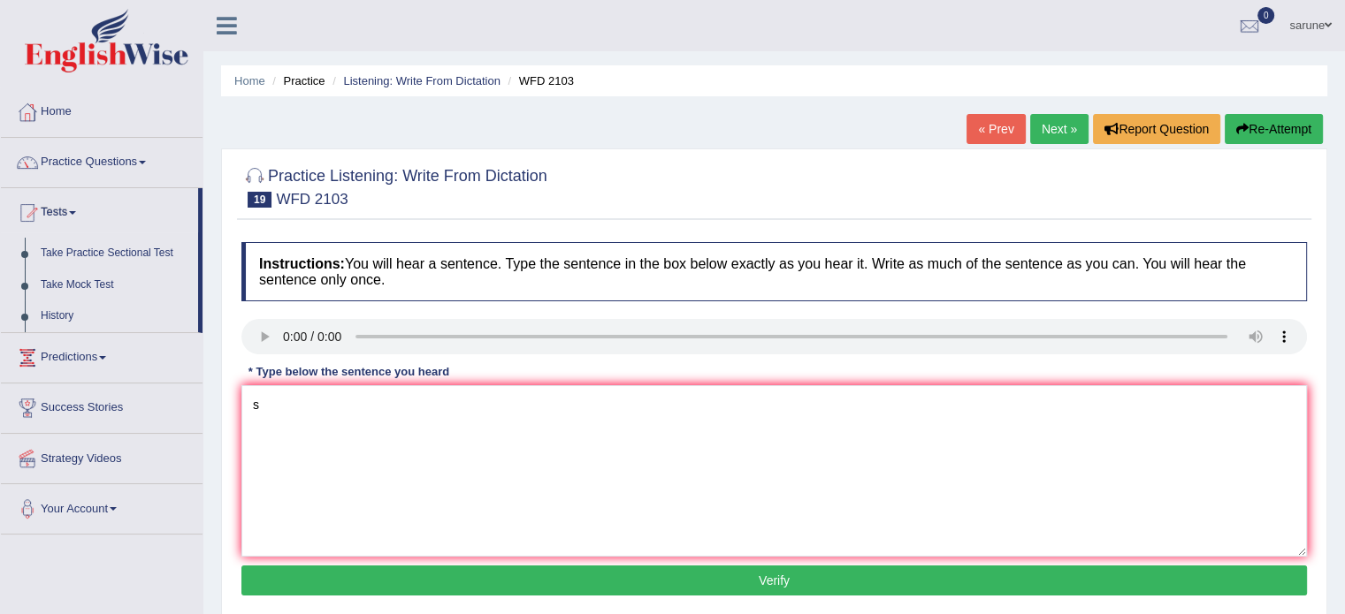
click at [103, 157] on link "Practice Questions" at bounding box center [102, 160] width 202 height 44
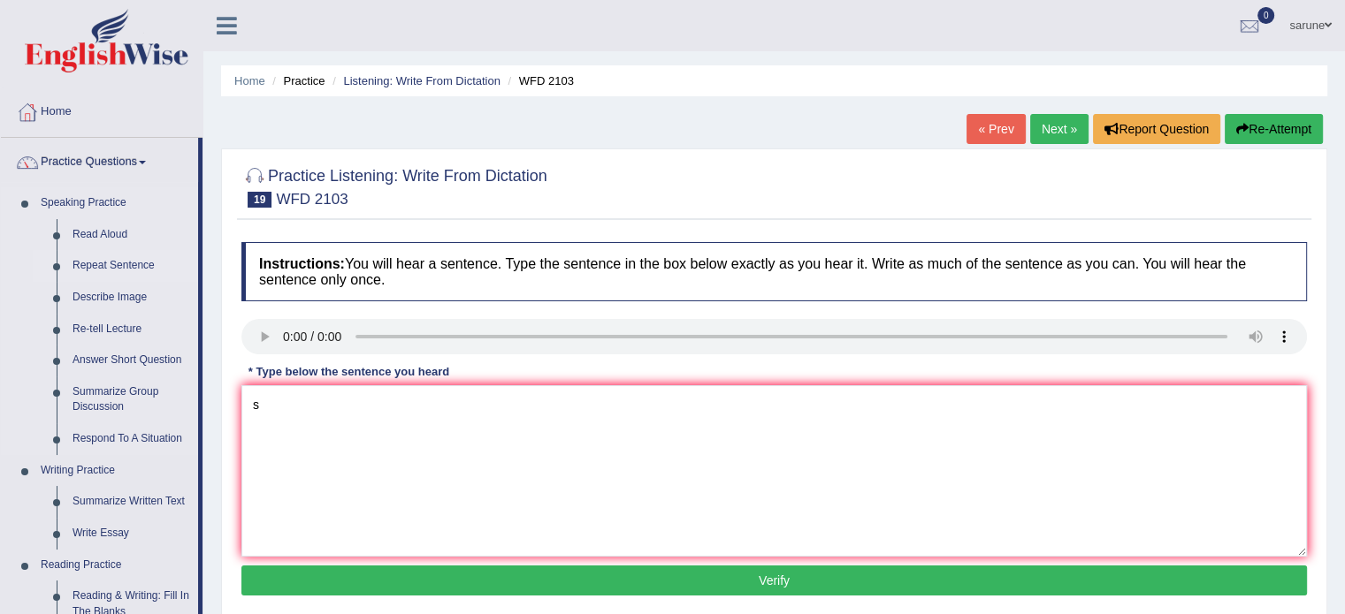
click at [115, 267] on link "Repeat Sentence" at bounding box center [131, 266] width 133 height 32
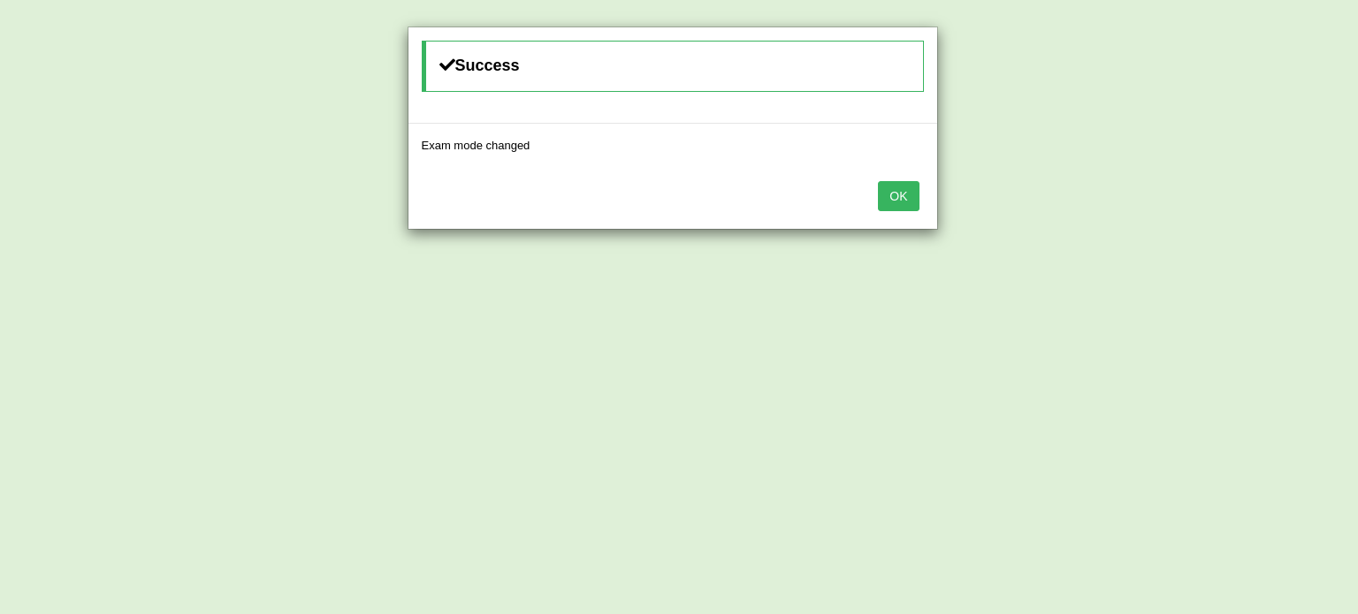
click at [930, 215] on div "OK" at bounding box center [672, 198] width 529 height 62
click at [914, 204] on button "OK" at bounding box center [898, 196] width 41 height 30
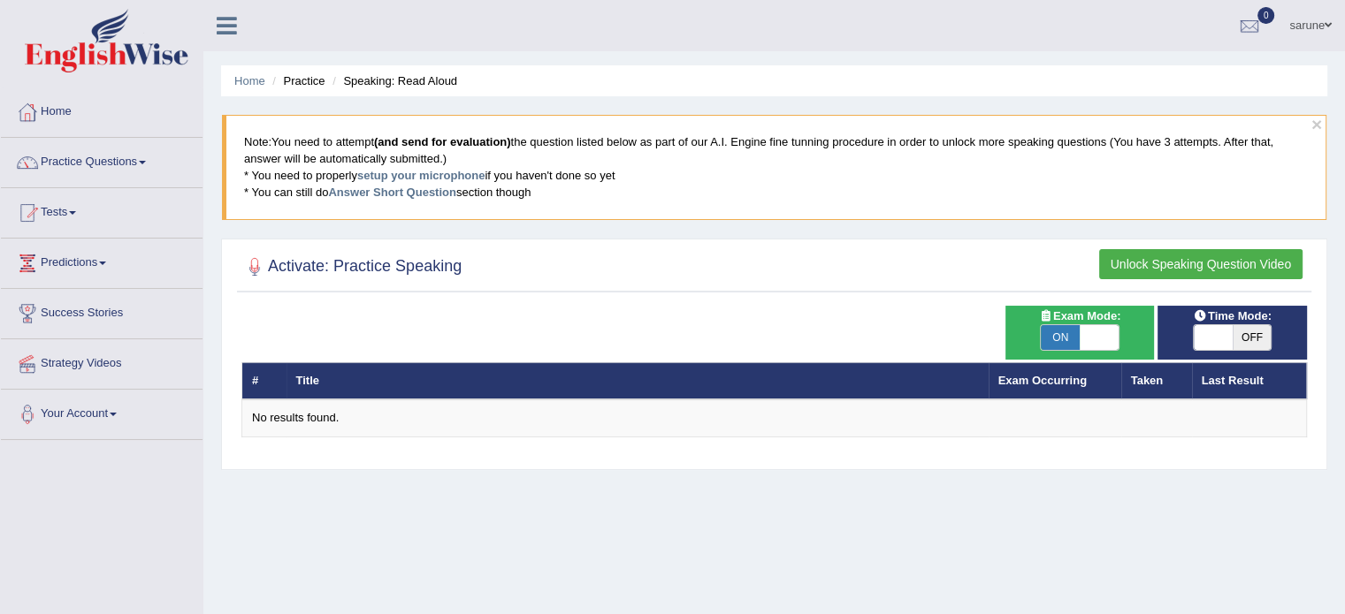
click at [1075, 329] on span "ON" at bounding box center [1060, 337] width 39 height 25
checkbox input "false"
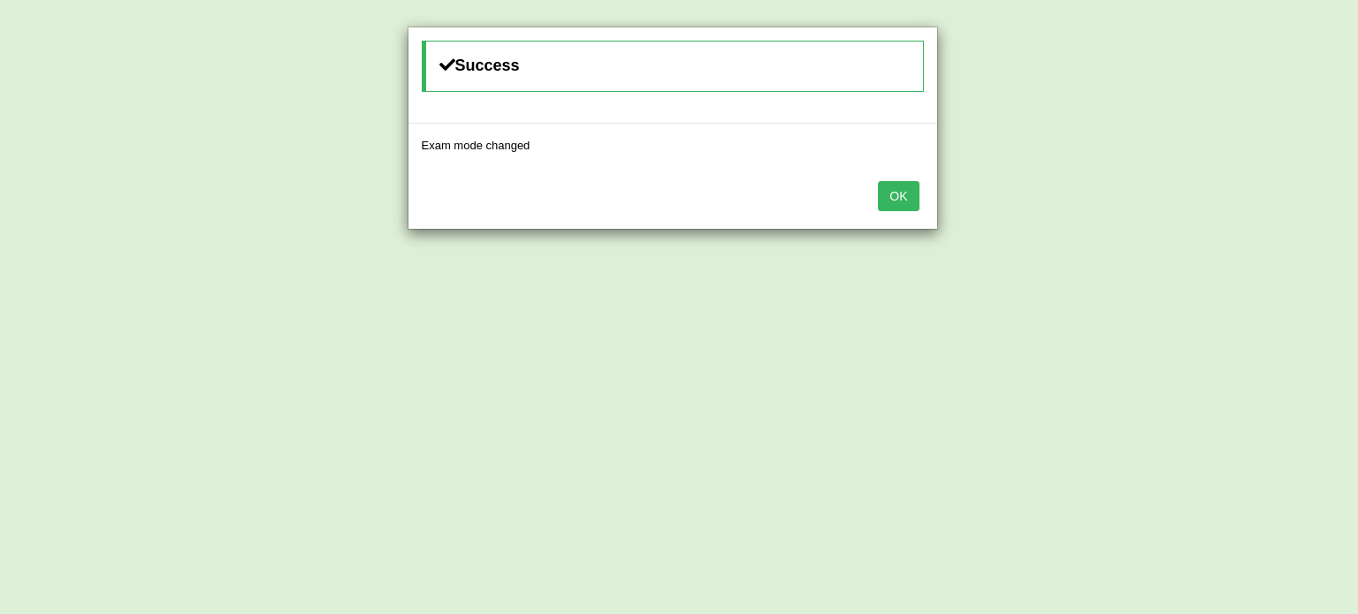
click at [902, 210] on div "OK" at bounding box center [672, 198] width 529 height 62
click at [902, 199] on button "OK" at bounding box center [898, 196] width 41 height 30
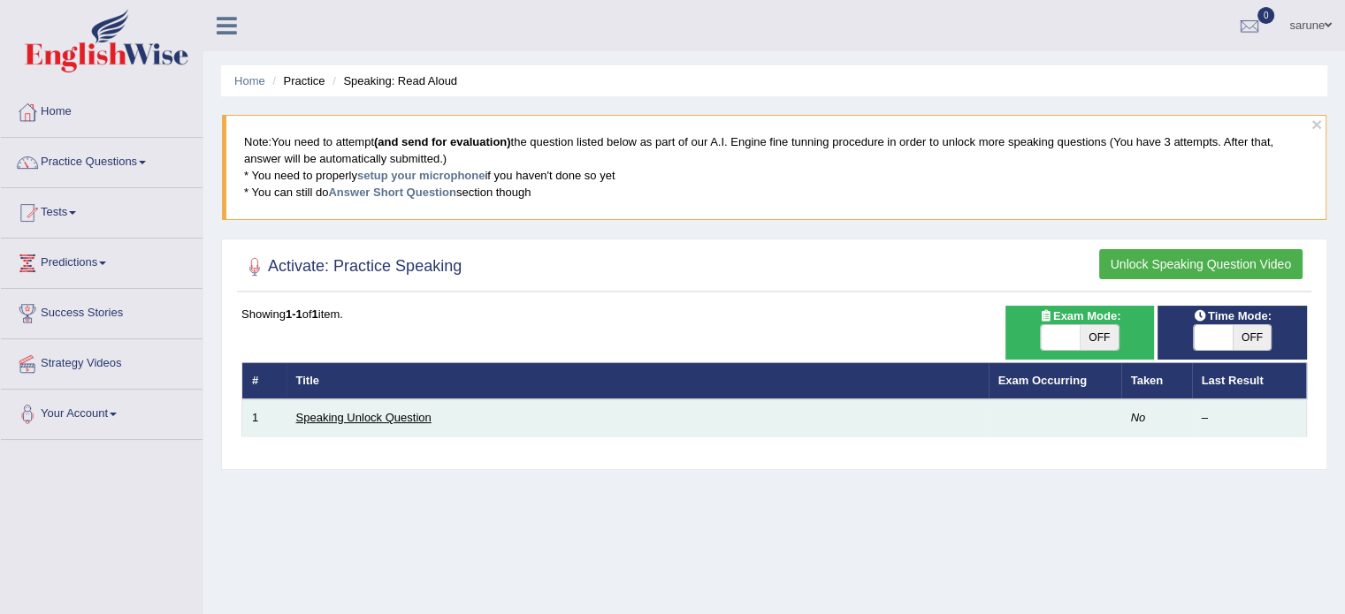
click at [347, 418] on link "Speaking Unlock Question" at bounding box center [363, 417] width 135 height 13
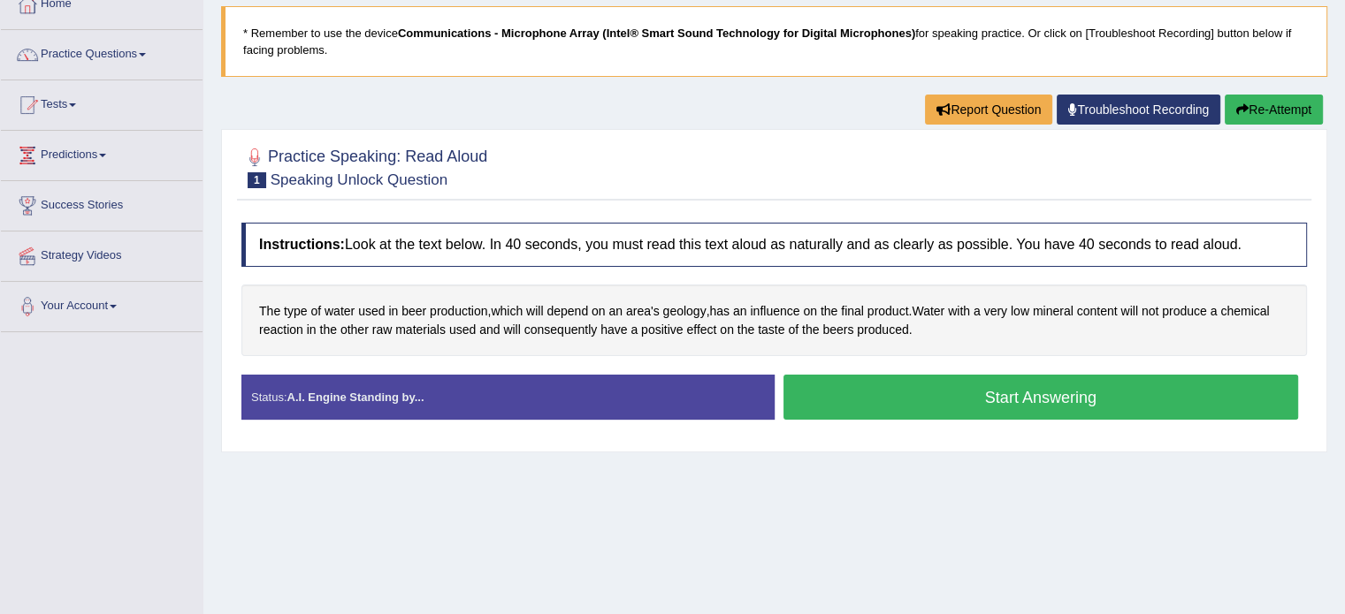
scroll to position [109, 0]
click at [896, 403] on button "Start Answering" at bounding box center [1040, 396] width 515 height 45
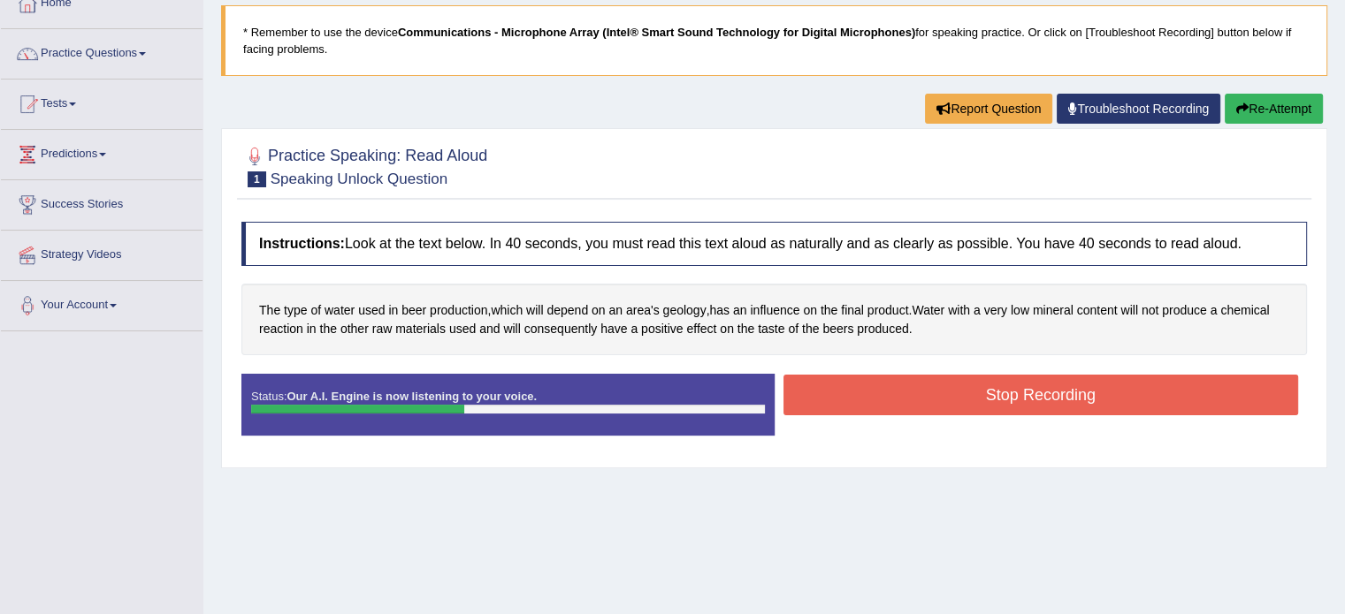
click at [976, 393] on button "Stop Recording" at bounding box center [1040, 395] width 515 height 41
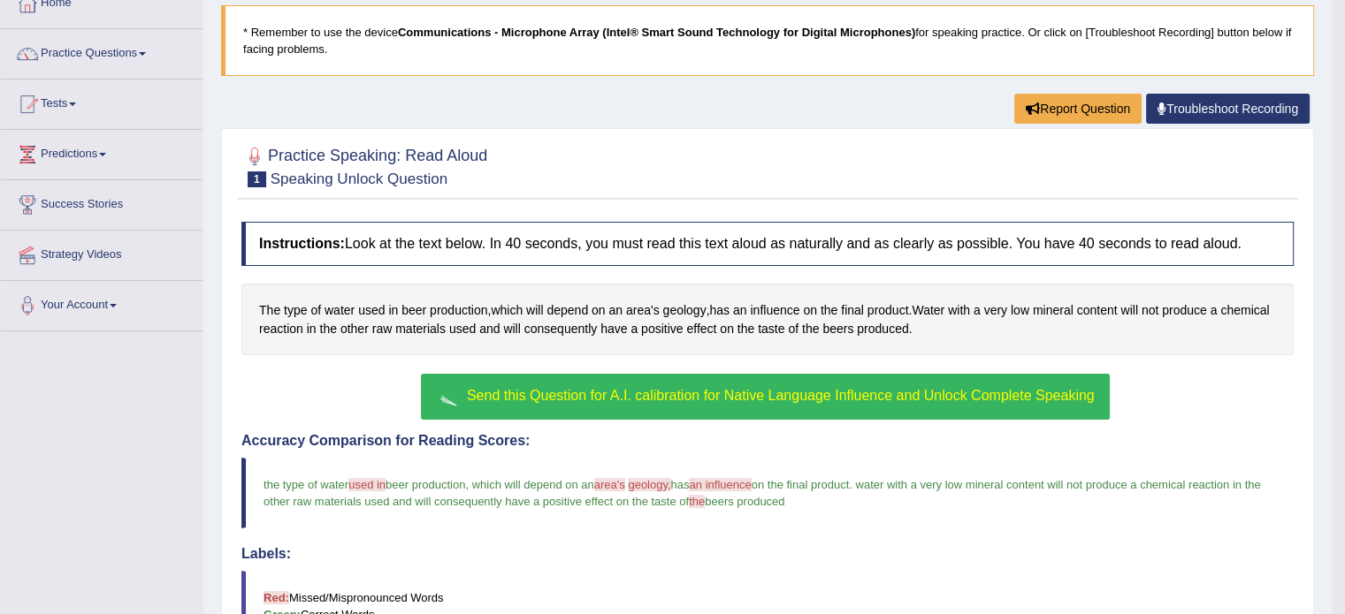
click at [679, 390] on span "Send this Question for A.I. calibration for Native Language Influence and Unloc…" at bounding box center [781, 395] width 628 height 15
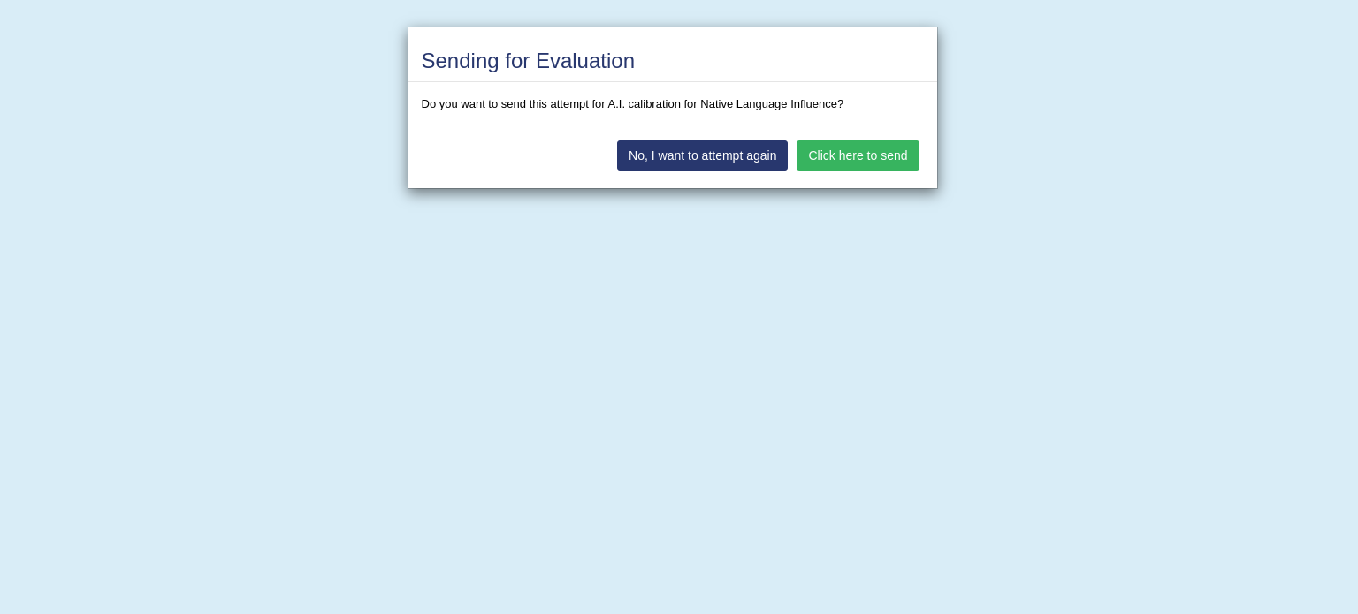
click at [875, 158] on button "Click here to send" at bounding box center [858, 156] width 122 height 30
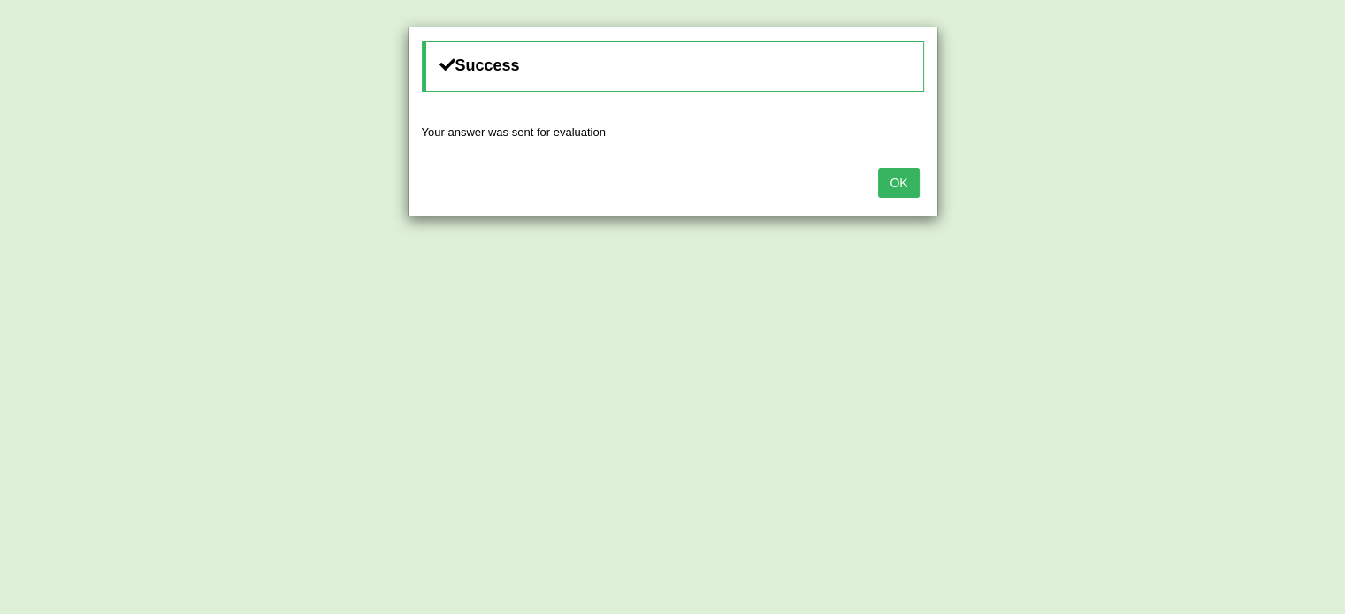
click at [895, 177] on button "OK" at bounding box center [898, 183] width 41 height 30
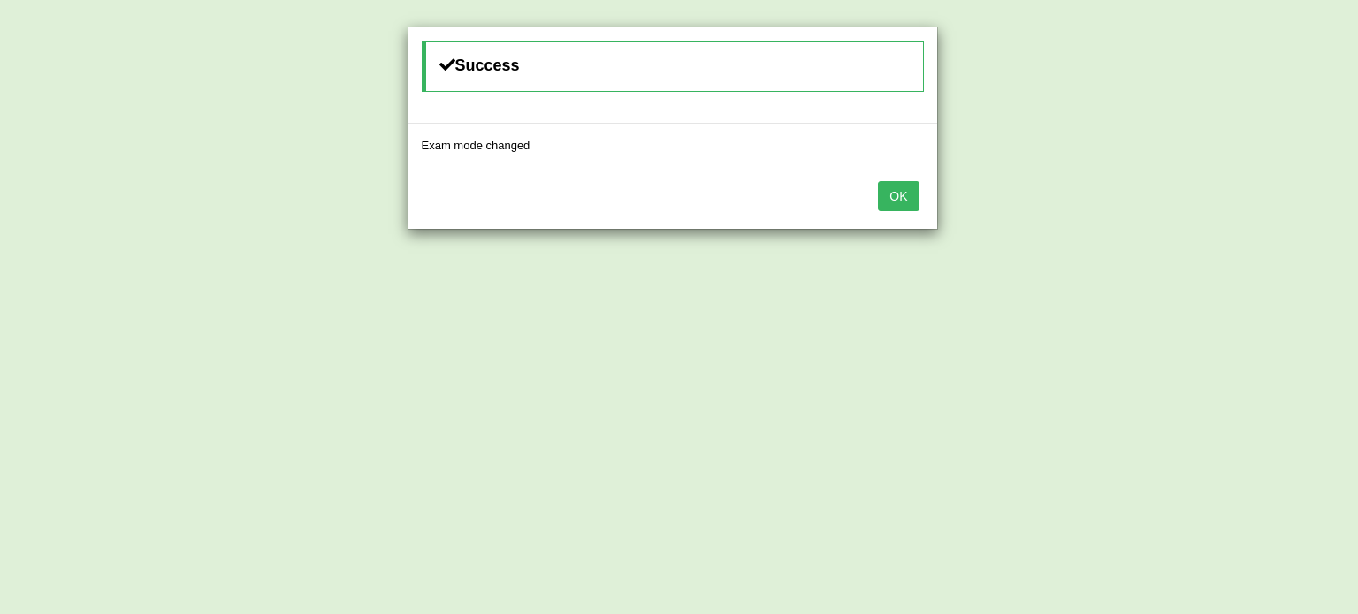
click at [923, 184] on div "OK" at bounding box center [672, 198] width 529 height 62
click at [907, 187] on button "OK" at bounding box center [898, 196] width 41 height 30
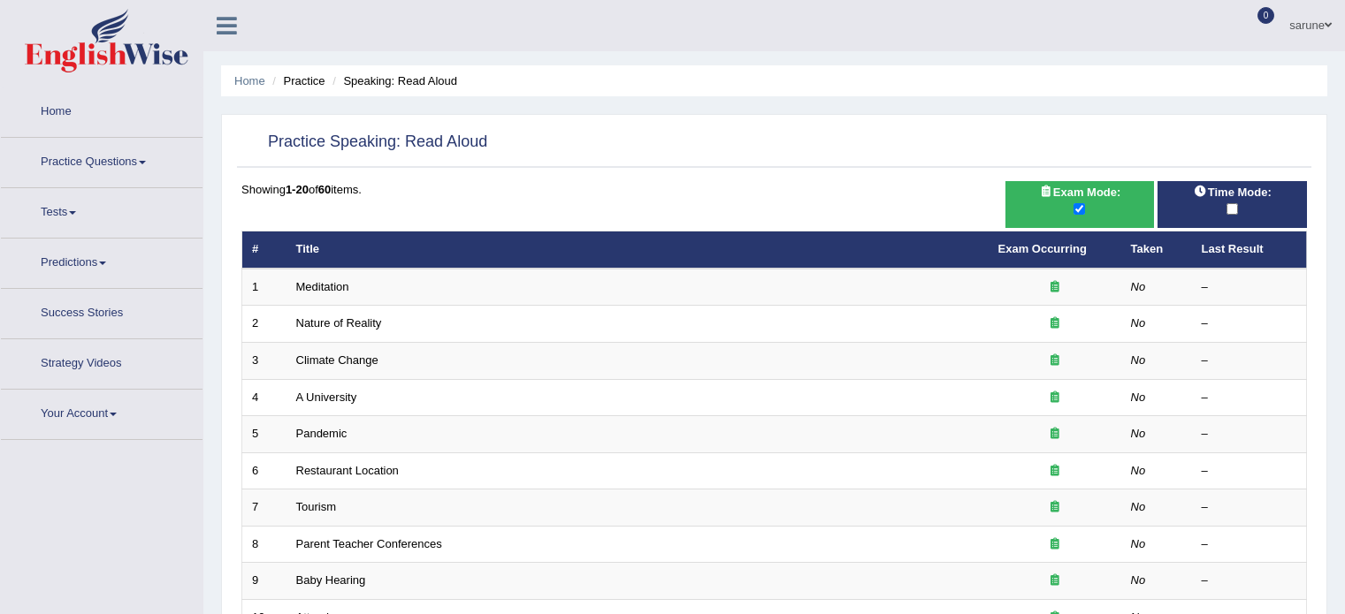
click at [1234, 191] on span "Time Mode:" at bounding box center [1232, 192] width 92 height 19
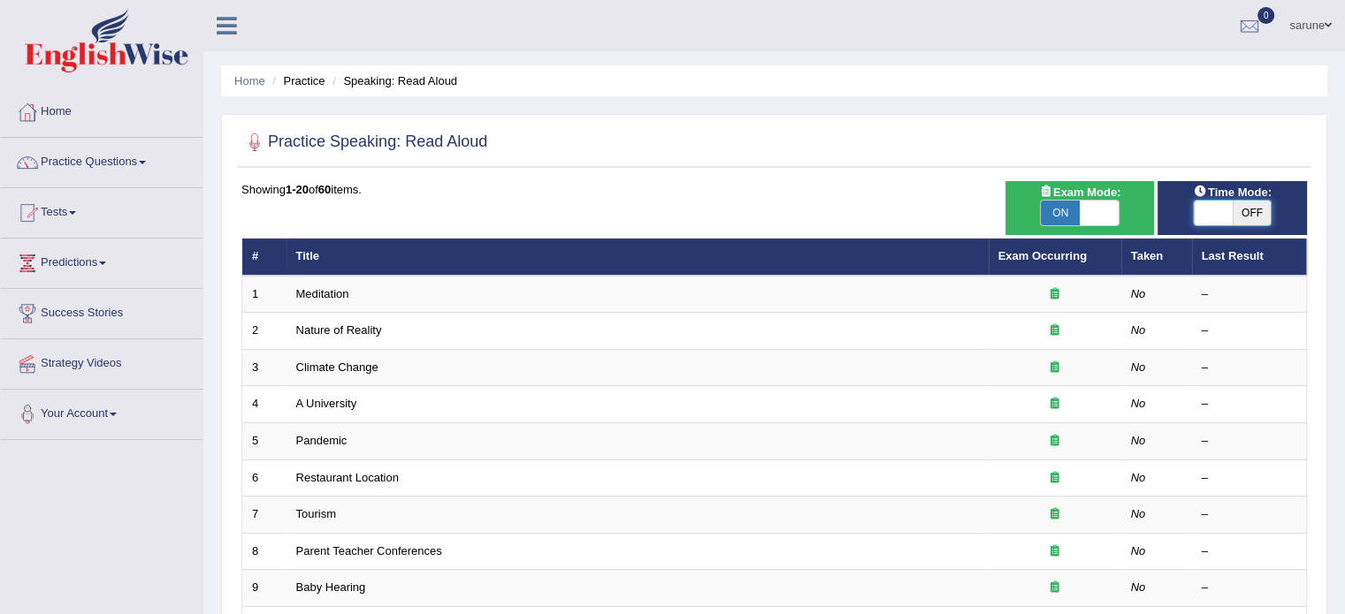
click at [1224, 205] on span at bounding box center [1213, 213] width 39 height 25
checkbox input "true"
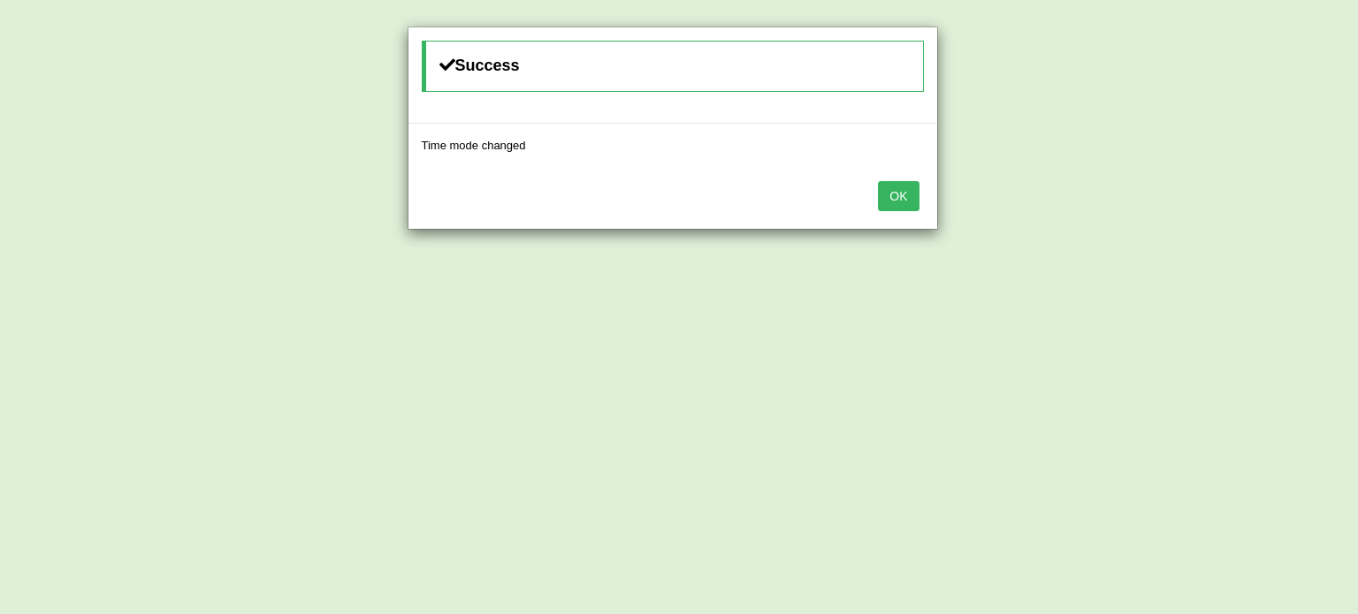
click at [927, 213] on div "OK" at bounding box center [672, 198] width 529 height 62
click at [890, 173] on div "OK" at bounding box center [672, 198] width 529 height 62
click at [890, 181] on button "OK" at bounding box center [898, 196] width 41 height 30
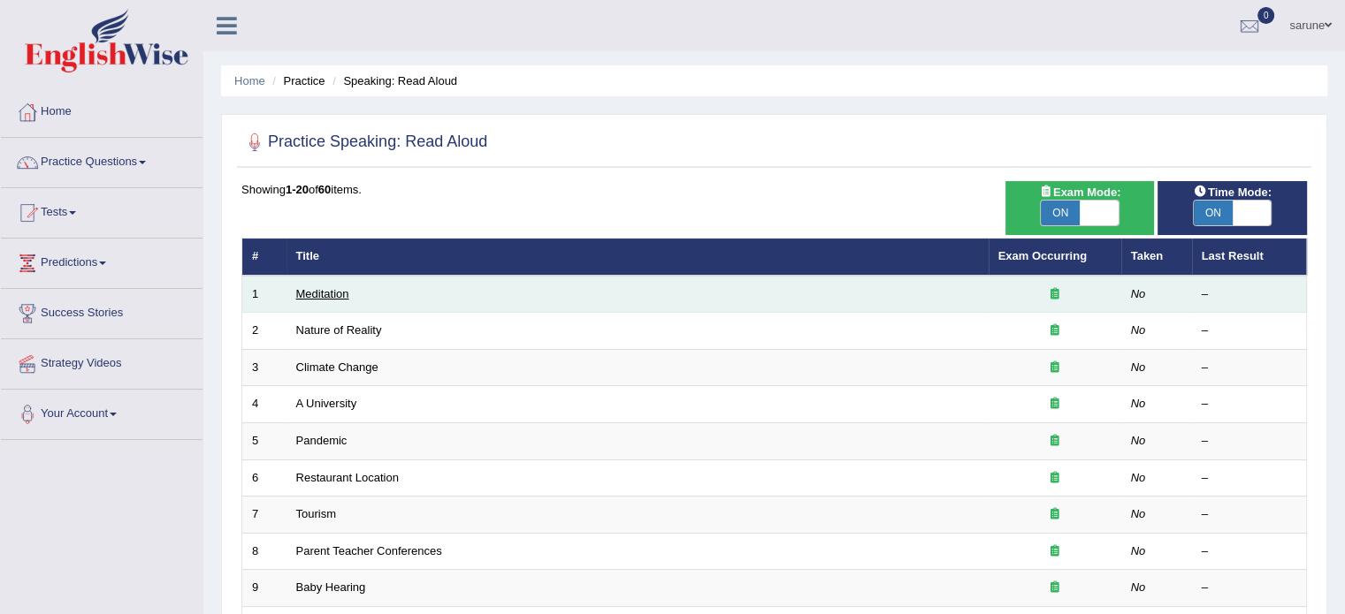
click at [333, 291] on link "Meditation" at bounding box center [322, 293] width 53 height 13
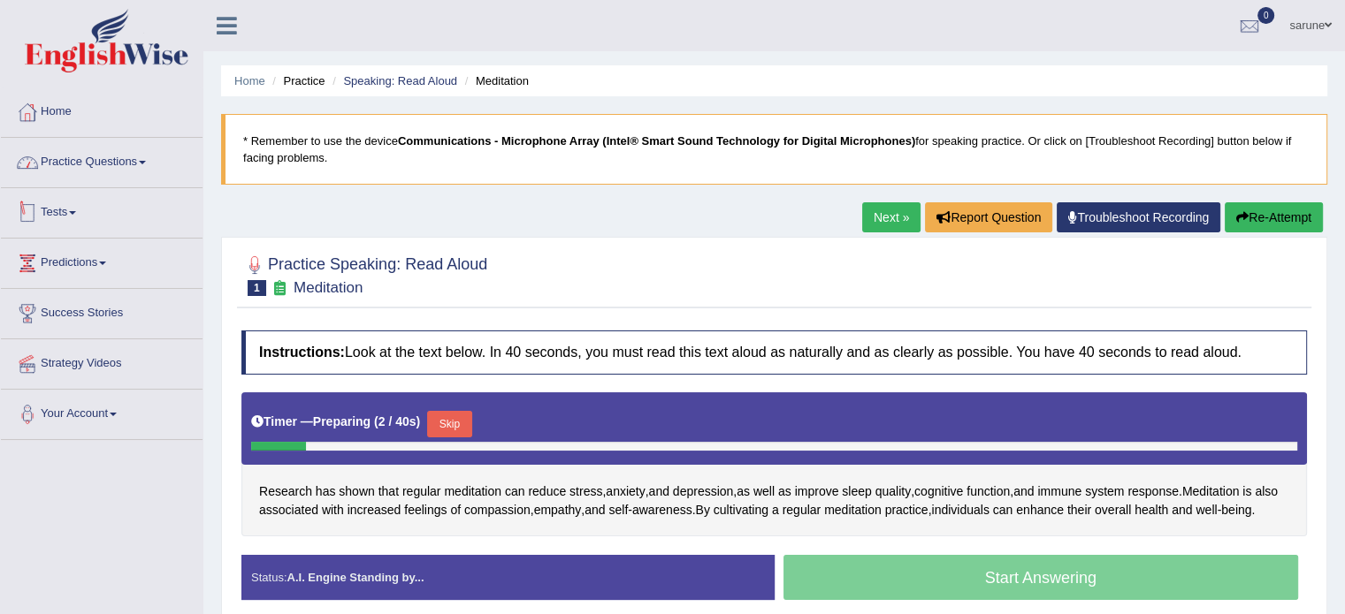
click at [99, 157] on link "Practice Questions" at bounding box center [102, 160] width 202 height 44
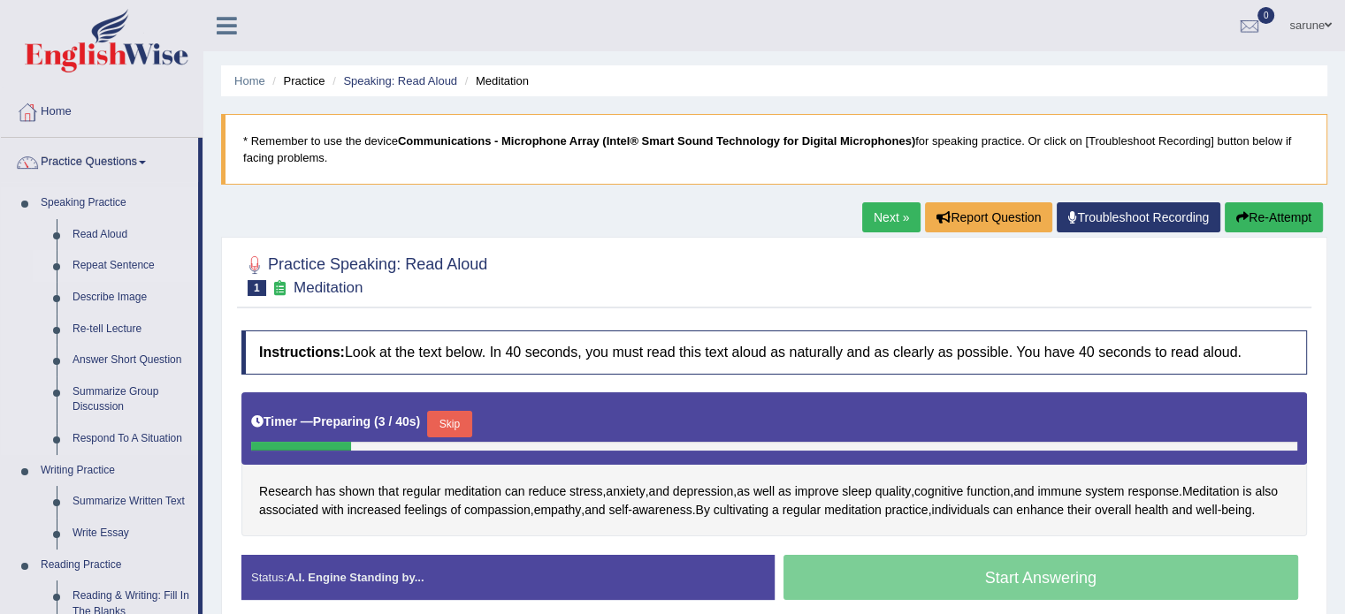
click at [103, 266] on link "Repeat Sentence" at bounding box center [131, 266] width 133 height 32
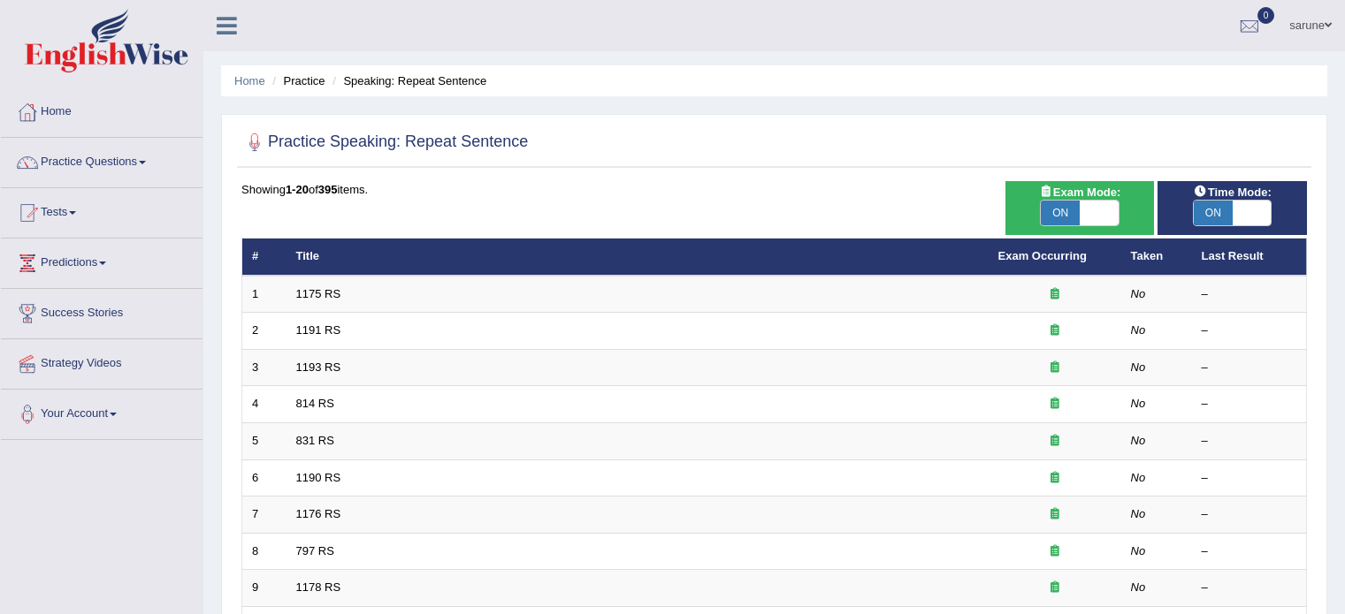
scroll to position [157, 0]
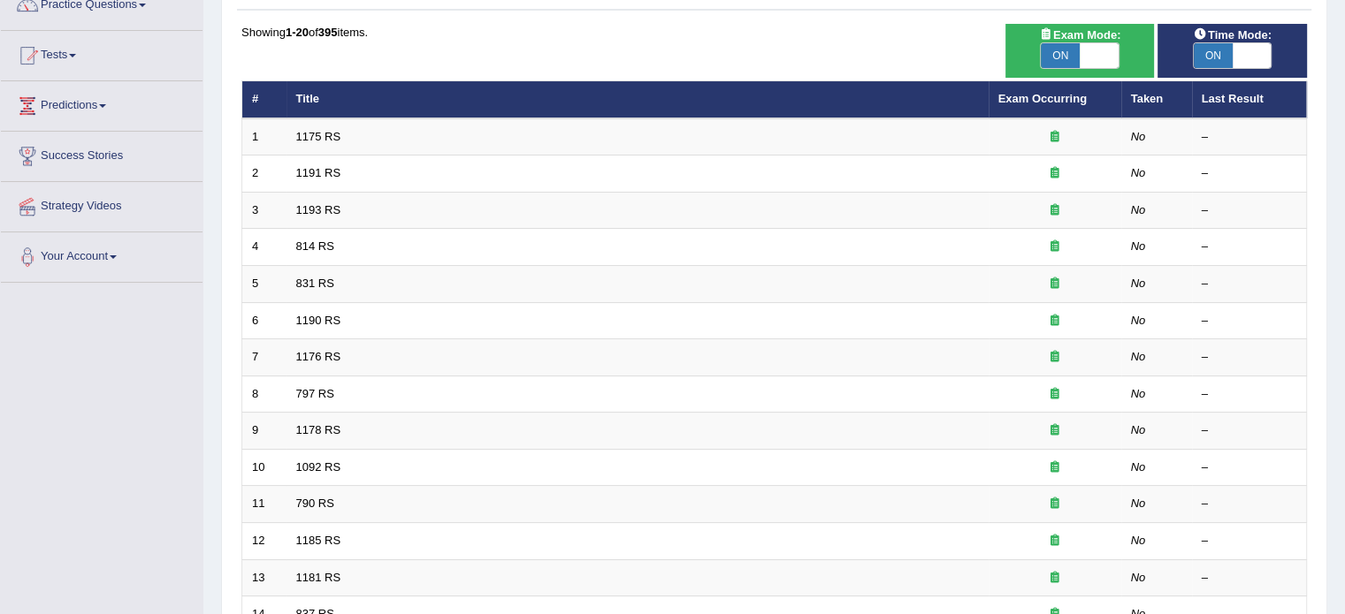
click at [306, 133] on link "1175 RS" at bounding box center [318, 136] width 45 height 13
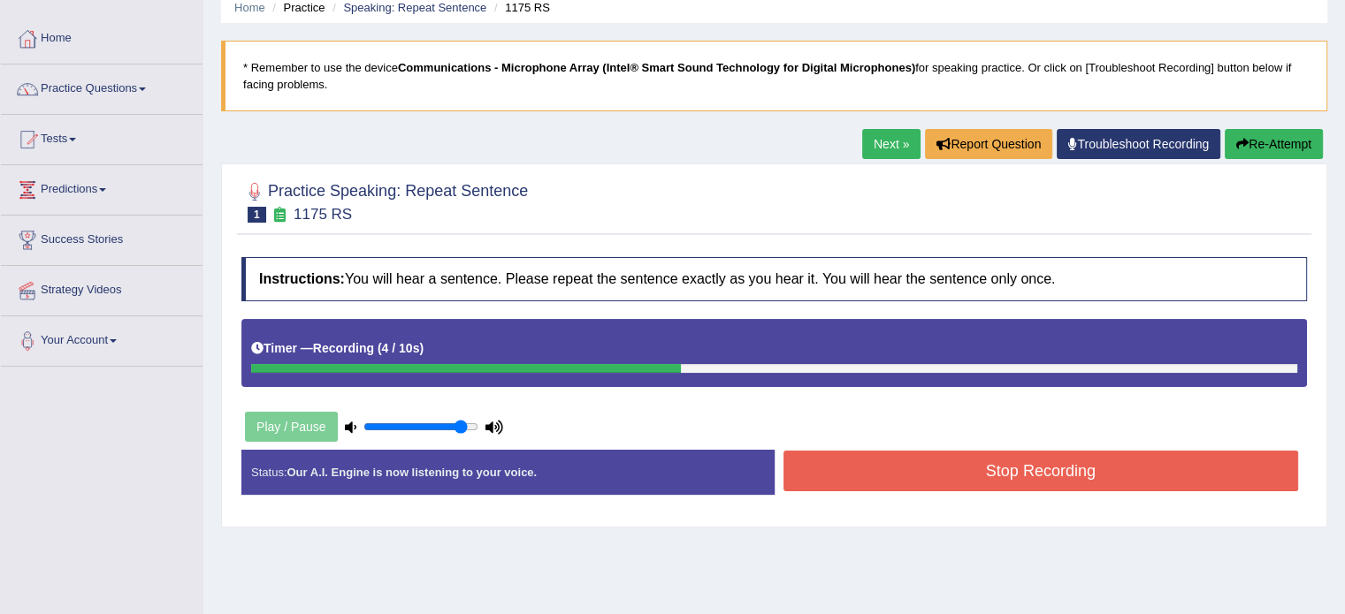
click at [913, 466] on button "Stop Recording" at bounding box center [1040, 471] width 515 height 41
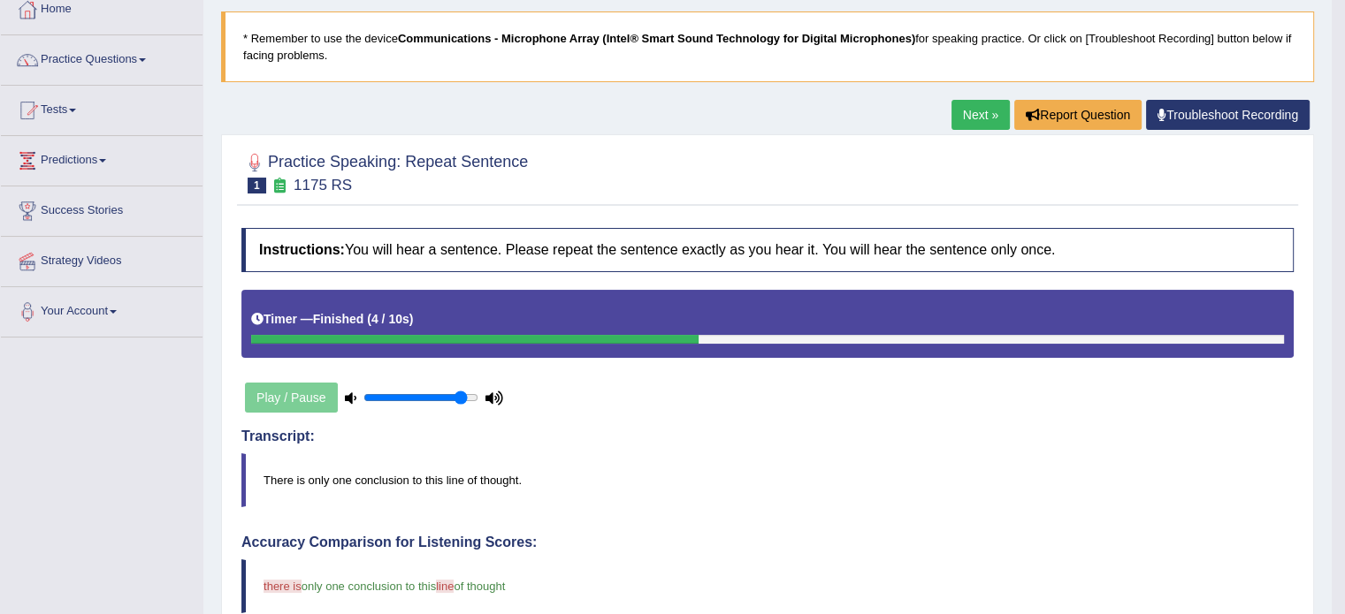
scroll to position [95, 0]
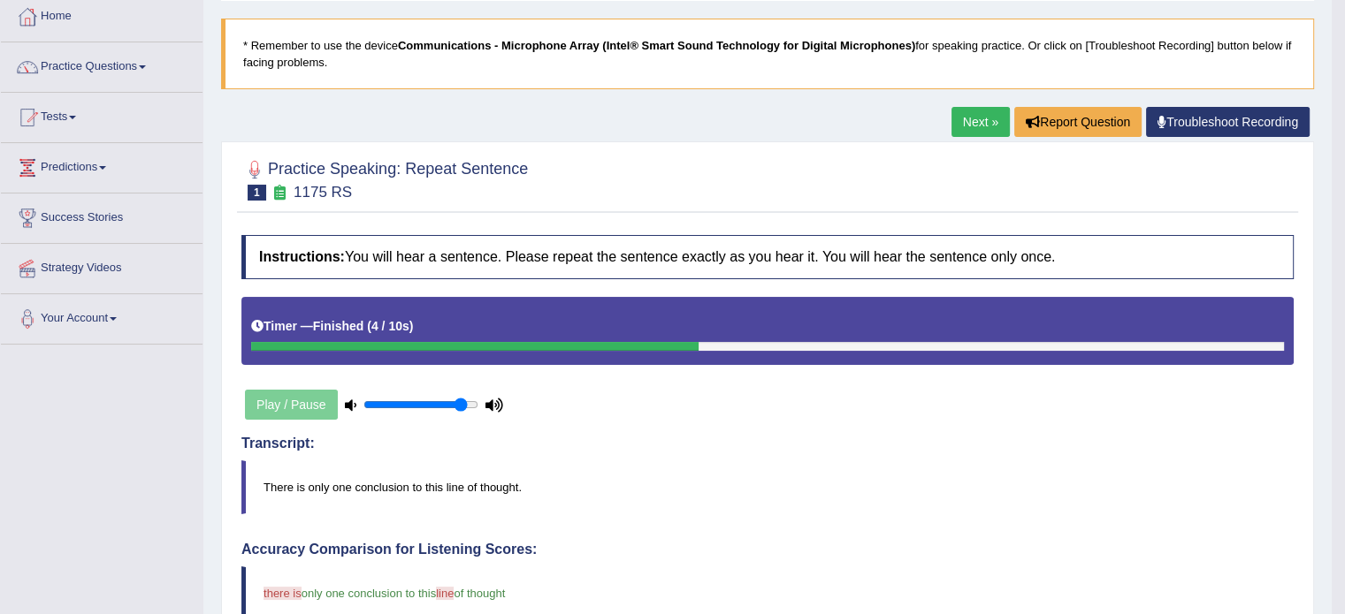
click at [984, 120] on link "Next »" at bounding box center [980, 122] width 58 height 30
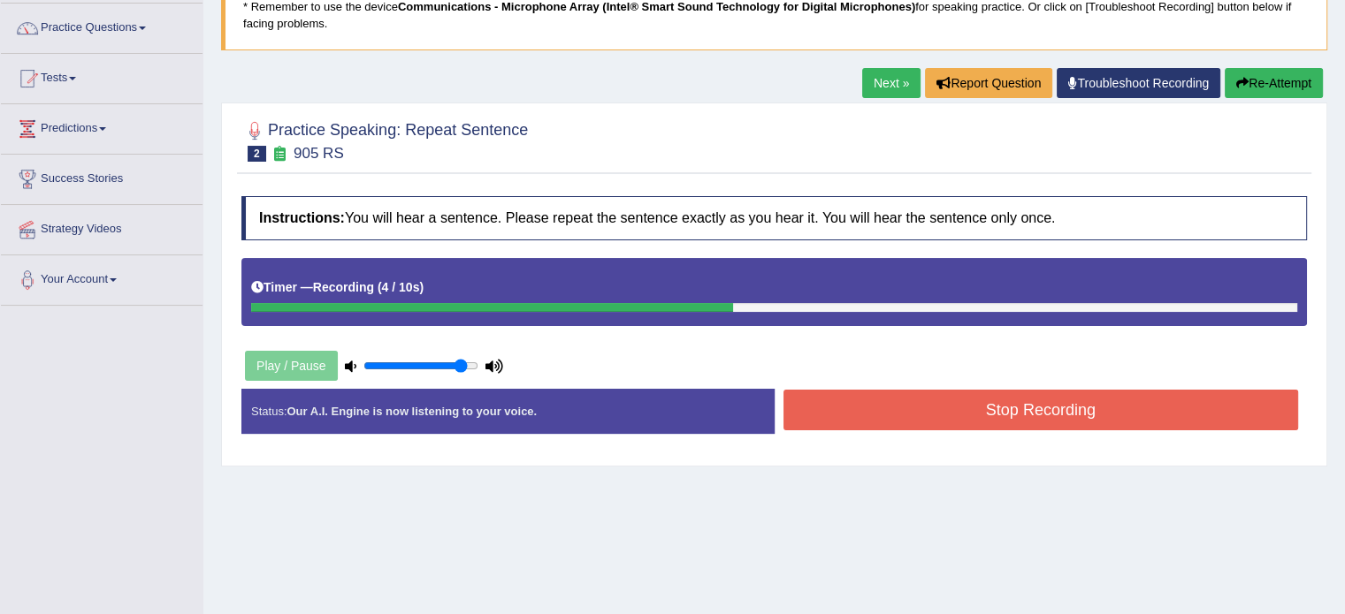
click at [985, 408] on button "Stop Recording" at bounding box center [1040, 410] width 515 height 41
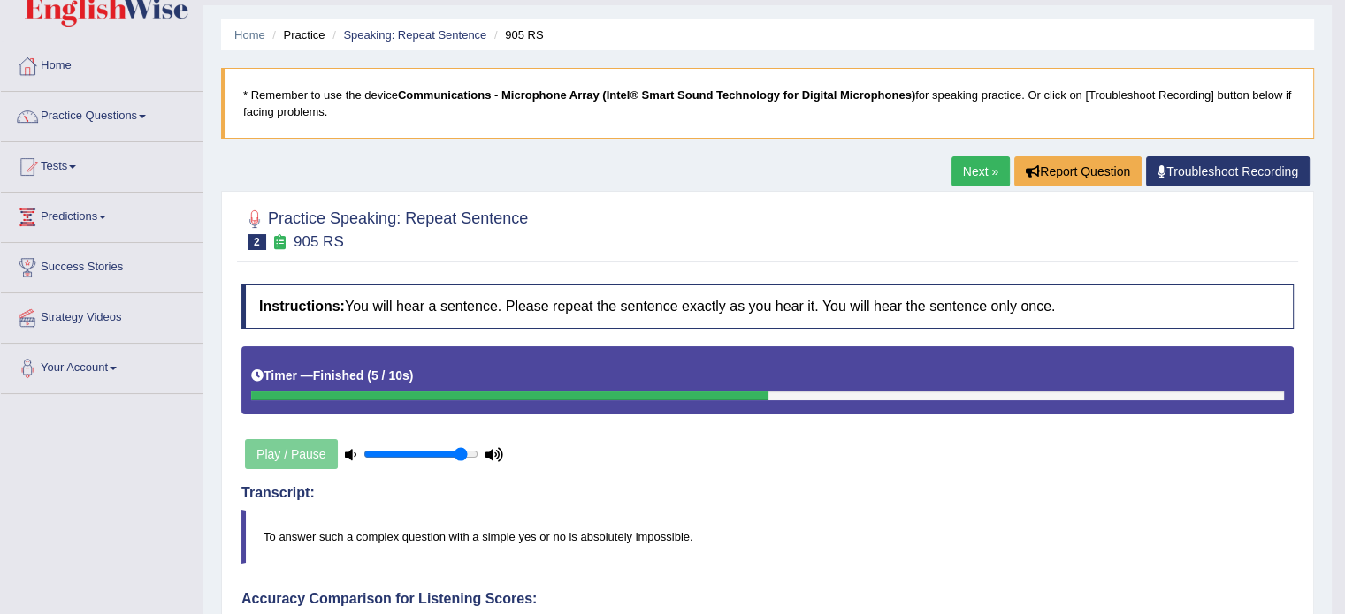
scroll to position [39, 0]
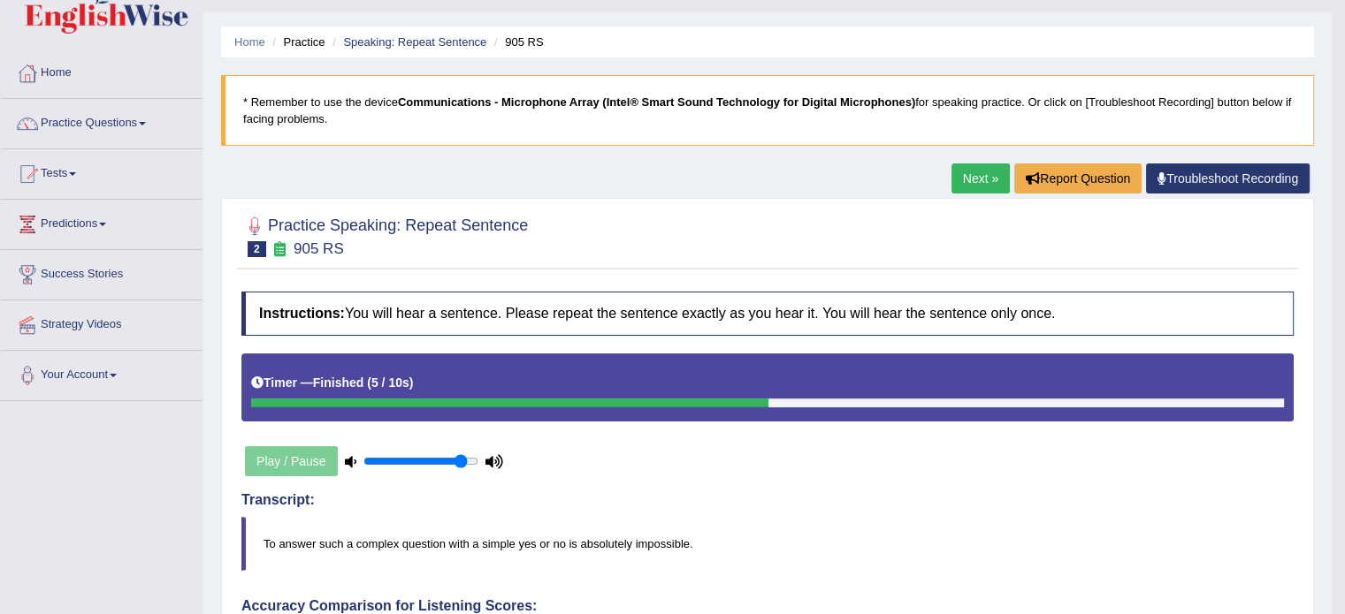
click at [980, 176] on link "Next »" at bounding box center [980, 179] width 58 height 30
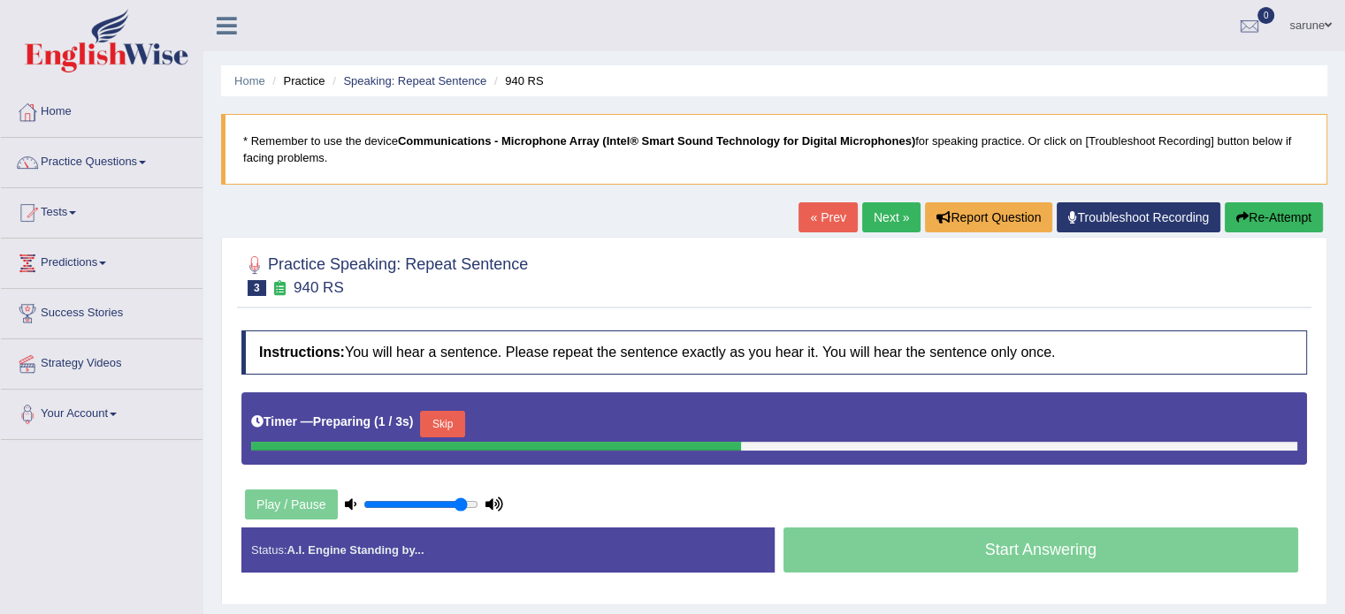
click at [448, 419] on button "Skip" at bounding box center [442, 424] width 44 height 27
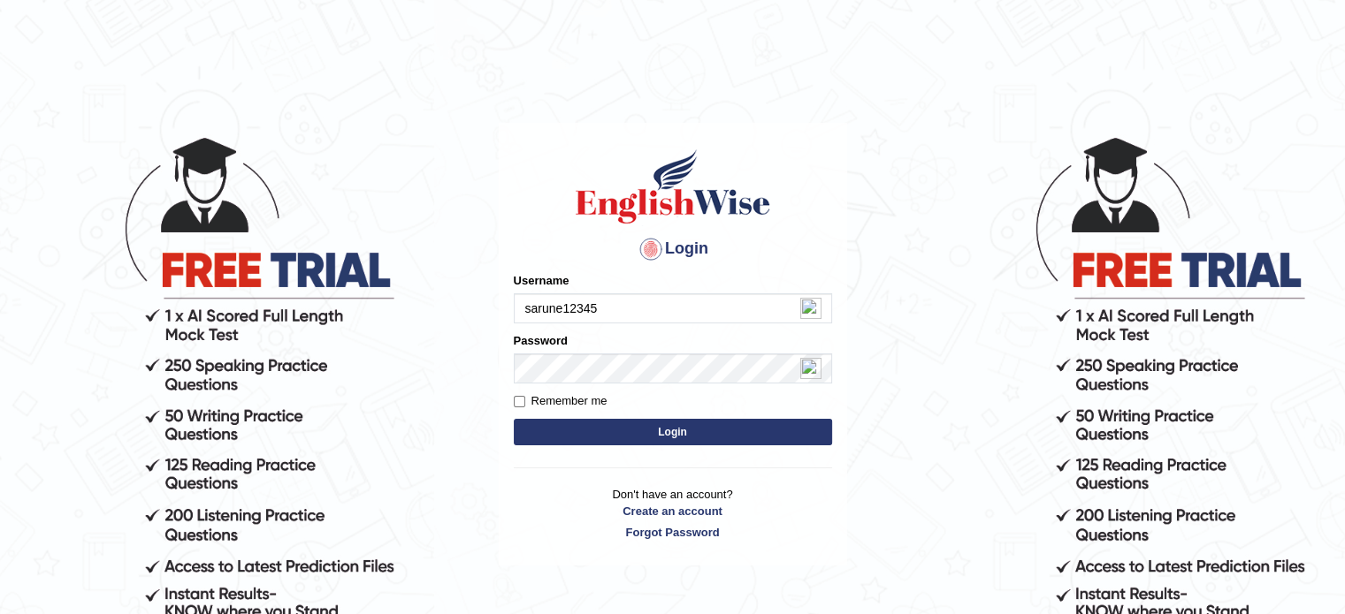
type input "sarune12345"
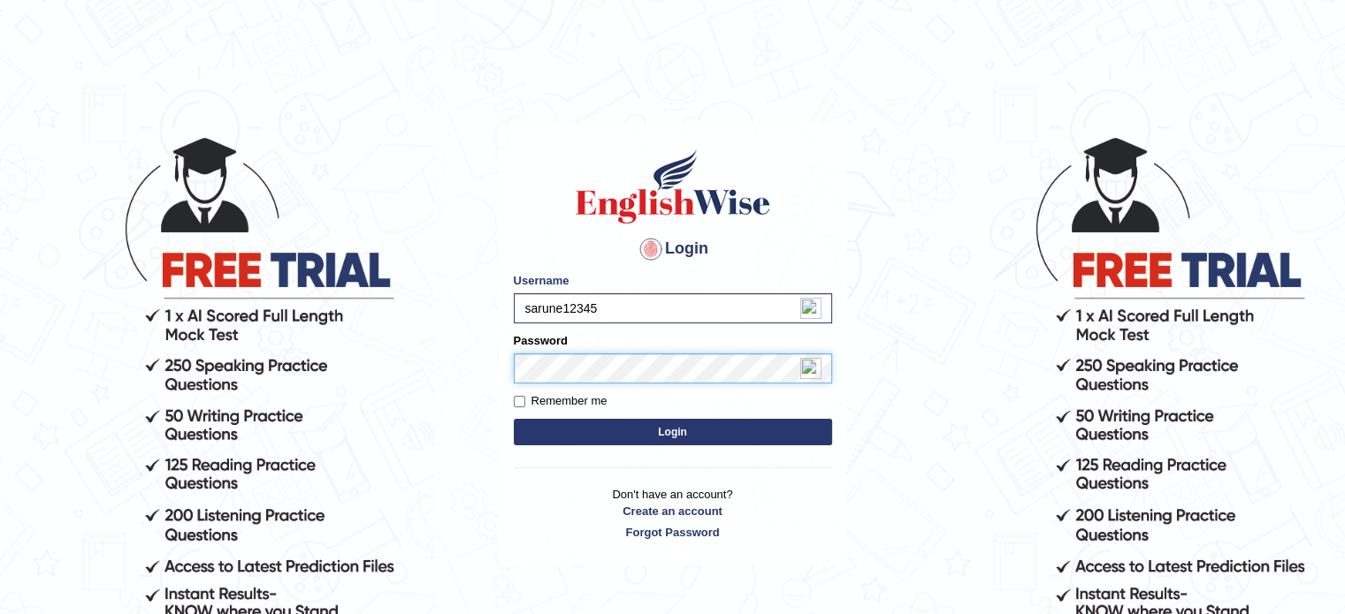
click at [514, 419] on button "Login" at bounding box center [673, 432] width 318 height 27
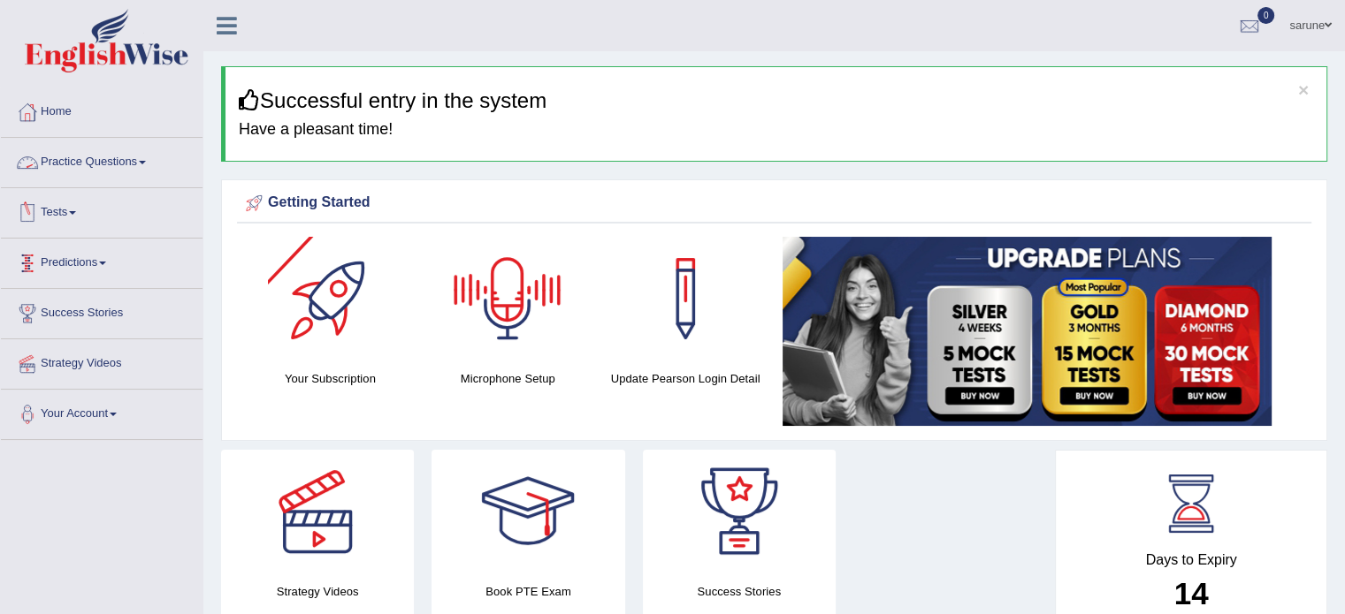
click at [142, 164] on link "Practice Questions" at bounding box center [102, 160] width 202 height 44
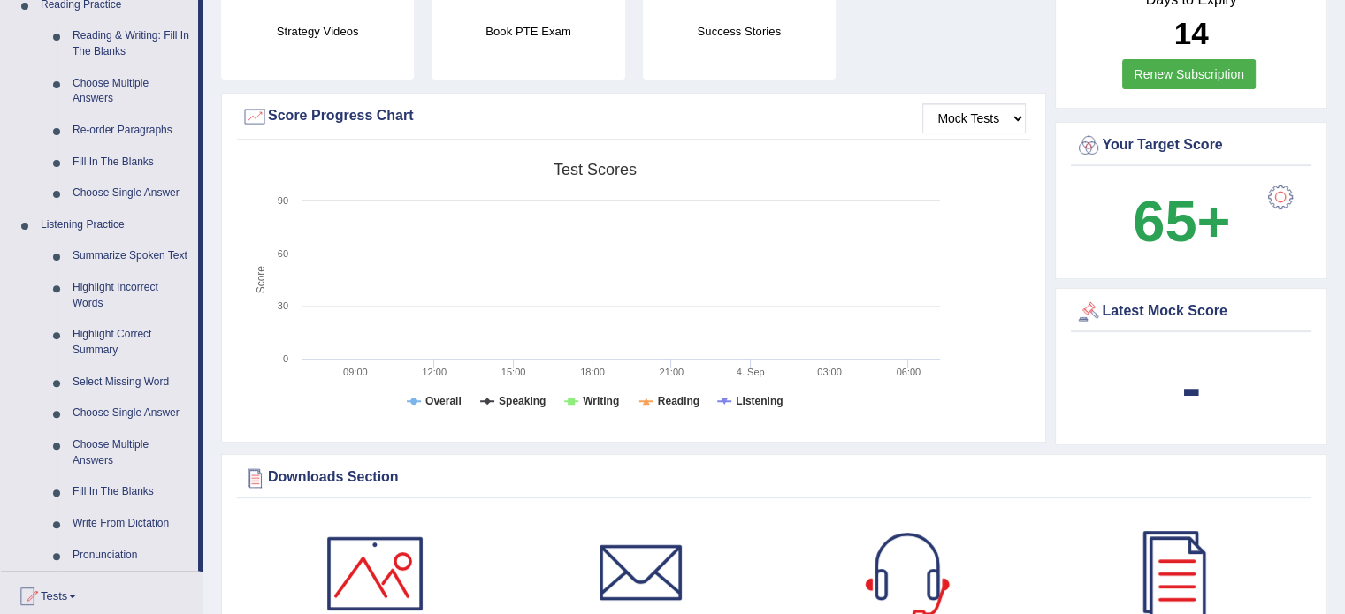
scroll to position [572, 0]
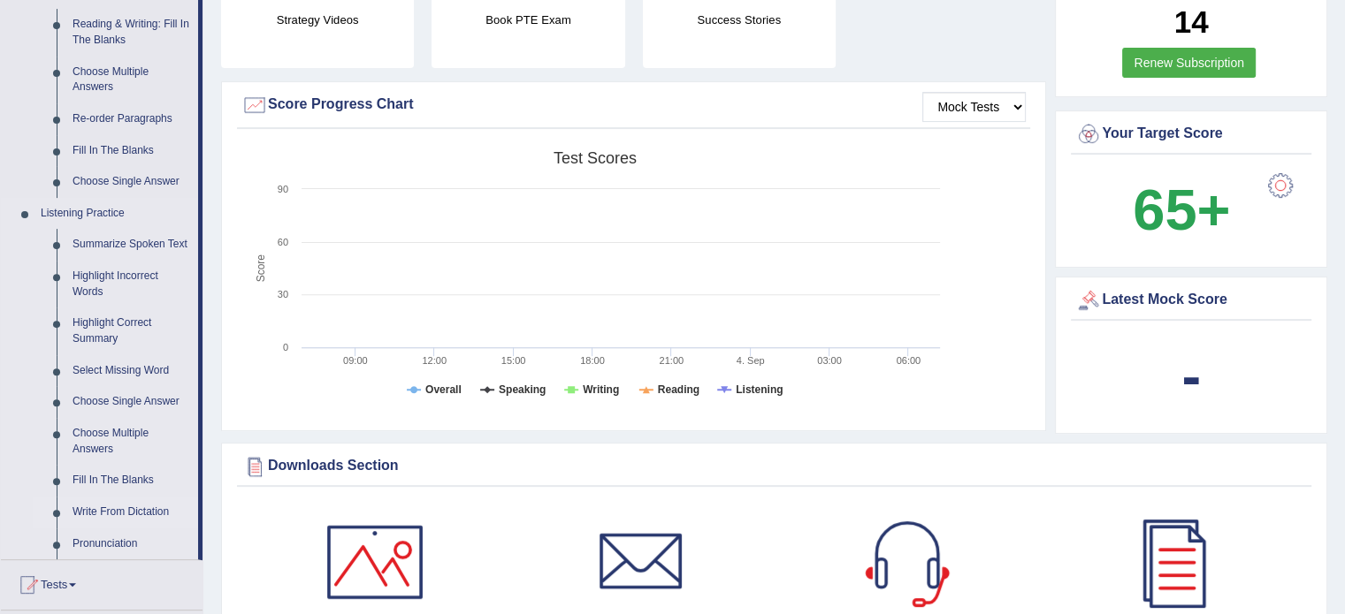
click at [134, 512] on link "Write From Dictation" at bounding box center [131, 513] width 133 height 32
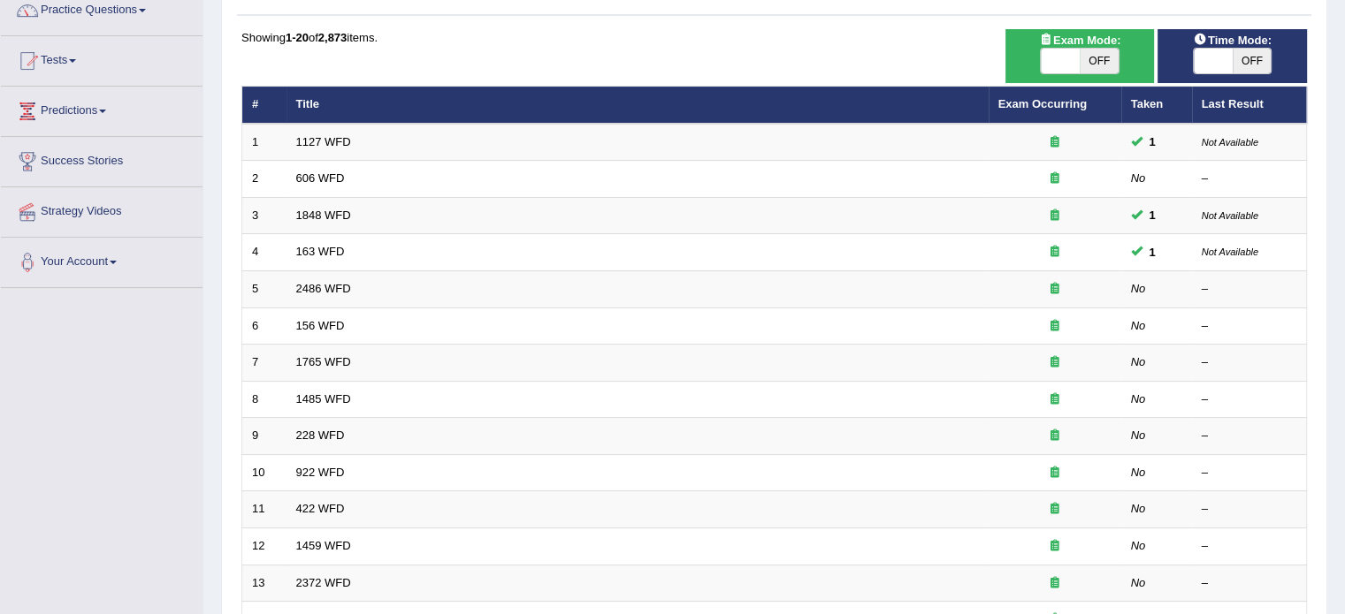
click at [1059, 68] on span at bounding box center [1060, 61] width 39 height 25
checkbox input "true"
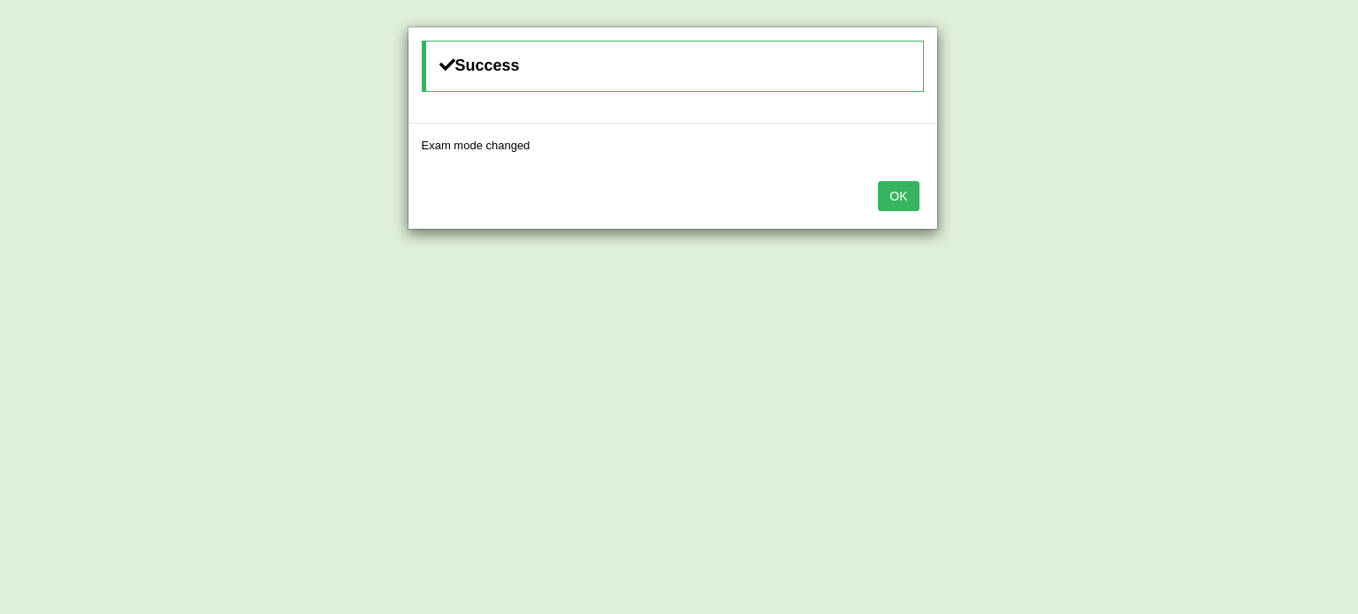
click at [886, 200] on button "OK" at bounding box center [898, 196] width 41 height 30
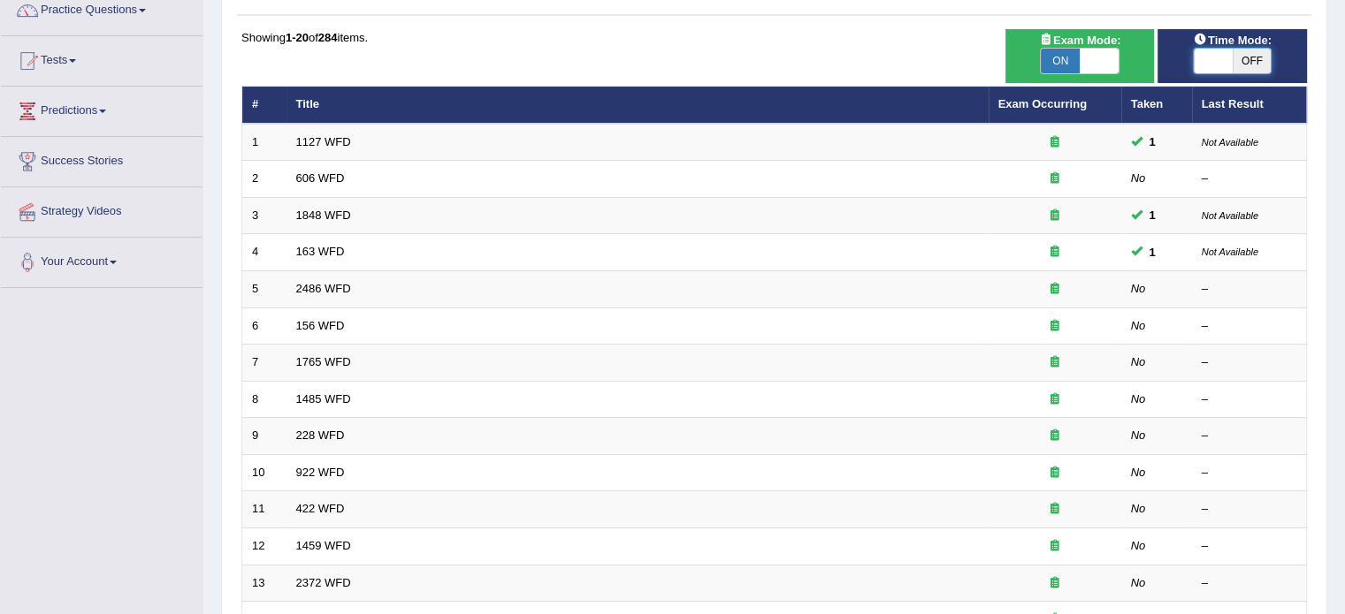
click at [1219, 52] on span at bounding box center [1213, 61] width 39 height 25
checkbox input "true"
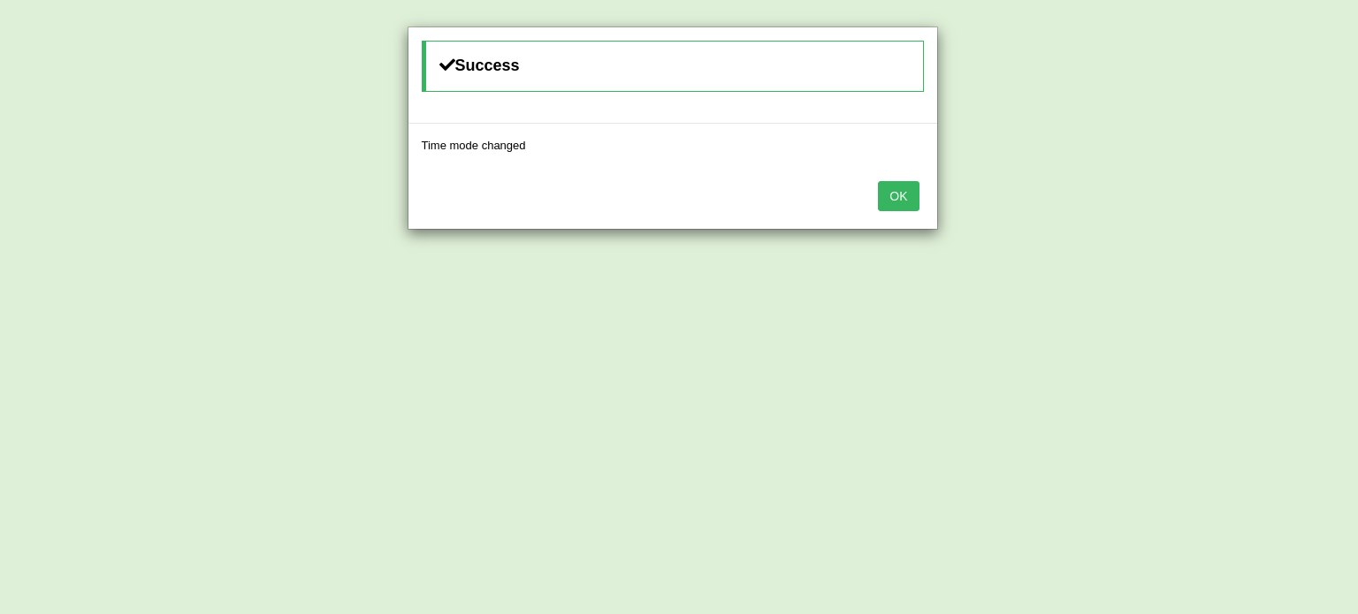
click at [898, 187] on button "OK" at bounding box center [898, 196] width 41 height 30
